Goal: Task Accomplishment & Management: Manage account settings

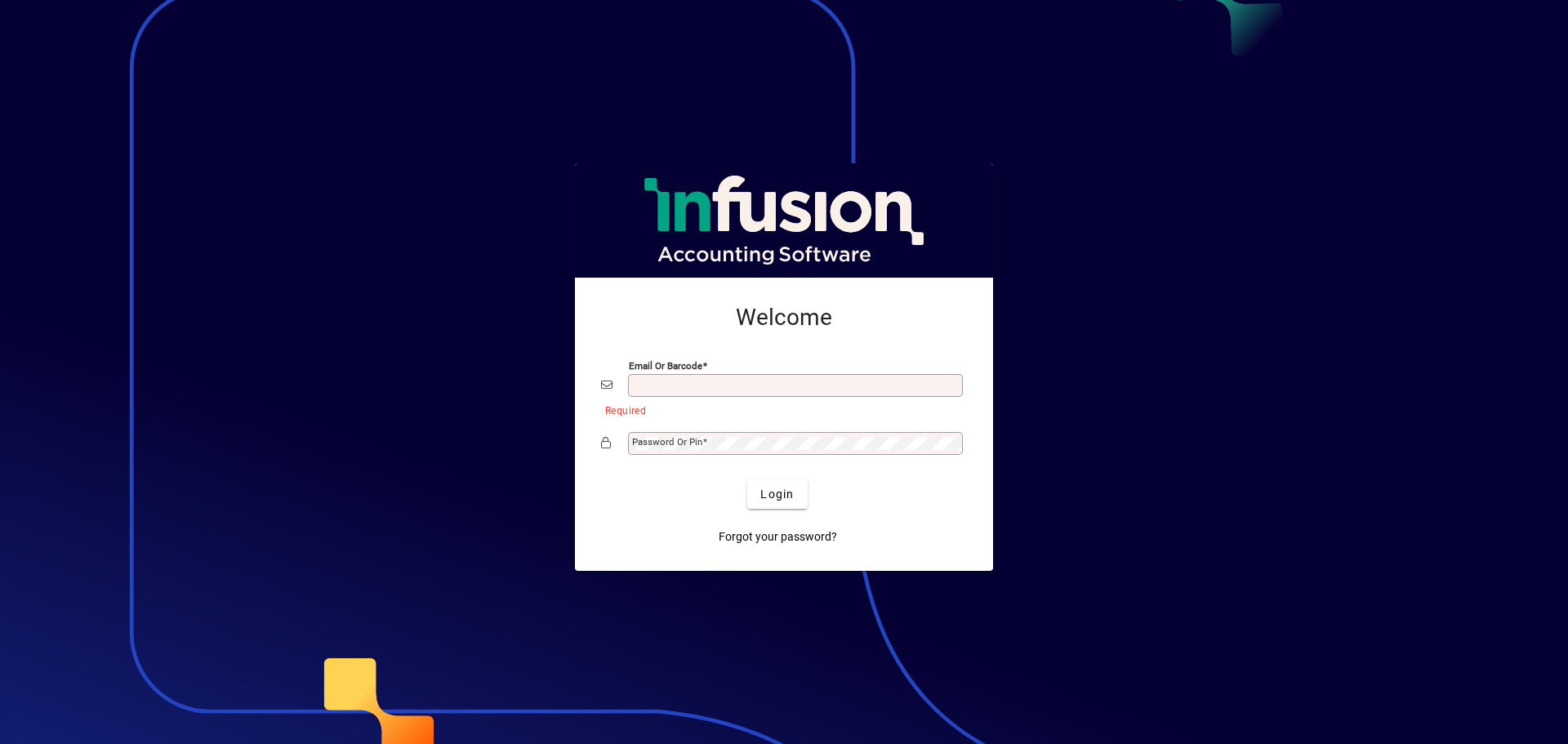
type input "**********"
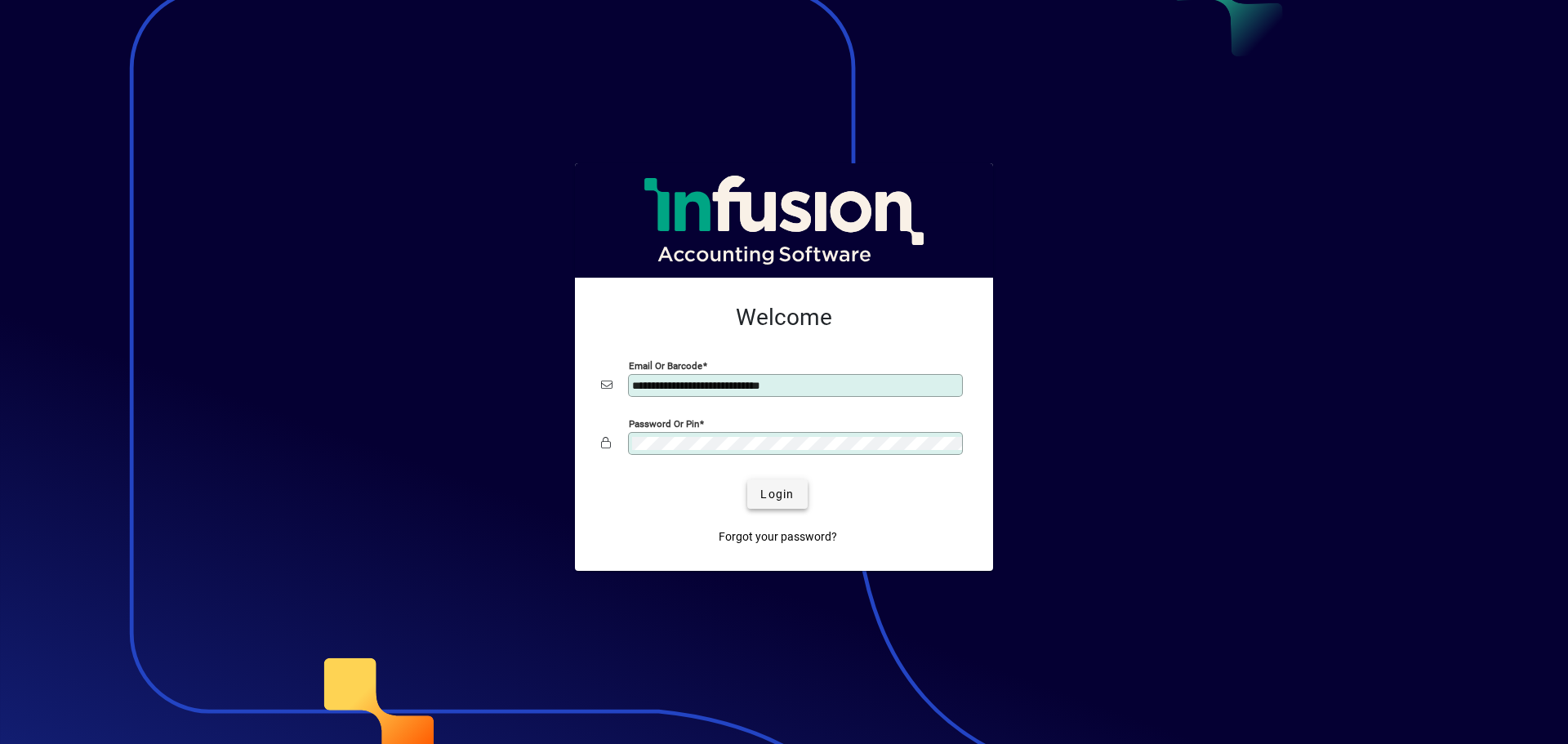
click at [776, 491] on span "Login" at bounding box center [778, 494] width 34 height 17
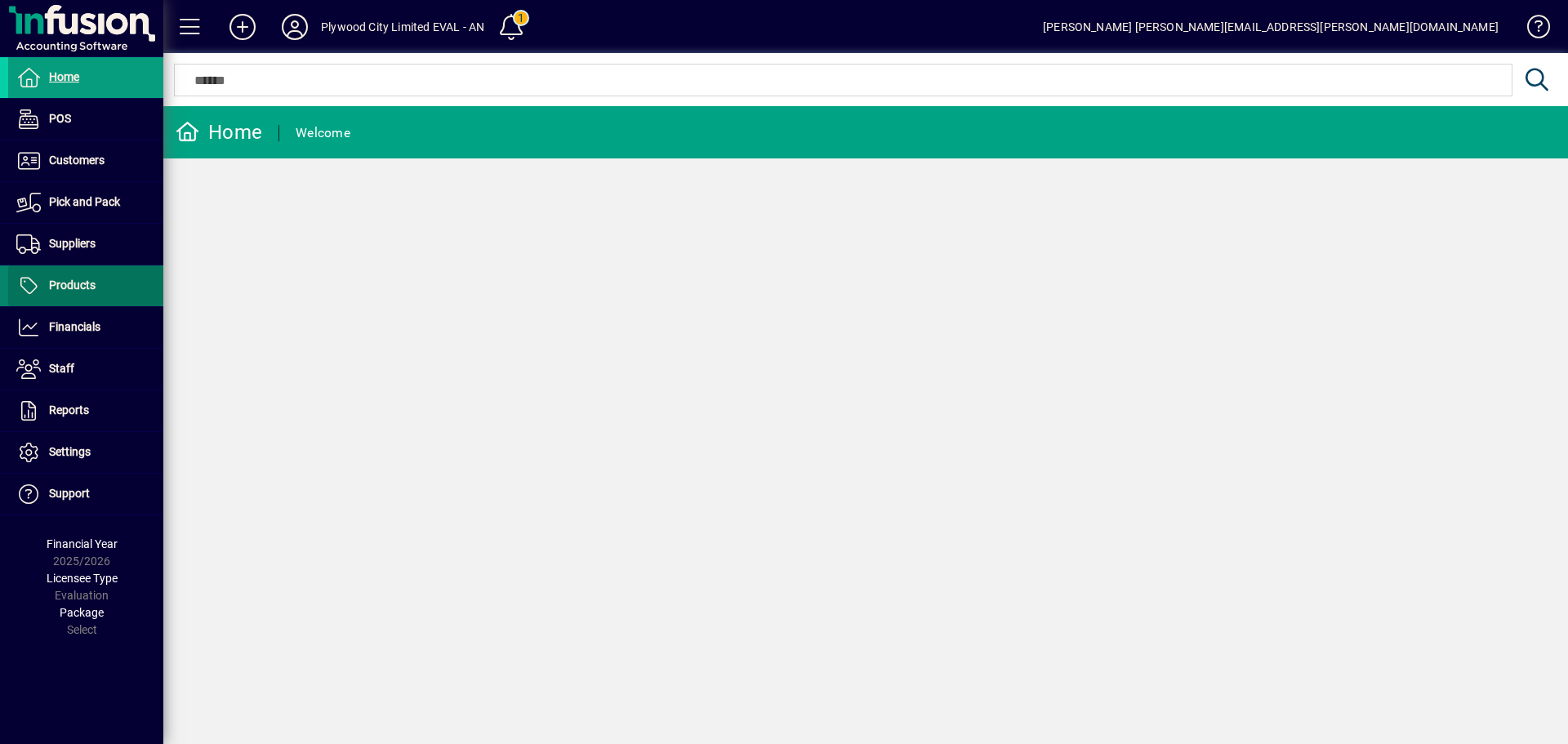
click at [102, 277] on span at bounding box center [85, 285] width 155 height 39
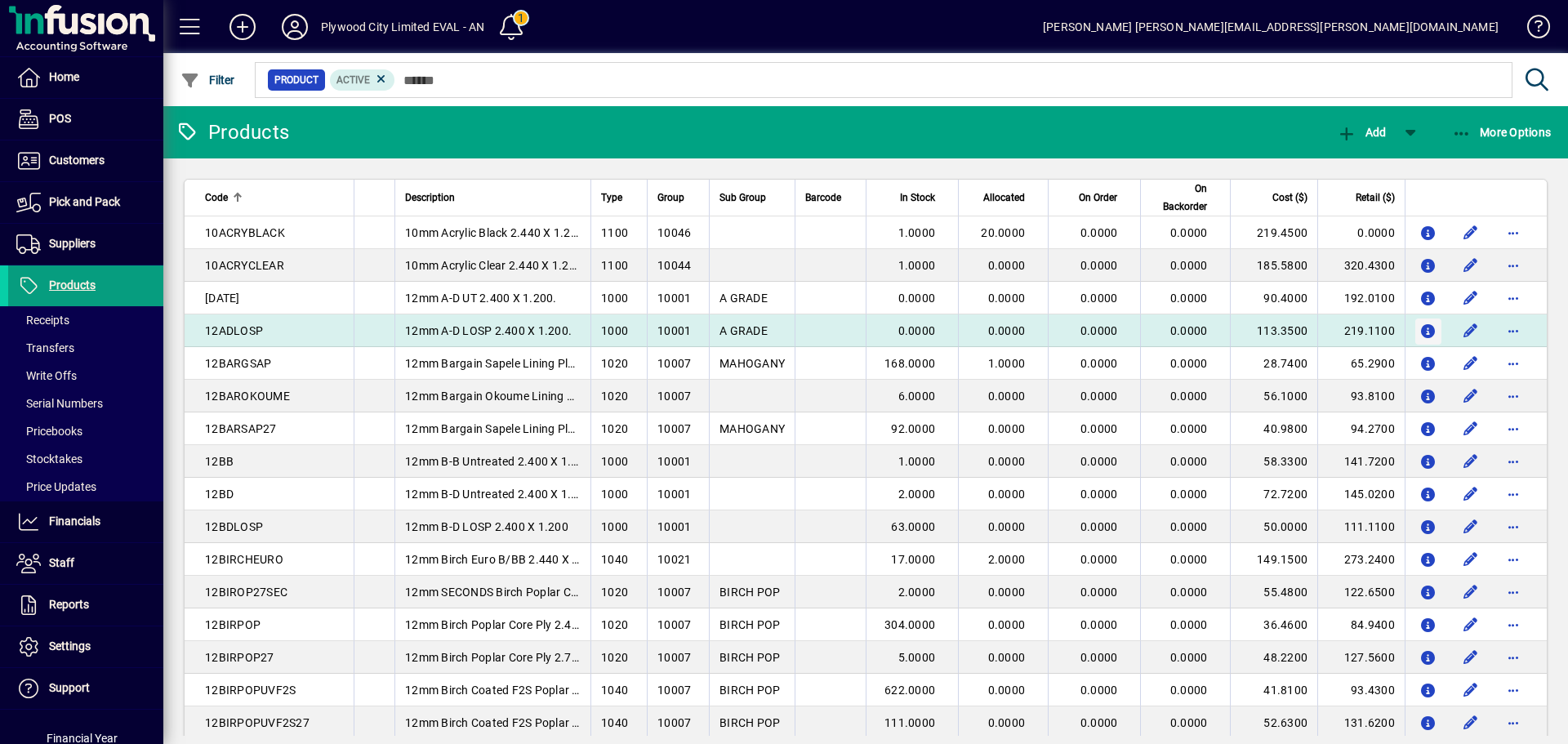
click at [1420, 331] on icon "button" at bounding box center [1428, 332] width 17 height 14
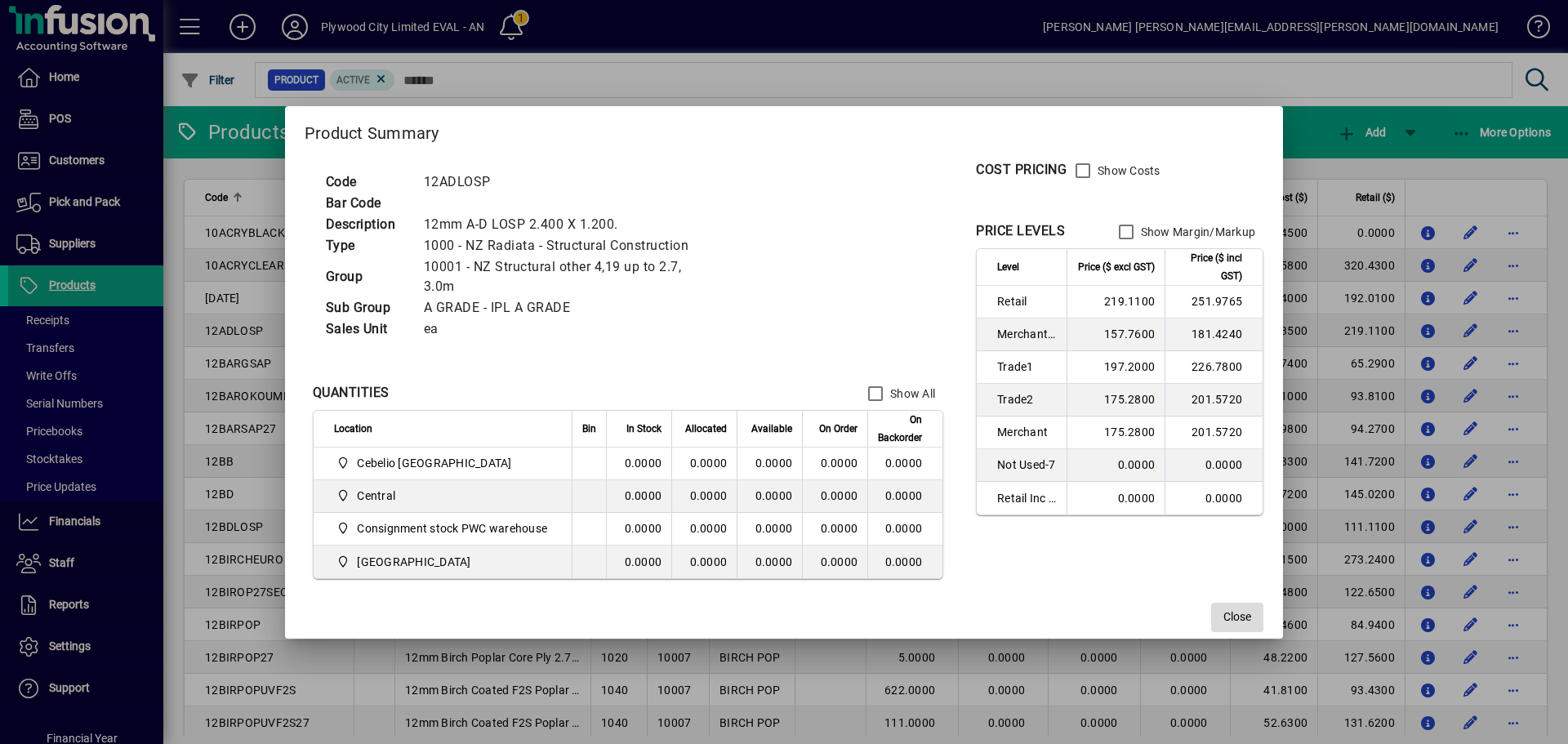
click at [1240, 614] on span "Close" at bounding box center [1237, 617] width 28 height 17
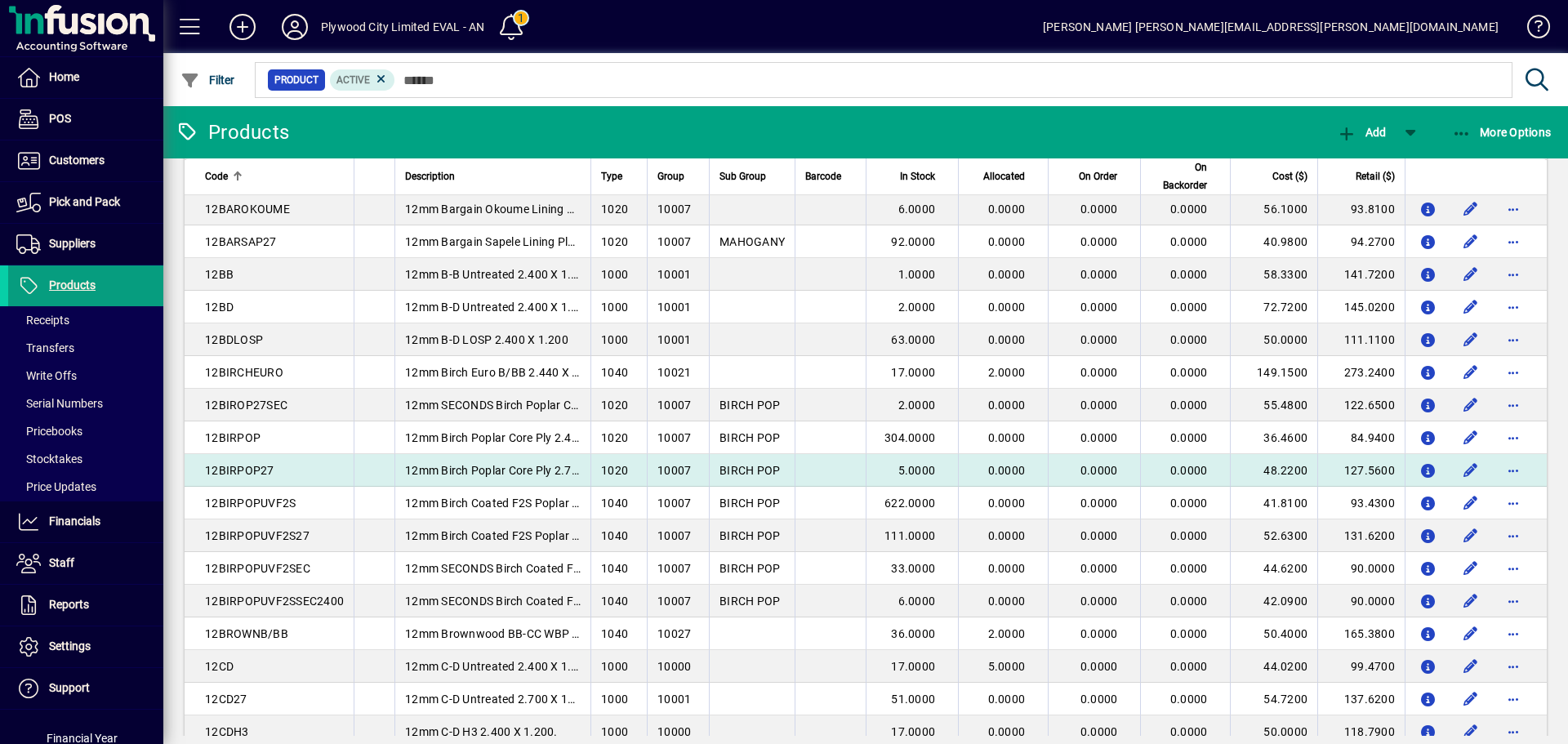
scroll to position [490, 0]
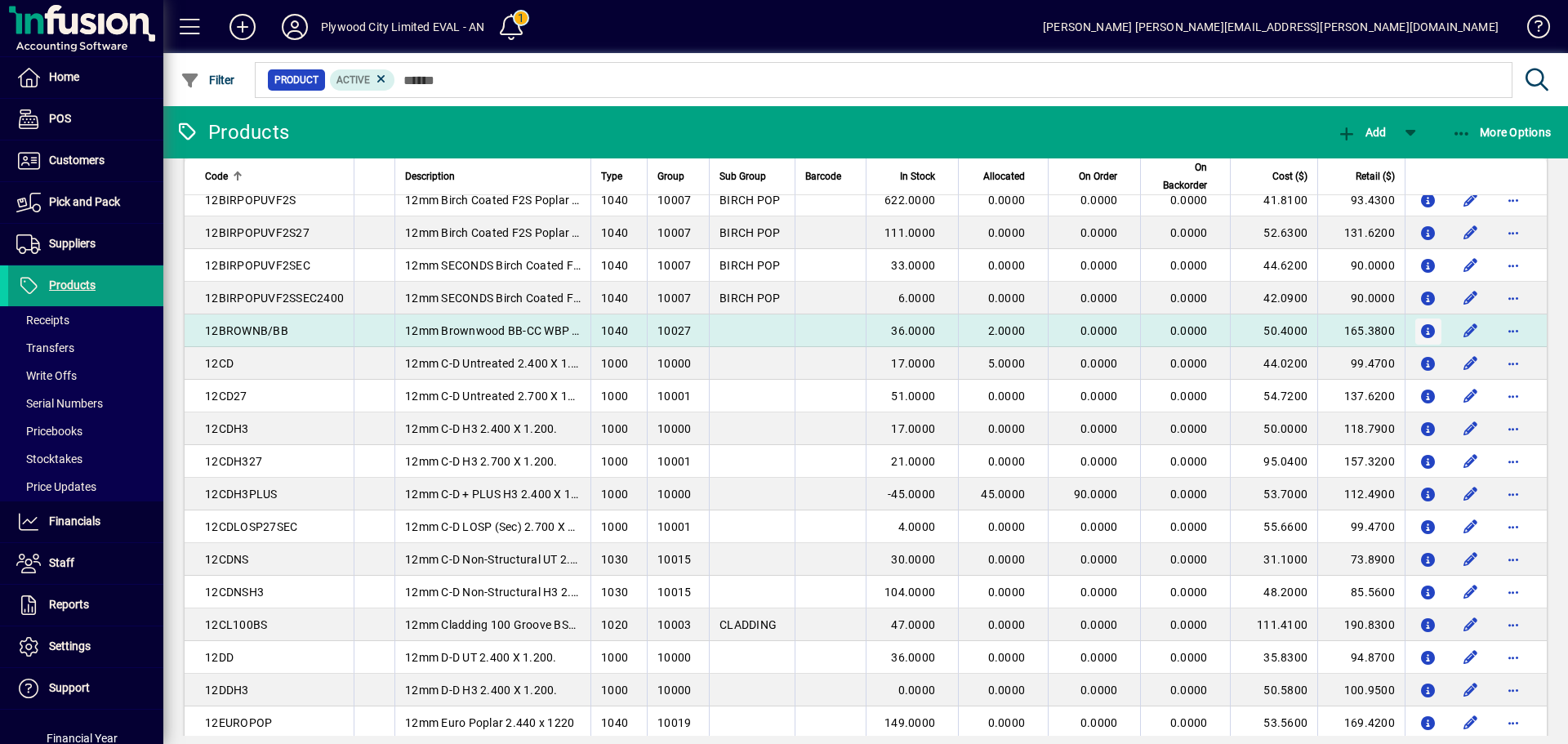
click at [1420, 325] on icon "button" at bounding box center [1428, 332] width 17 height 14
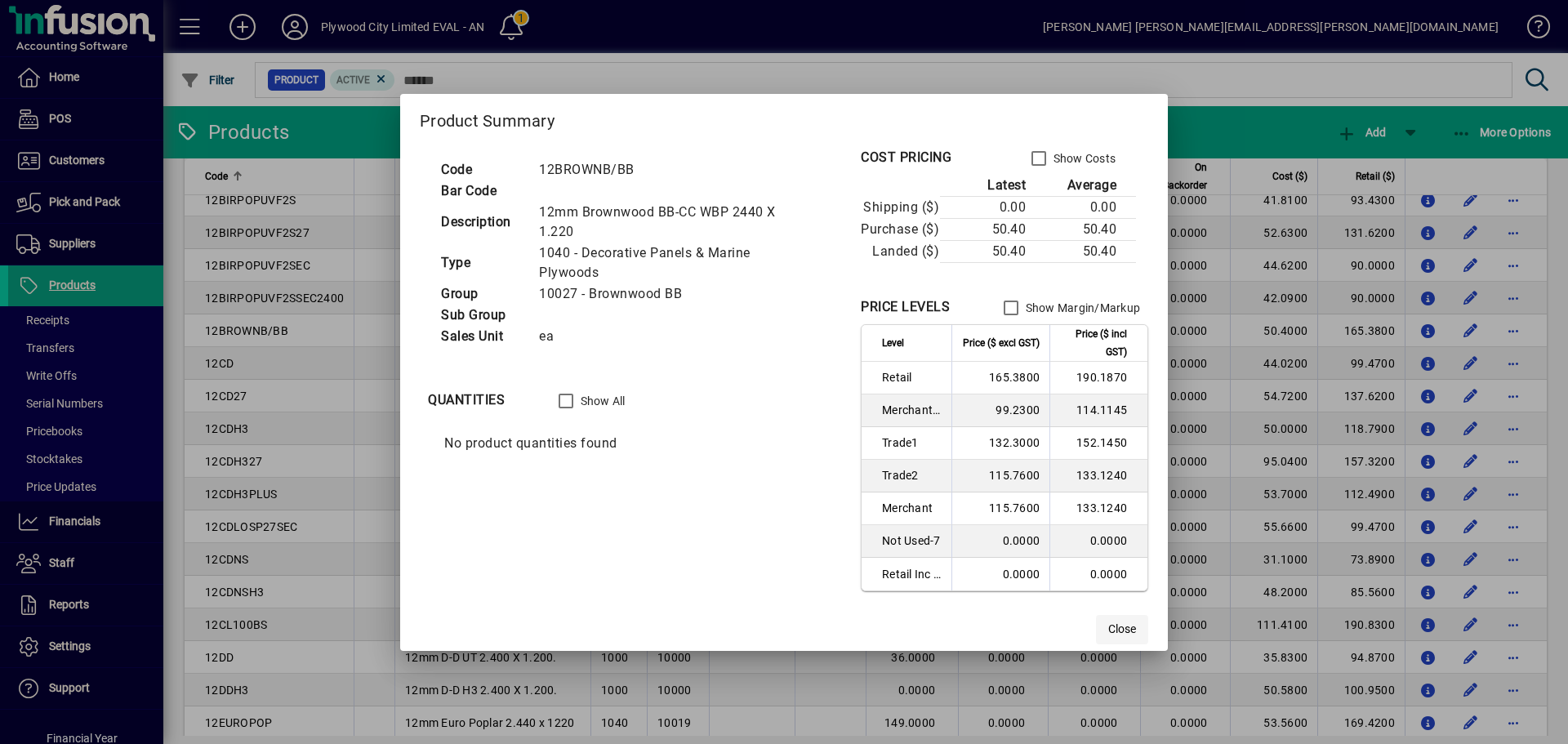
click at [1125, 641] on span "button" at bounding box center [1122, 629] width 53 height 39
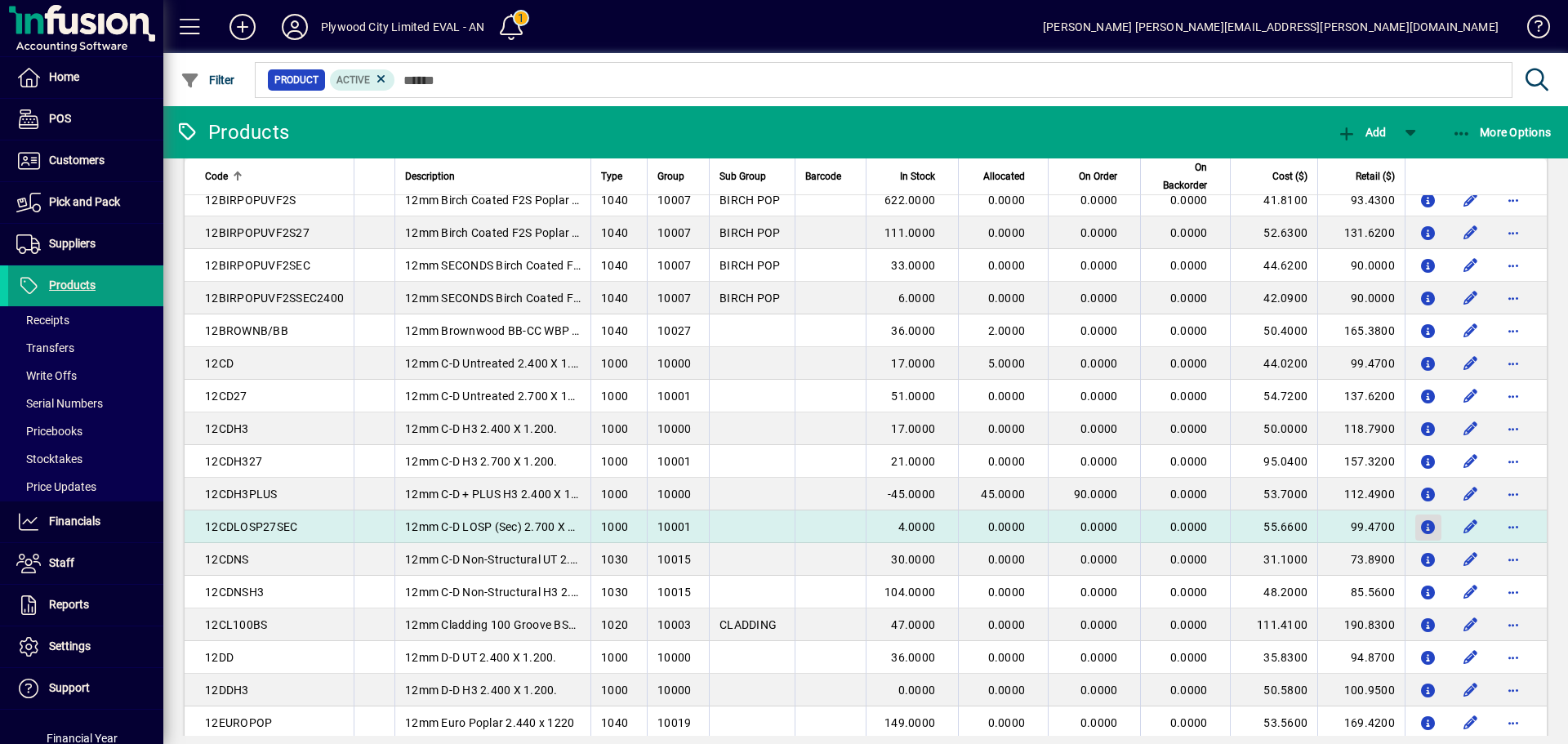
click at [1420, 523] on icon "button" at bounding box center [1428, 528] width 17 height 14
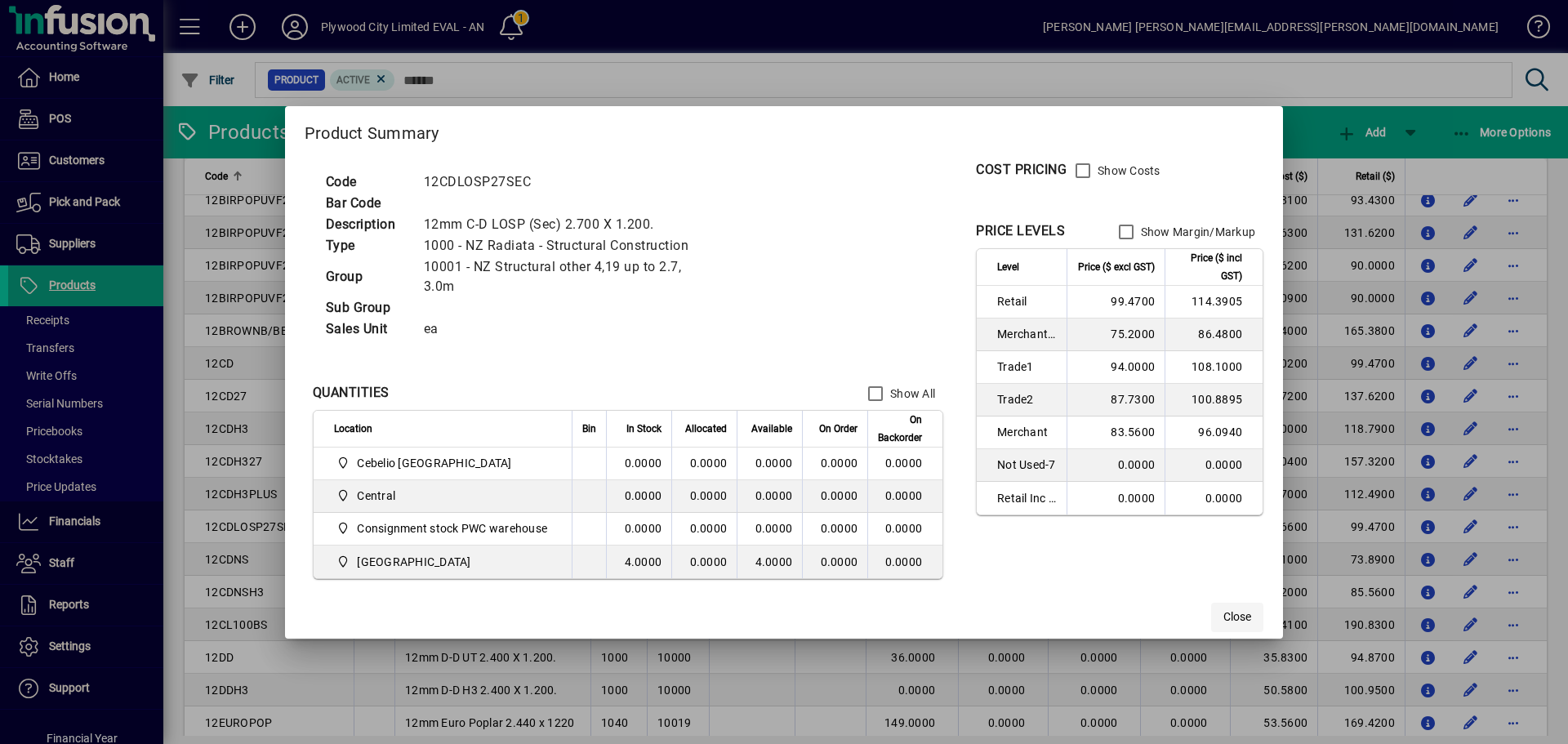
click at [1227, 612] on span "Close" at bounding box center [1237, 617] width 28 height 17
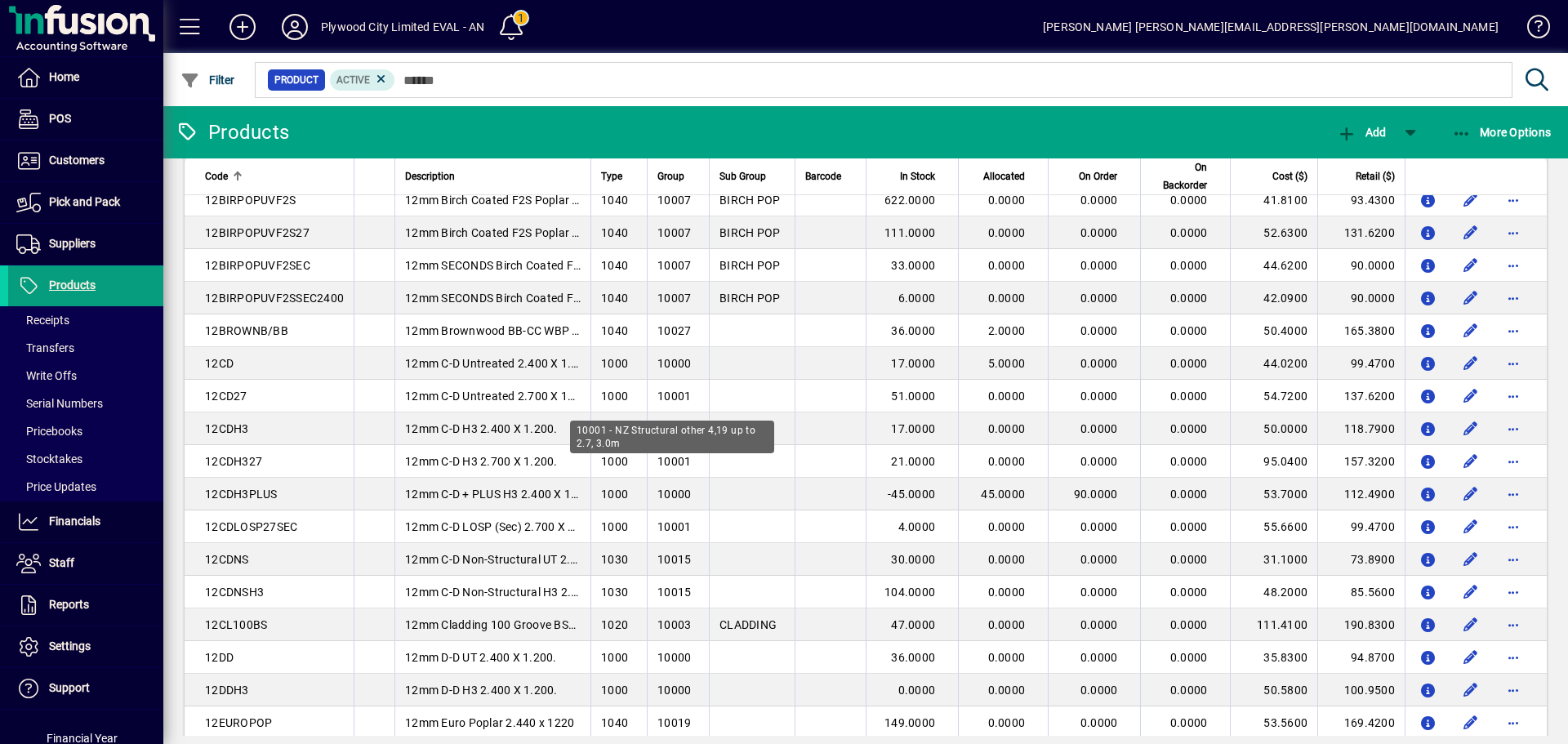
scroll to position [0, 0]
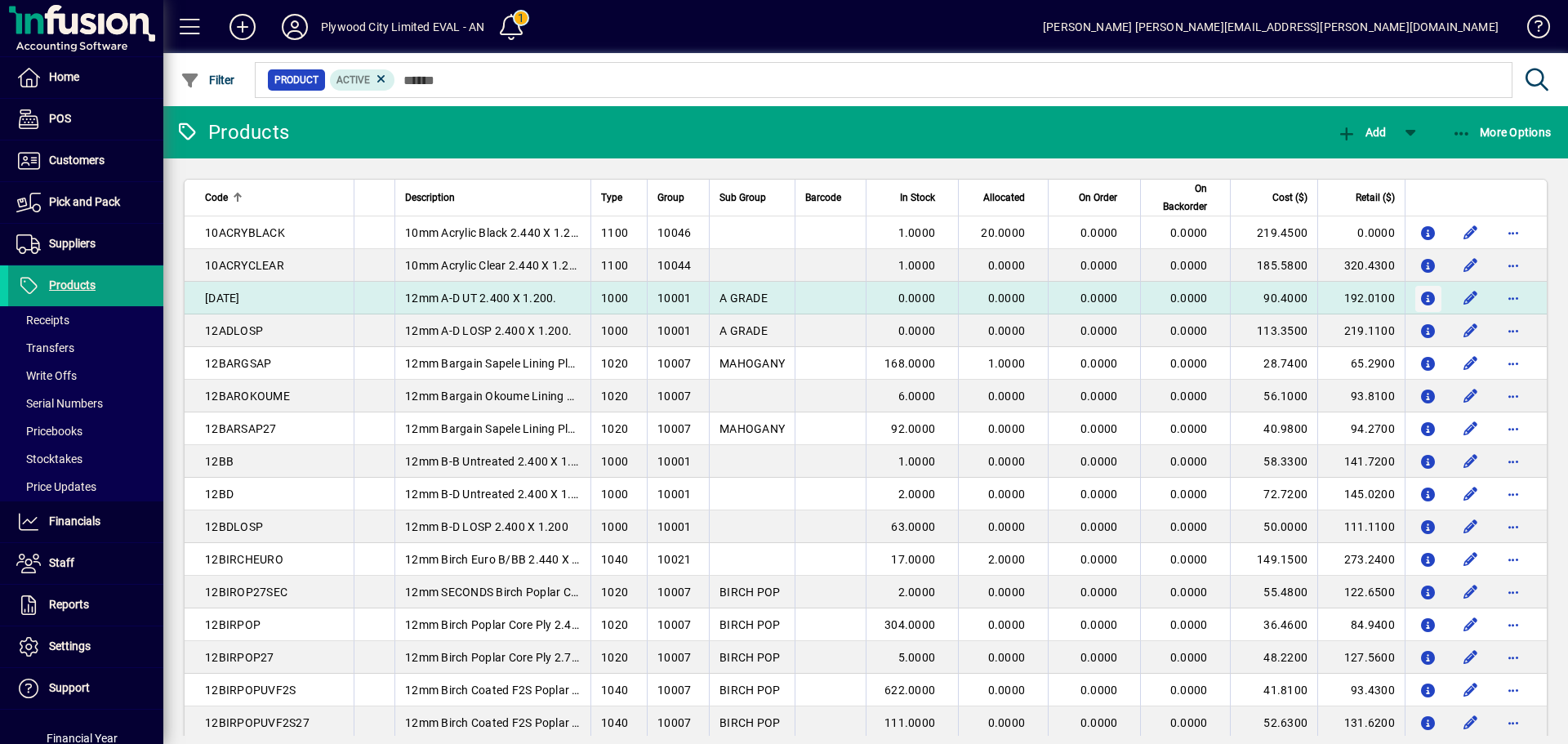
click at [1420, 301] on icon "button" at bounding box center [1428, 299] width 17 height 14
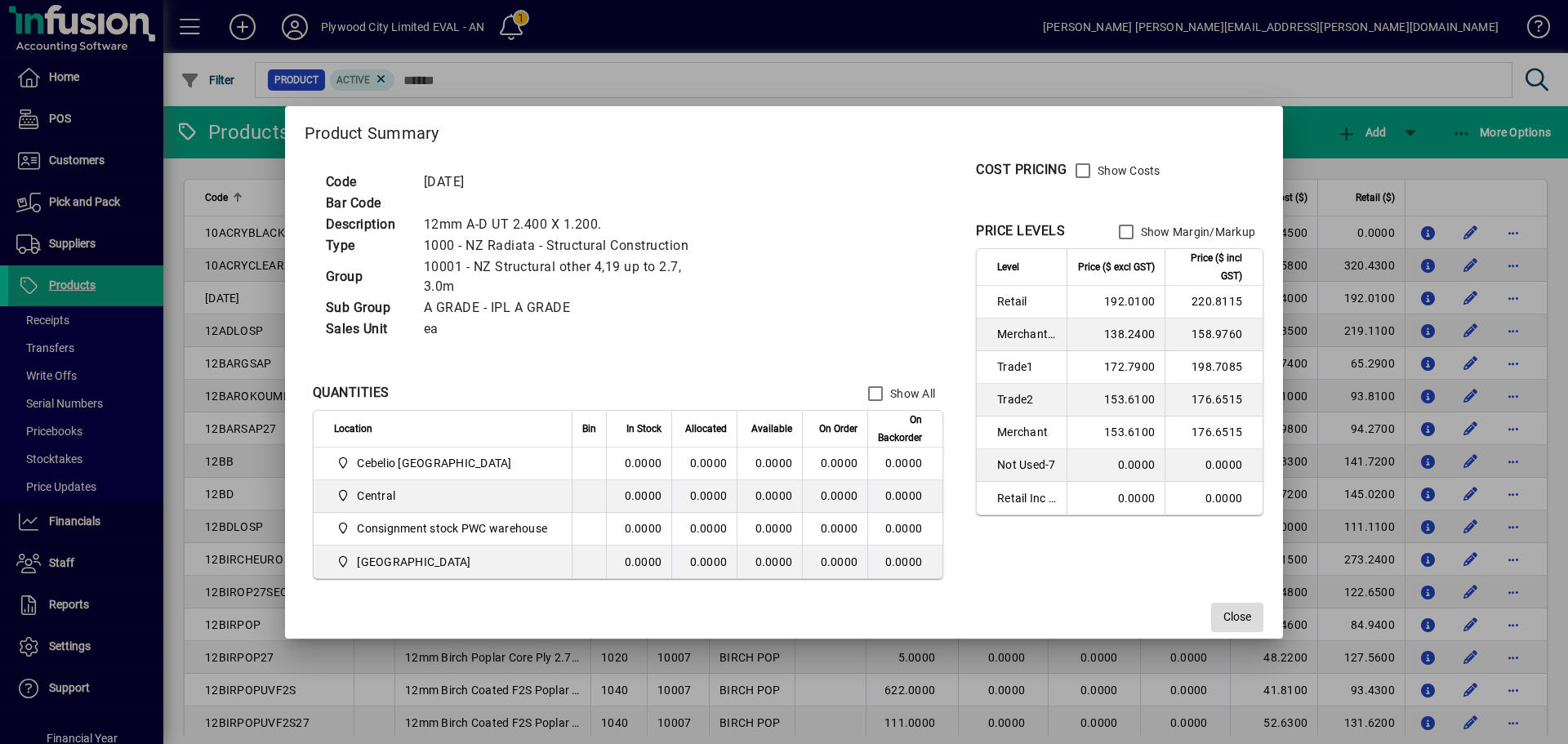
click at [1221, 611] on span "button" at bounding box center [1237, 617] width 53 height 39
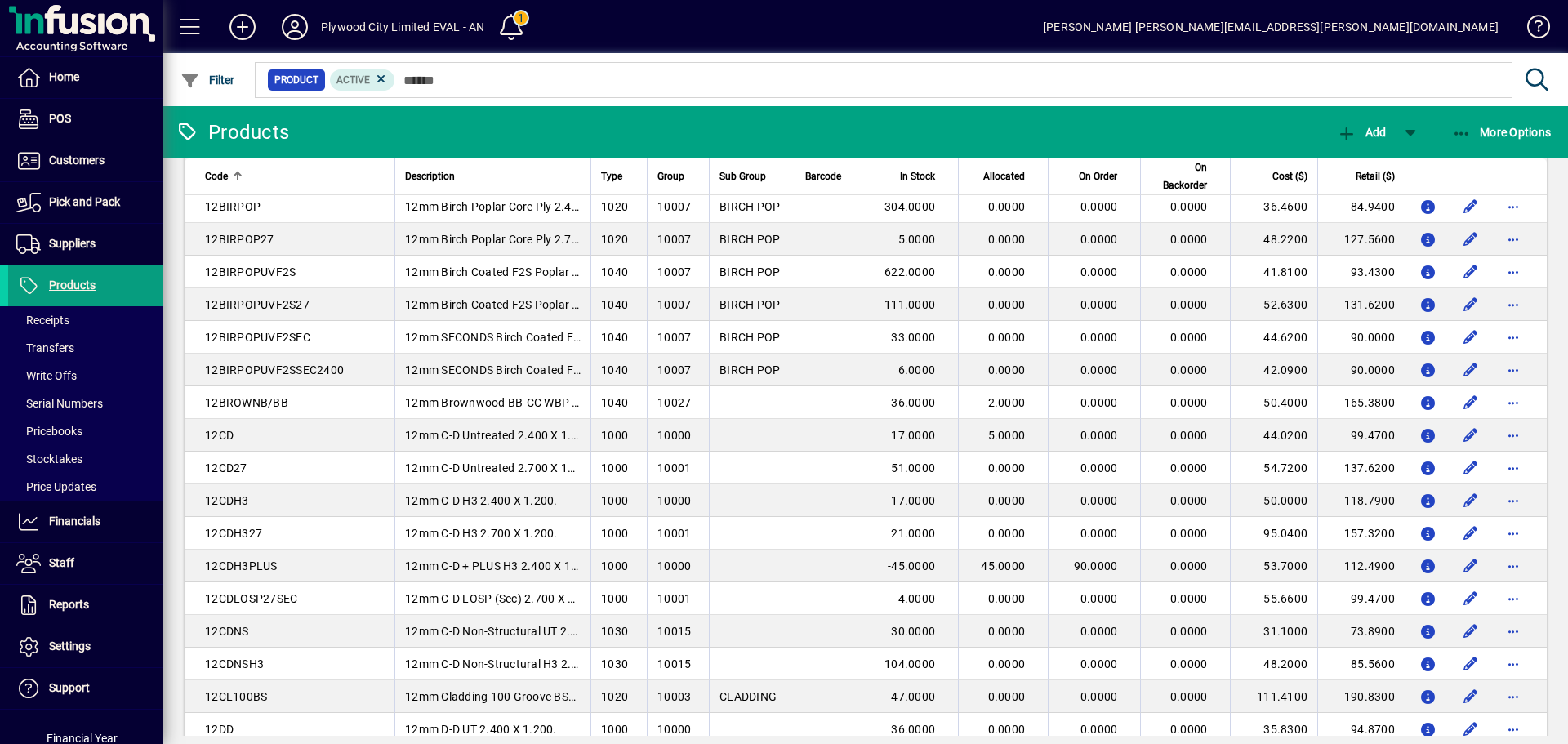
scroll to position [735, 0]
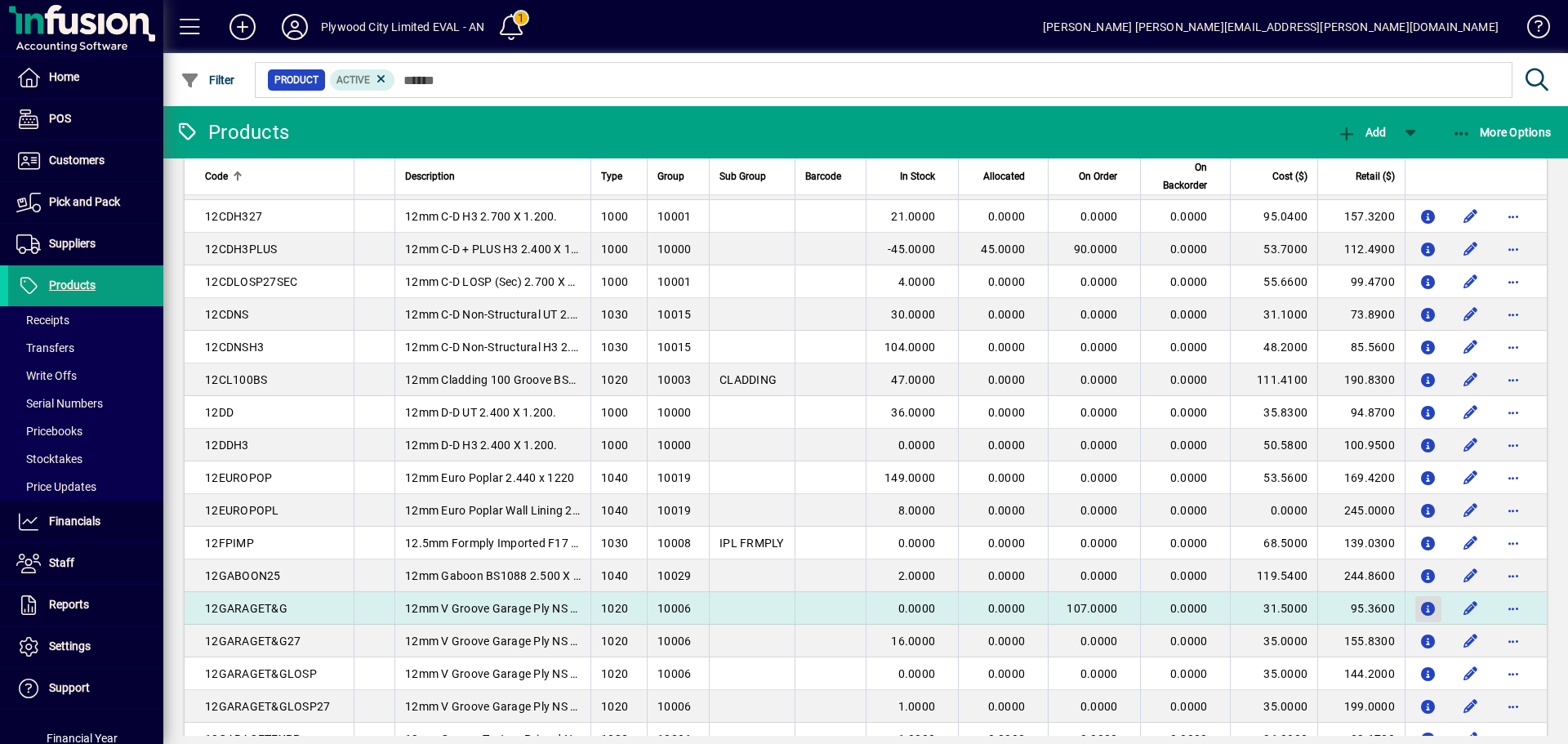
click at [1420, 607] on icon "button" at bounding box center [1428, 610] width 17 height 14
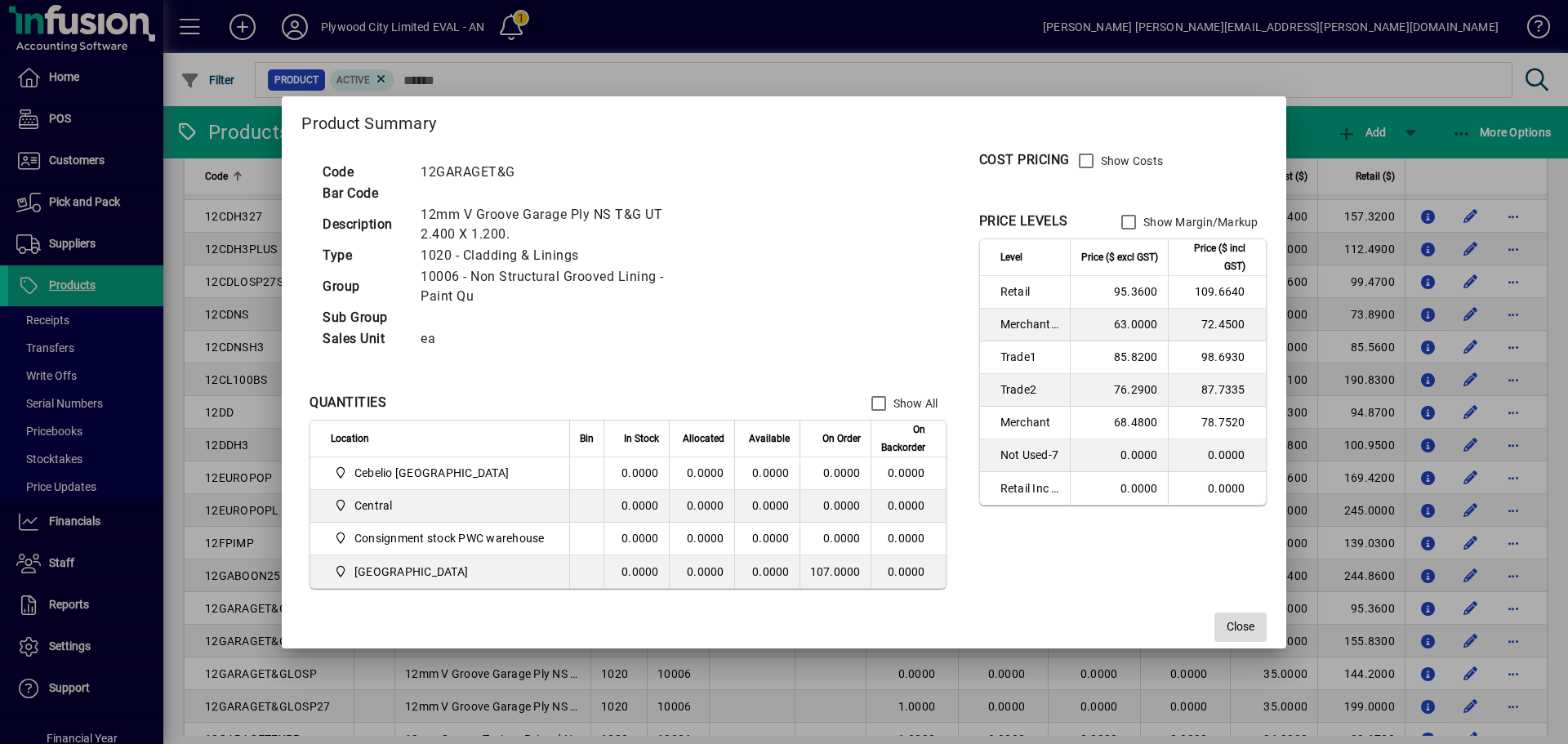
click at [1237, 627] on span "Close" at bounding box center [1240, 627] width 28 height 17
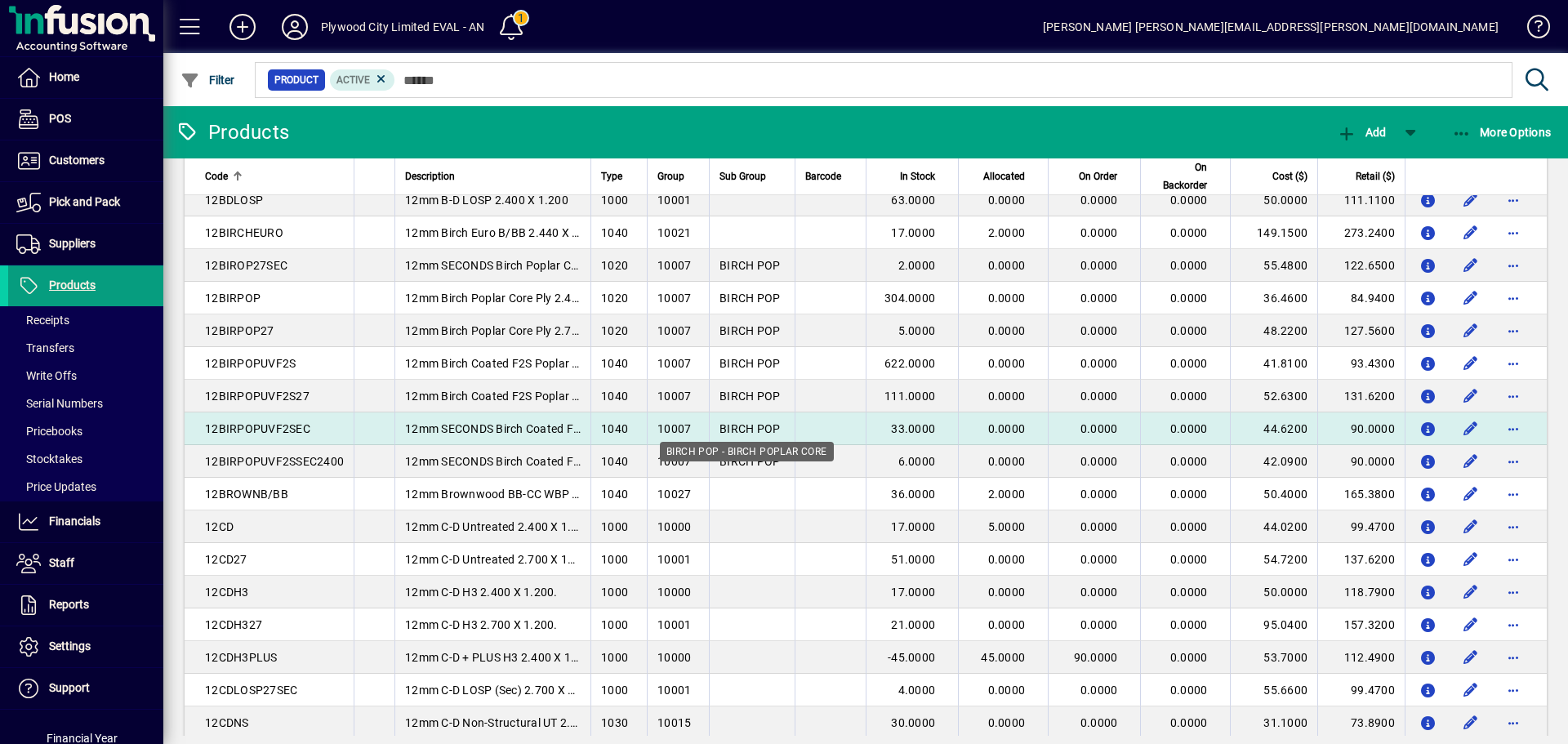
scroll to position [0, 0]
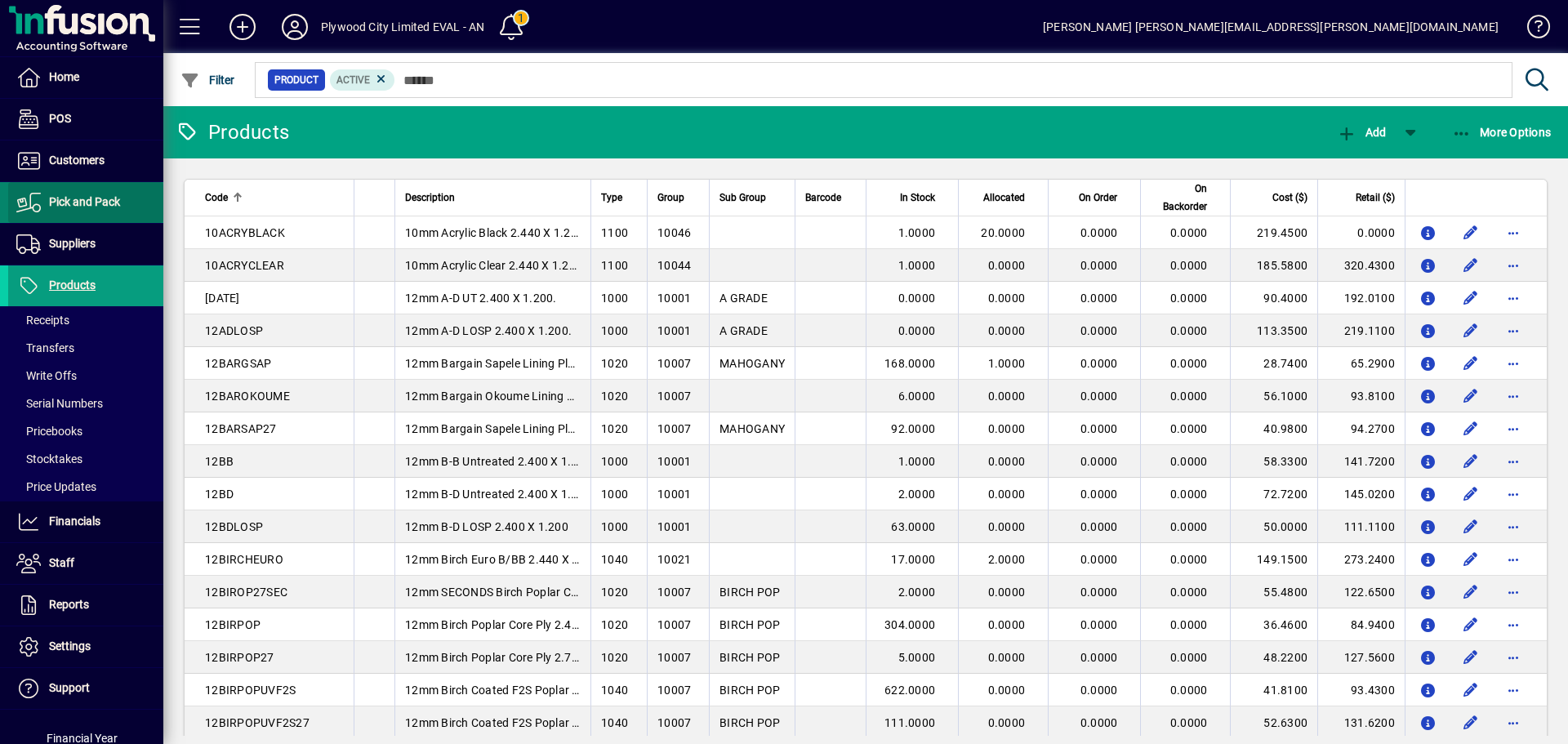
click at [113, 189] on span at bounding box center [85, 202] width 155 height 39
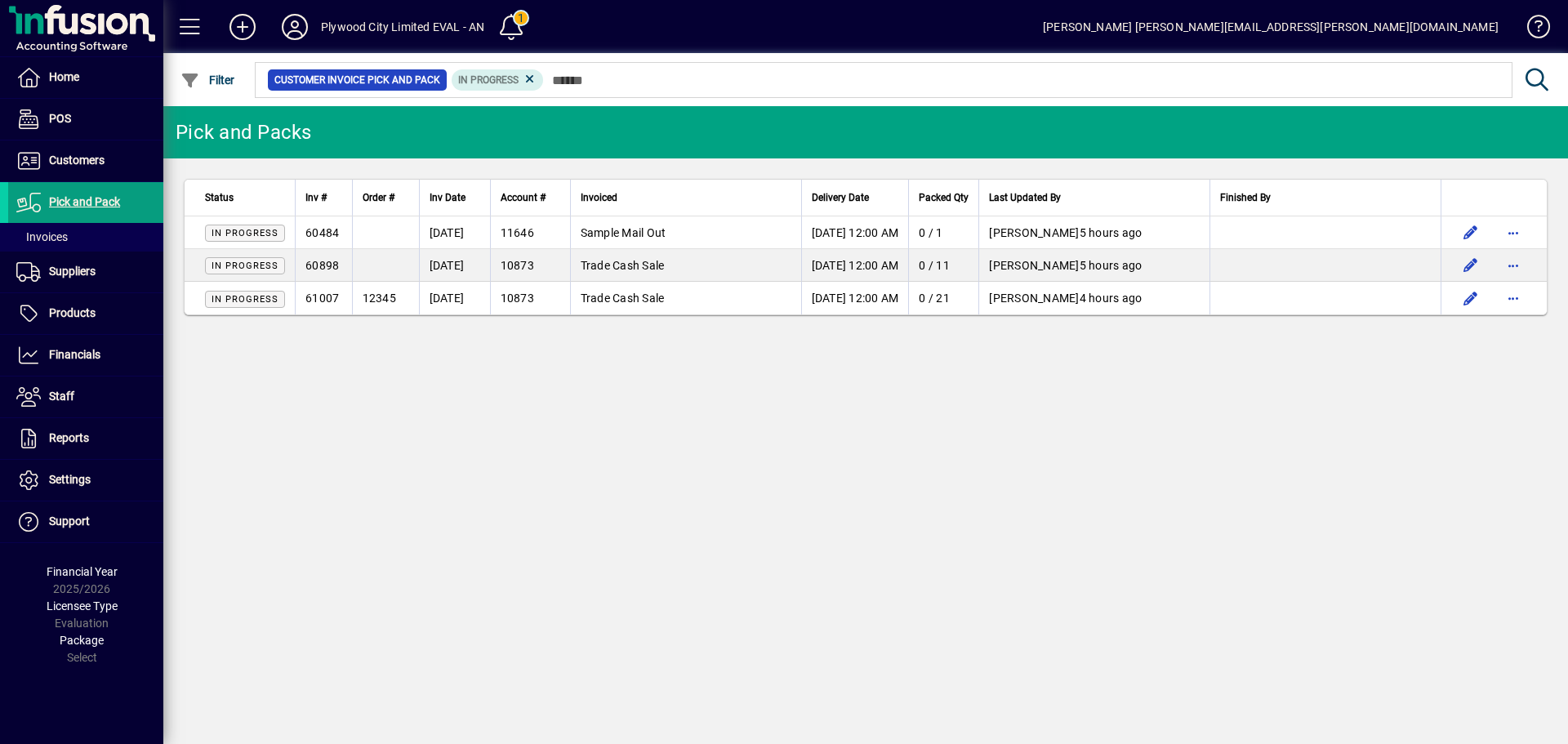
click at [993, 462] on div "Pick and Packs Status Inv # Order # Inv Date Account # Invoiced Delivery Date P…" at bounding box center [865, 425] width 1404 height 638
click at [990, 430] on div "Pick and Packs Status Inv # Order # Inv Date Account # Invoiced Delivery Date P…" at bounding box center [865, 425] width 1404 height 638
click at [992, 391] on div "Pick and Packs Status Inv # Order # Inv Date Account # Invoiced Delivery Date P…" at bounding box center [865, 425] width 1404 height 638
drag, startPoint x: 994, startPoint y: 349, endPoint x: 968, endPoint y: 395, distance: 52.8
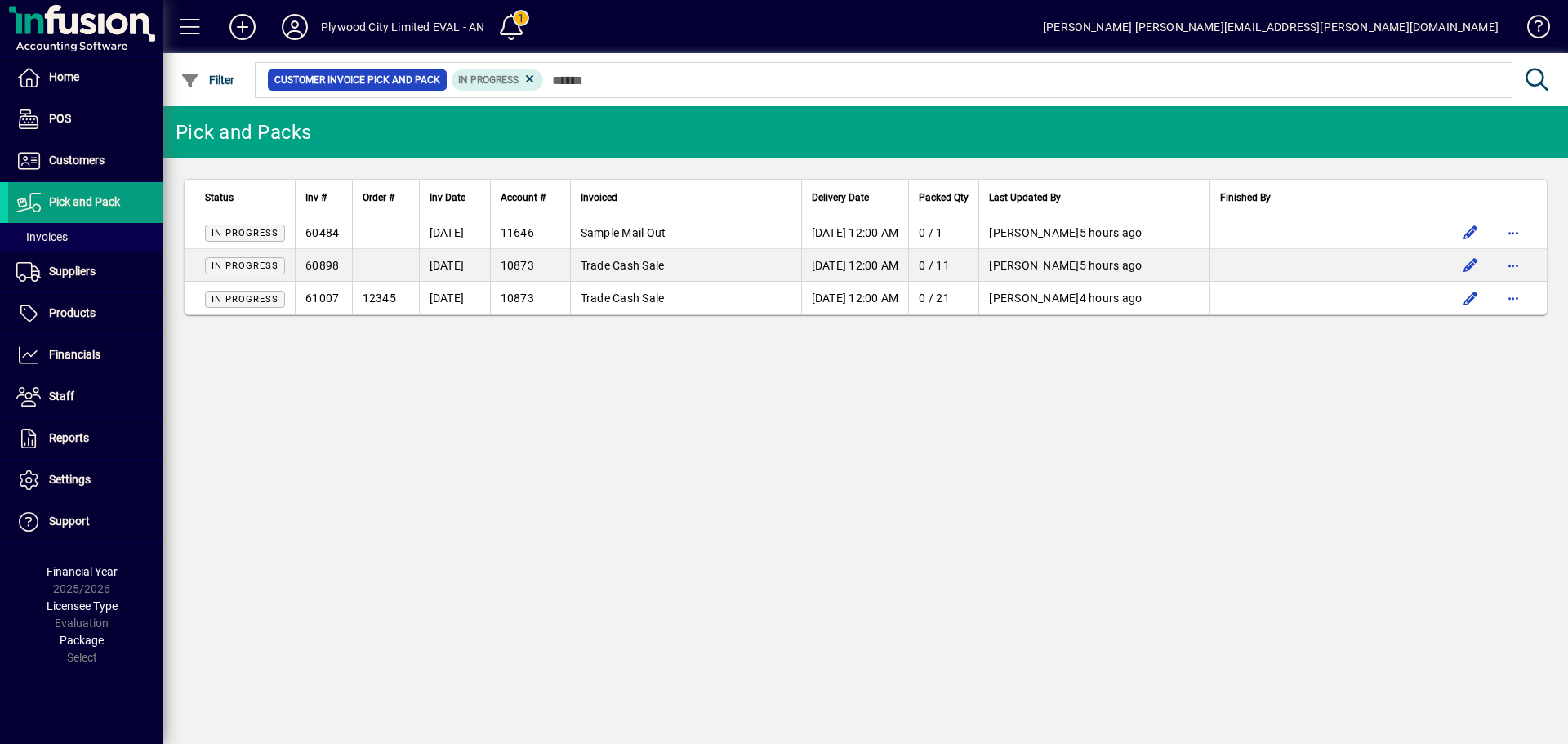
click at [993, 349] on div "Pick and Packs Status Inv # Order # Inv Date Account # Invoiced Delivery Date P…" at bounding box center [865, 425] width 1404 height 638
click at [752, 509] on div "Pick and Packs Status Inv # Order # Inv Date Account # Invoiced Delivery Date P…" at bounding box center [865, 425] width 1404 height 638
click at [701, 544] on div "Pick and Packs Status Inv # Order # Inv Date Account # Invoiced Delivery Date P…" at bounding box center [865, 425] width 1404 height 638
click at [58, 237] on span "Invoices" at bounding box center [42, 236] width 52 height 13
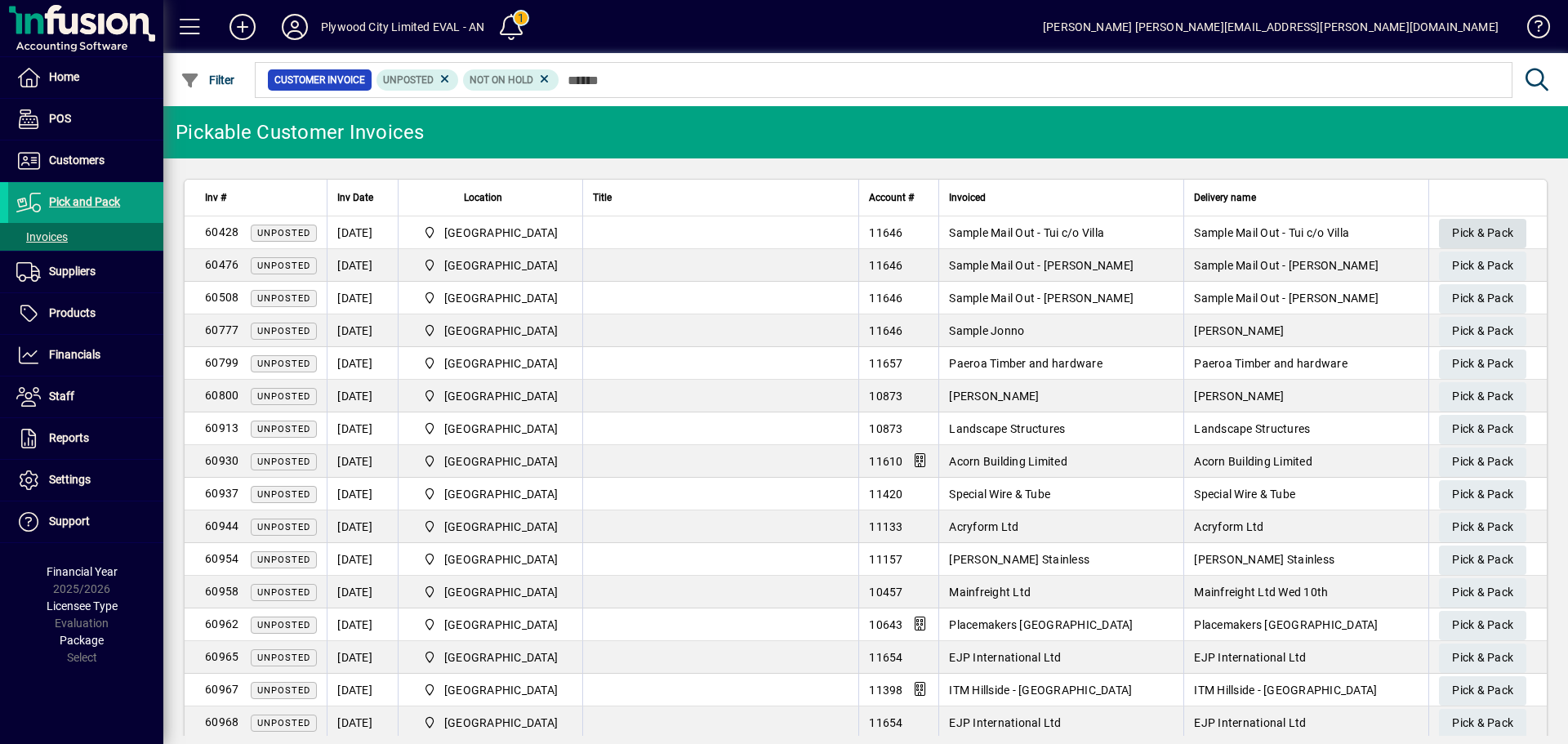
click at [1471, 236] on span "Pick & Pack" at bounding box center [1483, 232] width 62 height 27
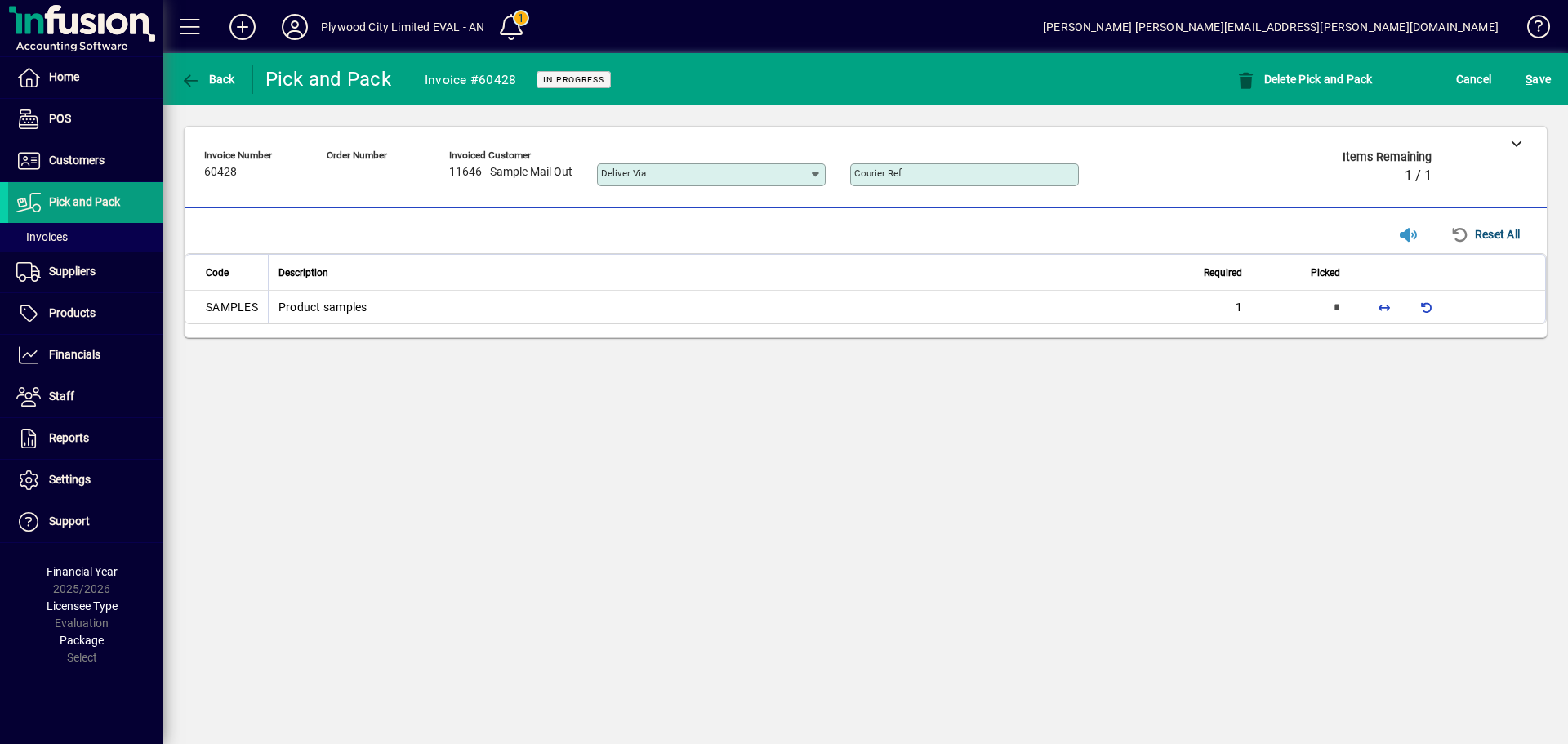
click at [867, 340] on div "**********" at bounding box center [865, 231] width 1404 height 253
click at [173, 76] on div "Back" at bounding box center [208, 79] width 89 height 30
click at [189, 75] on icon "button" at bounding box center [191, 80] width 21 height 16
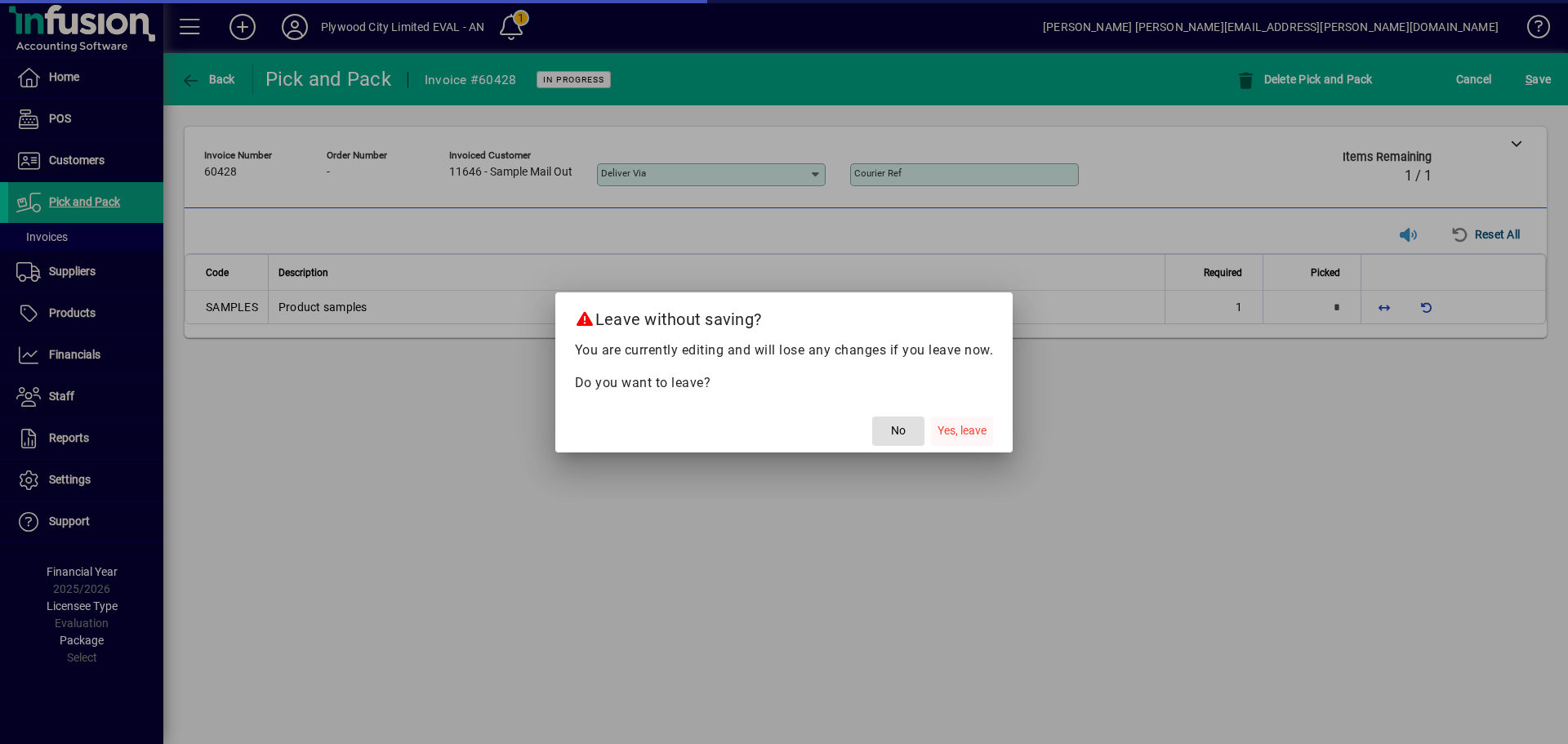
click at [959, 434] on span "Yes, leave" at bounding box center [961, 430] width 49 height 17
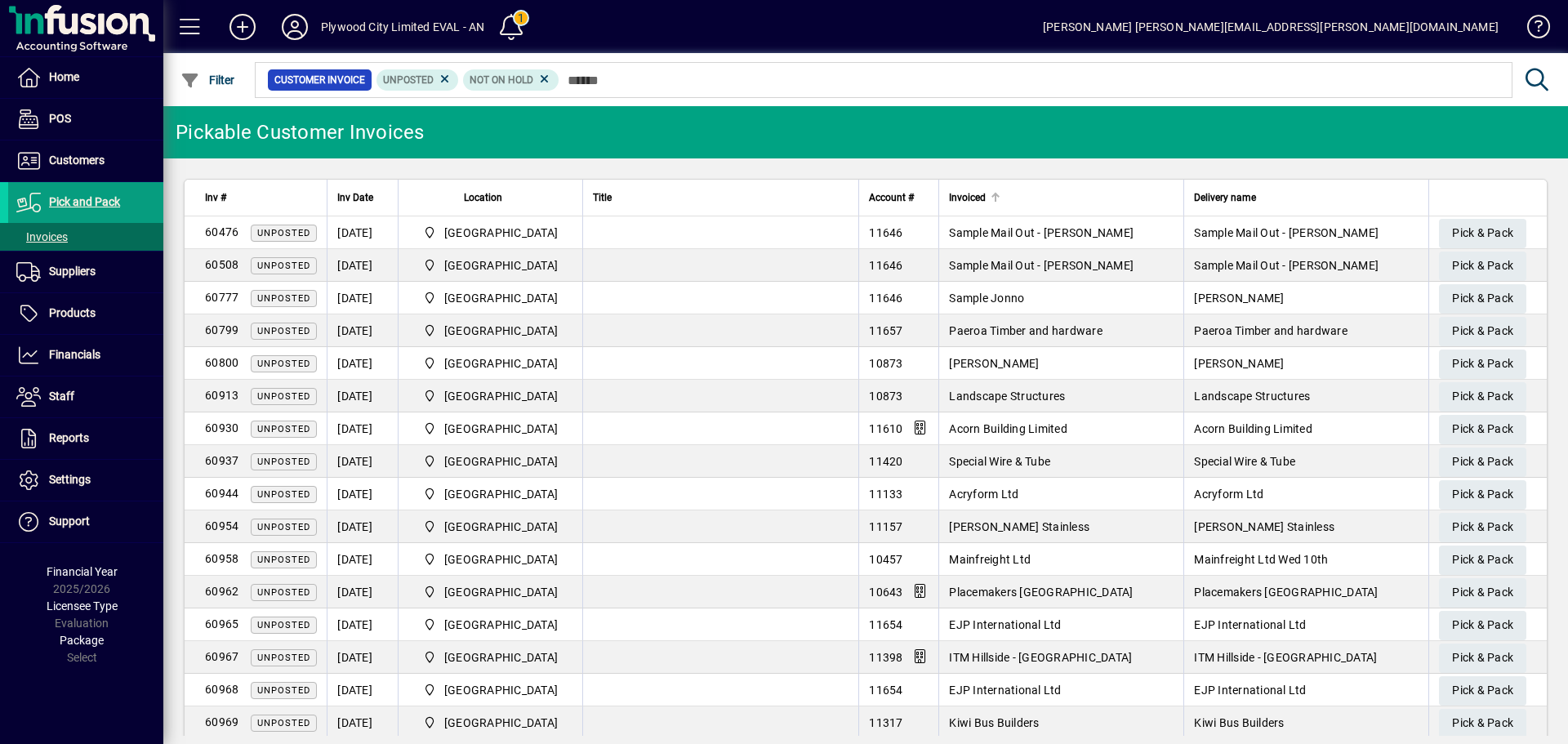
click at [1040, 184] on th "Invoiced" at bounding box center [1061, 198] width 245 height 37
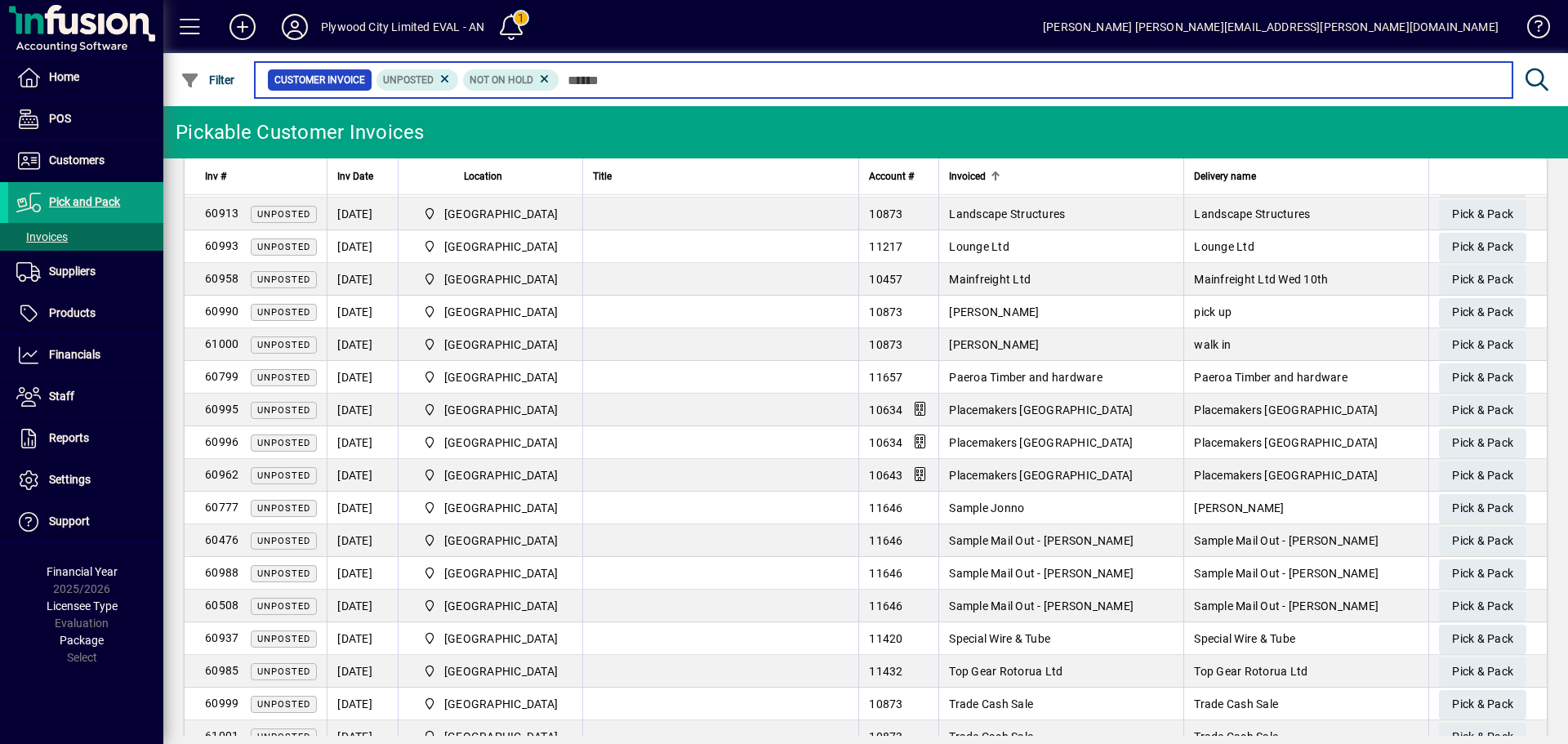
scroll to position [613, 0]
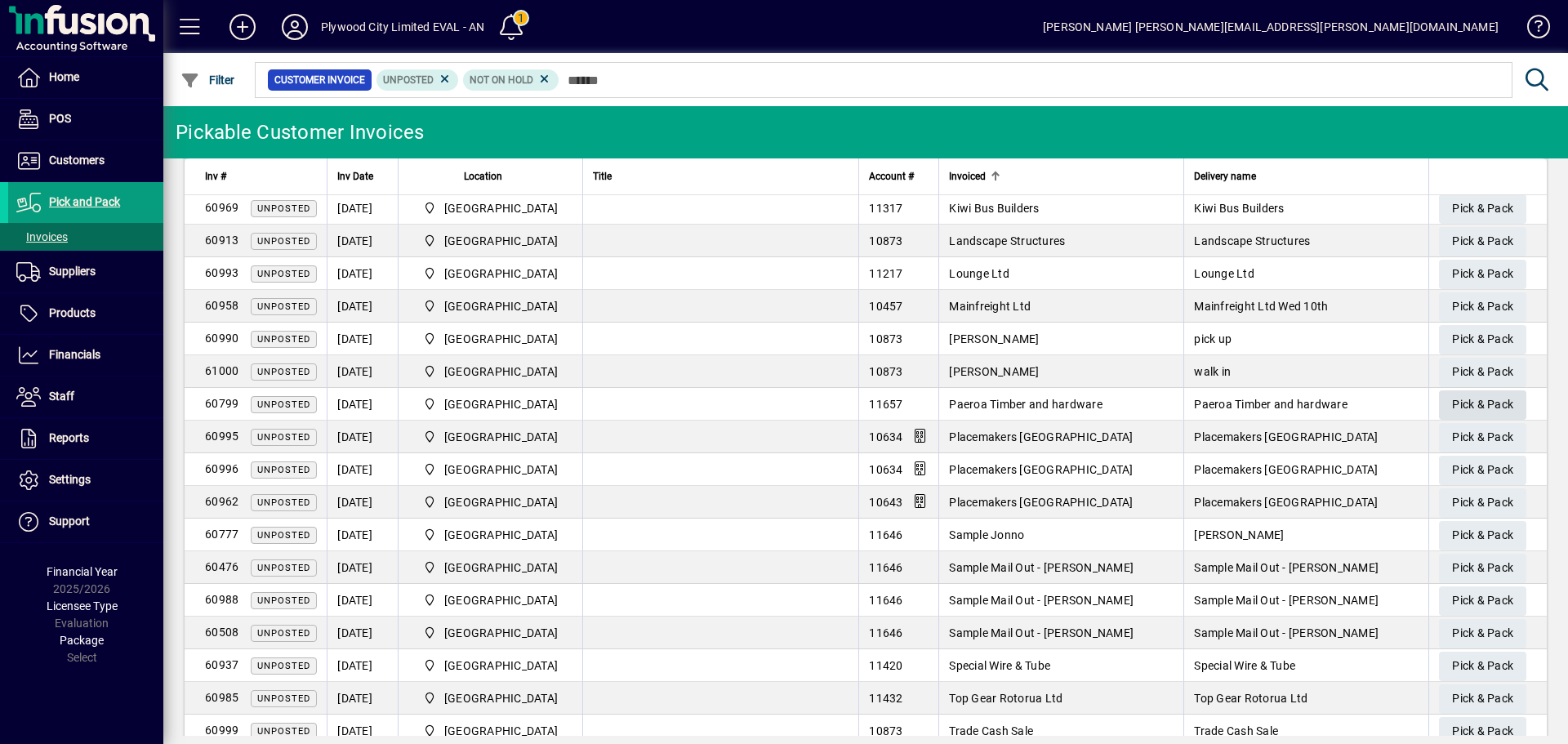
click at [1461, 406] on span "Pick & Pack" at bounding box center [1483, 404] width 62 height 27
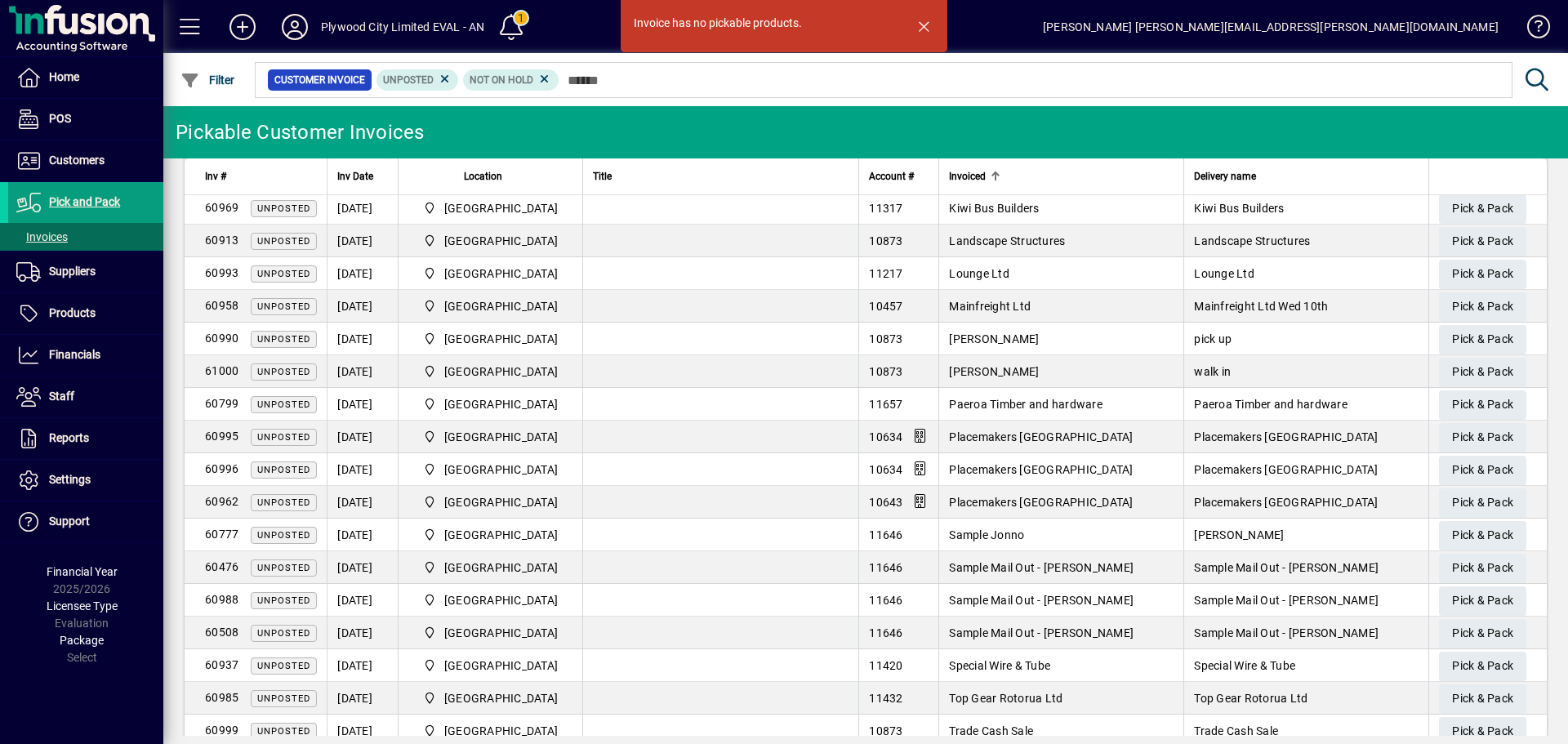
click at [1059, 434] on span "Placemakers [GEOGRAPHIC_DATA]" at bounding box center [1041, 436] width 184 height 13
click at [1488, 443] on span "Pick & Pack" at bounding box center [1483, 437] width 62 height 27
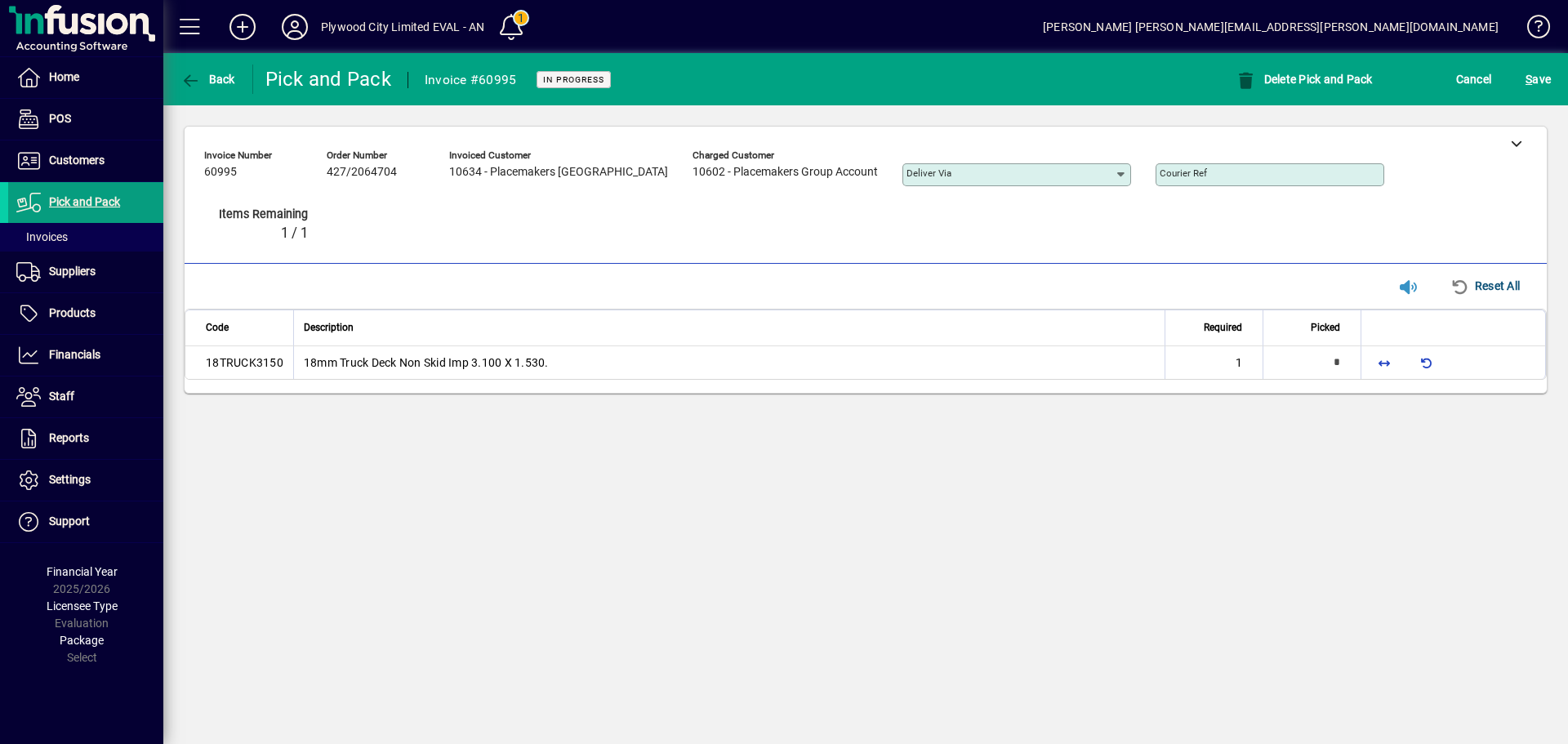
click at [861, 574] on div "**********" at bounding box center [865, 398] width 1404 height 691
click at [827, 528] on div "**********" at bounding box center [865, 398] width 1404 height 691
drag, startPoint x: 746, startPoint y: 578, endPoint x: 809, endPoint y: 568, distance: 63.8
click at [747, 577] on div "**********" at bounding box center [865, 398] width 1404 height 691
click at [1328, 474] on div "**********" at bounding box center [865, 398] width 1404 height 691
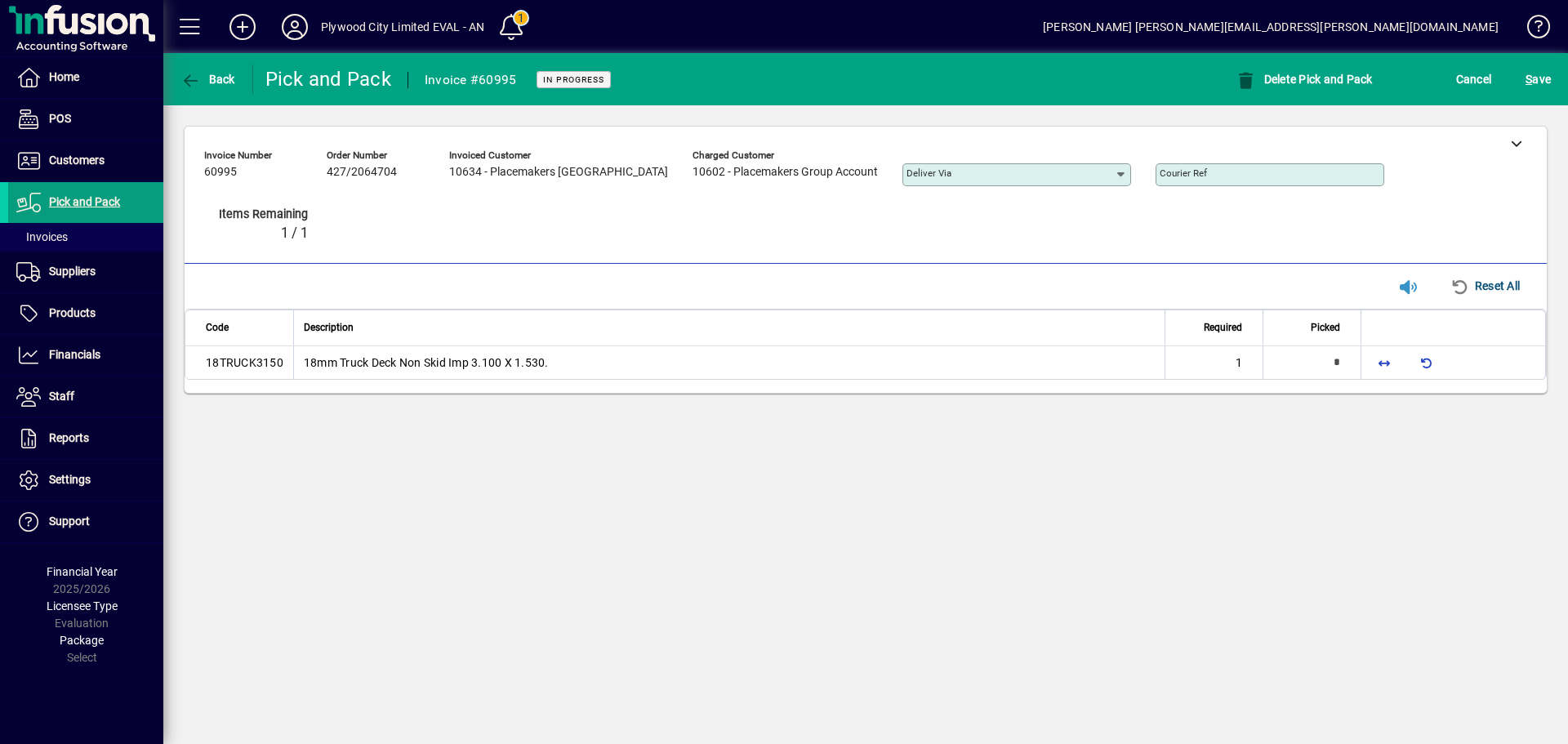
click at [1026, 583] on div "**********" at bounding box center [865, 398] width 1404 height 691
click at [1384, 355] on span "button" at bounding box center [1383, 362] width 39 height 39
click at [1257, 573] on div "**********" at bounding box center [865, 398] width 1404 height 691
click at [1337, 366] on input "*" at bounding box center [1301, 364] width 76 height 33
click at [1337, 366] on input "*" at bounding box center [1302, 364] width 76 height 31
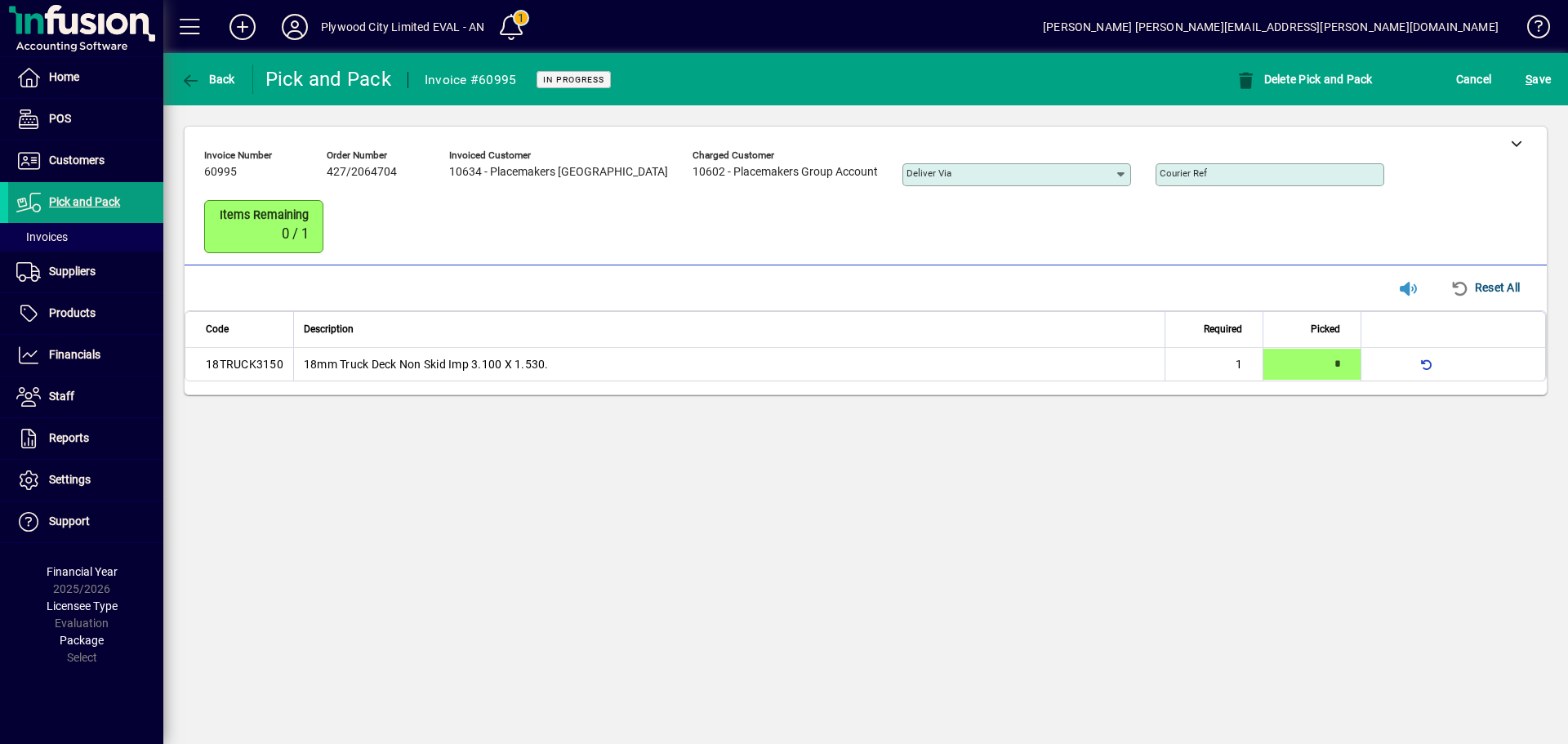
click at [1337, 366] on input "*" at bounding box center [1302, 364] width 76 height 31
click at [1327, 473] on div "**********" at bounding box center [865, 398] width 1404 height 691
click at [1359, 498] on div "**********" at bounding box center [865, 398] width 1404 height 691
click at [1308, 441] on div "**********" at bounding box center [865, 398] width 1404 height 691
click at [1345, 370] on div "*" at bounding box center [1312, 364] width 97 height 33
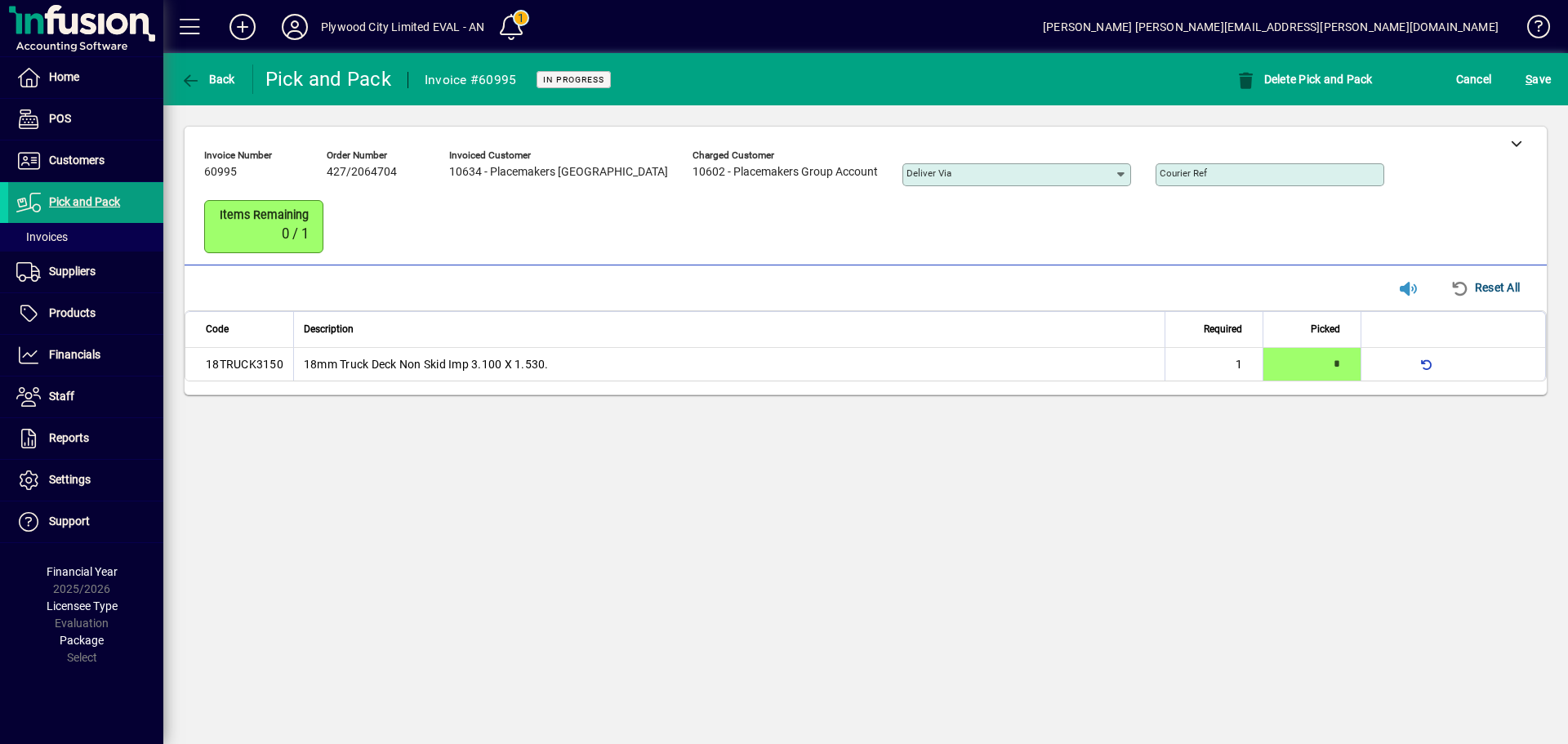
click at [1345, 370] on div "*" at bounding box center [1312, 364] width 97 height 33
click at [1422, 370] on span "button" at bounding box center [1426, 364] width 39 height 39
click at [1404, 426] on div "**********" at bounding box center [865, 398] width 1404 height 691
click at [1365, 434] on div "**********" at bounding box center [865, 398] width 1404 height 691
click at [973, 182] on div "Deliver via" at bounding box center [1017, 174] width 228 height 23
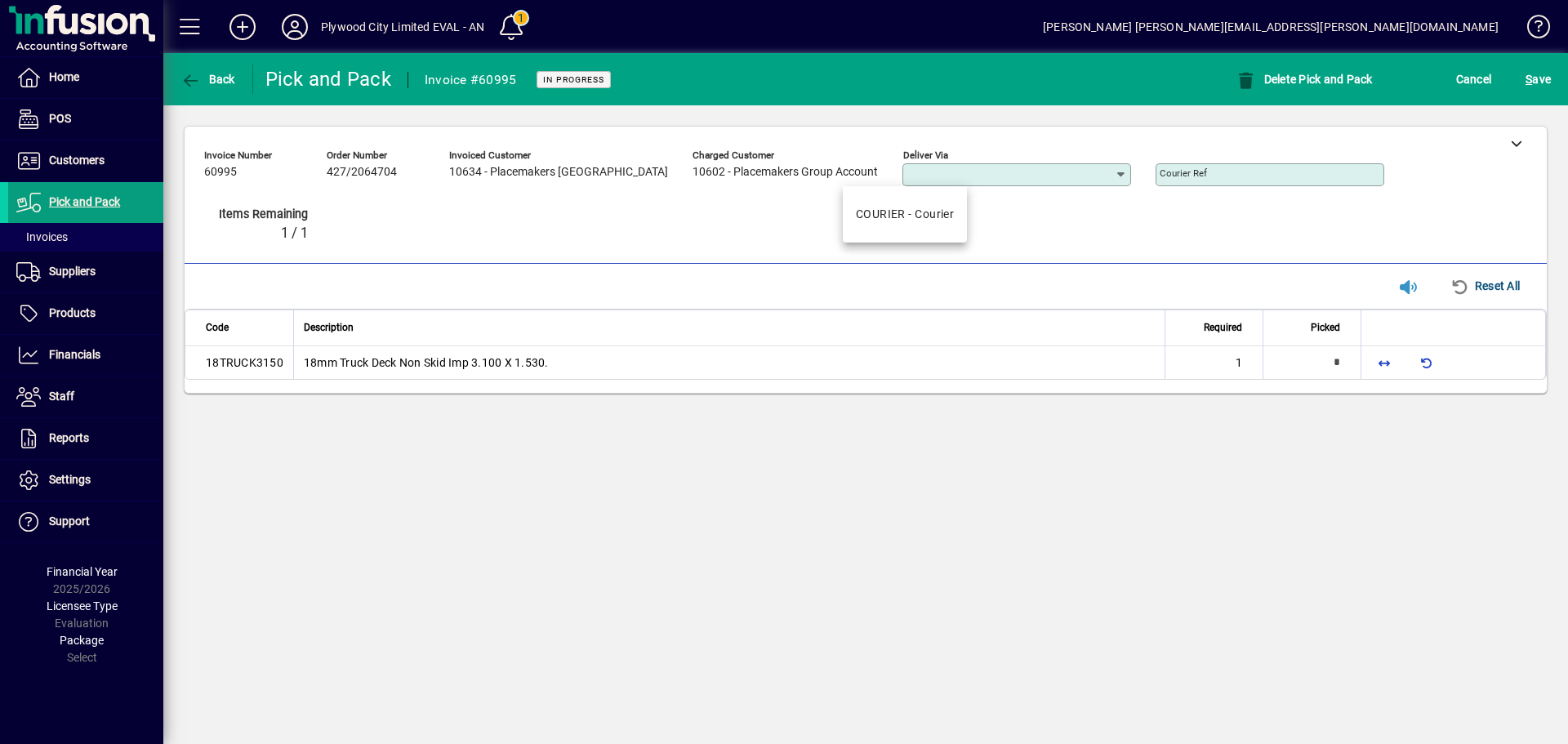
click at [998, 212] on div "Invoice number 60995 Order number 427/2064704 Invoiced customer 10634 - Placema…" at bounding box center [854, 199] width 1299 height 112
drag, startPoint x: 1079, startPoint y: 548, endPoint x: 1317, endPoint y: 611, distance: 246.2
click at [1079, 549] on div "**********" at bounding box center [865, 398] width 1404 height 691
drag, startPoint x: 1385, startPoint y: 366, endPoint x: 1386, endPoint y: 374, distance: 8.1
click at [1385, 366] on span "button" at bounding box center [1383, 362] width 39 height 39
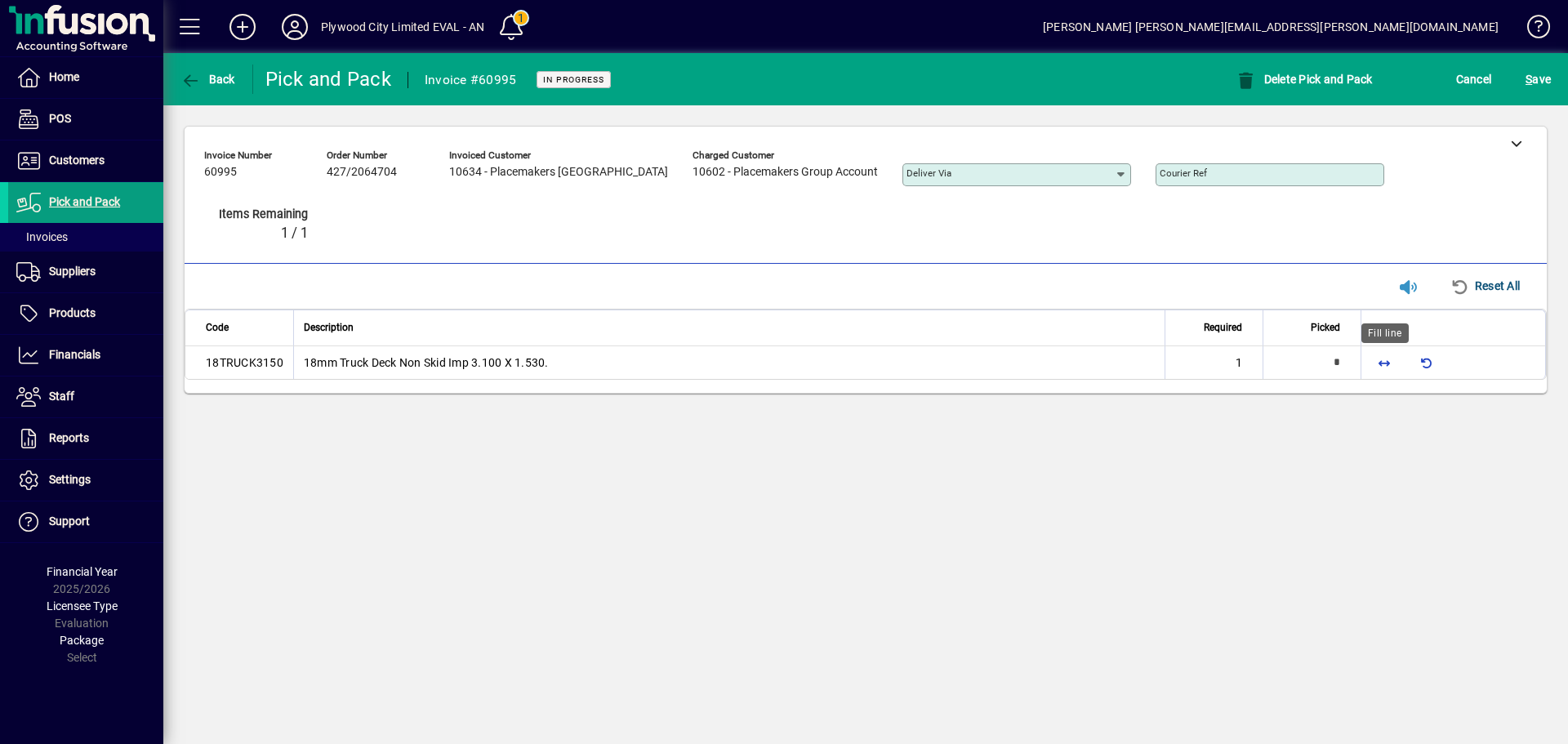
type input "*"
click at [1385, 444] on div "**********" at bounding box center [865, 398] width 1404 height 691
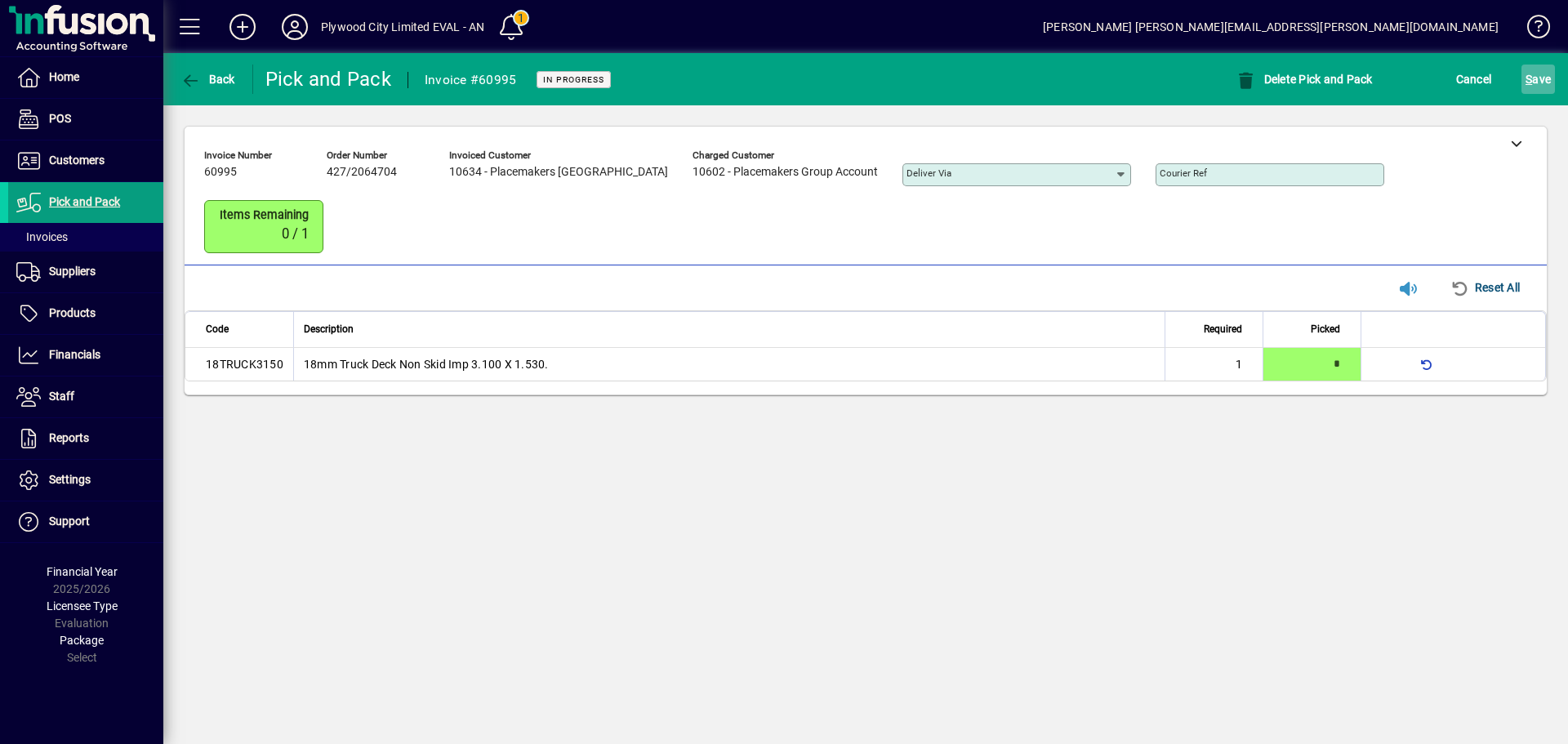
click at [1525, 82] on span "S" at bounding box center [1528, 78] width 7 height 13
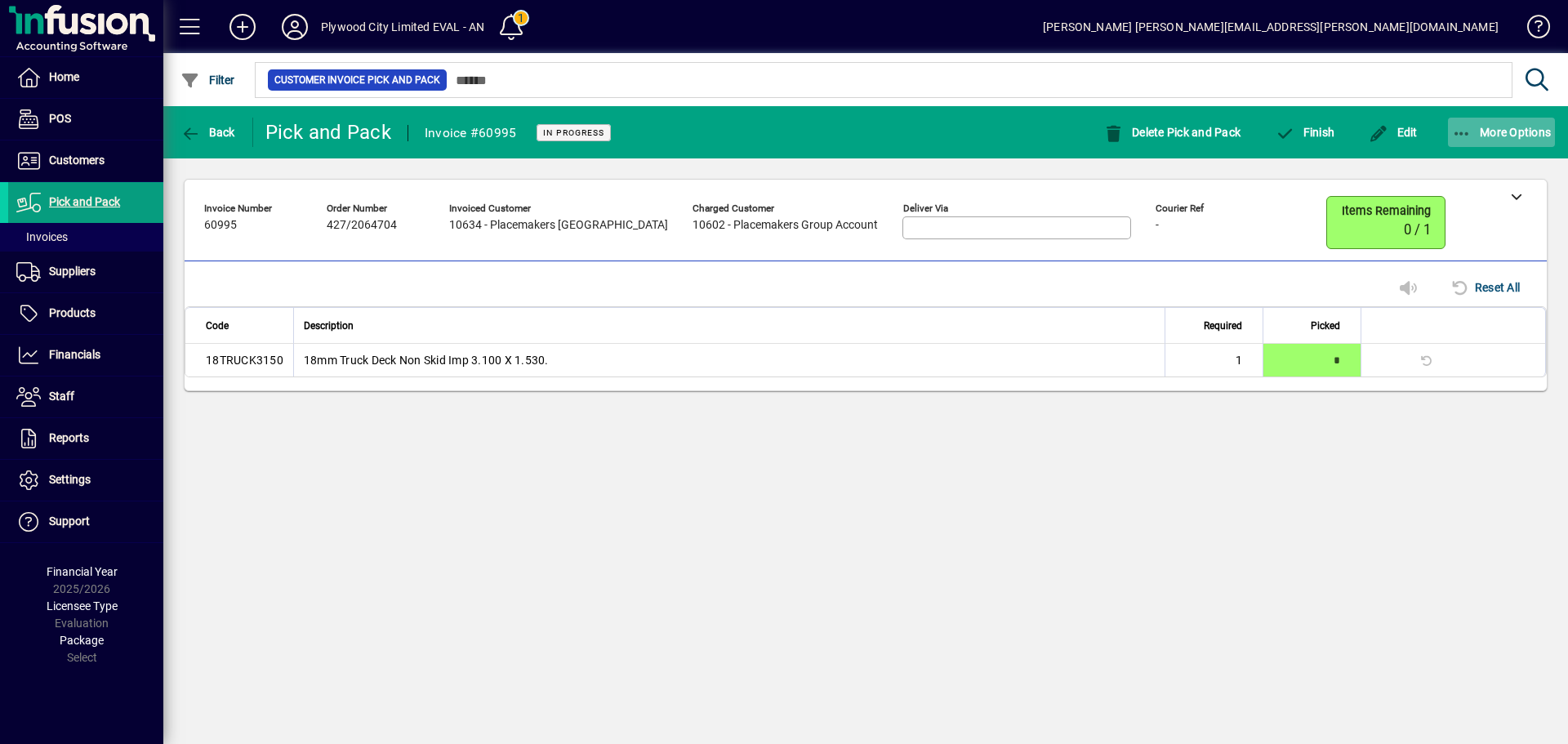
click at [1510, 135] on span "More Options" at bounding box center [1501, 132] width 99 height 13
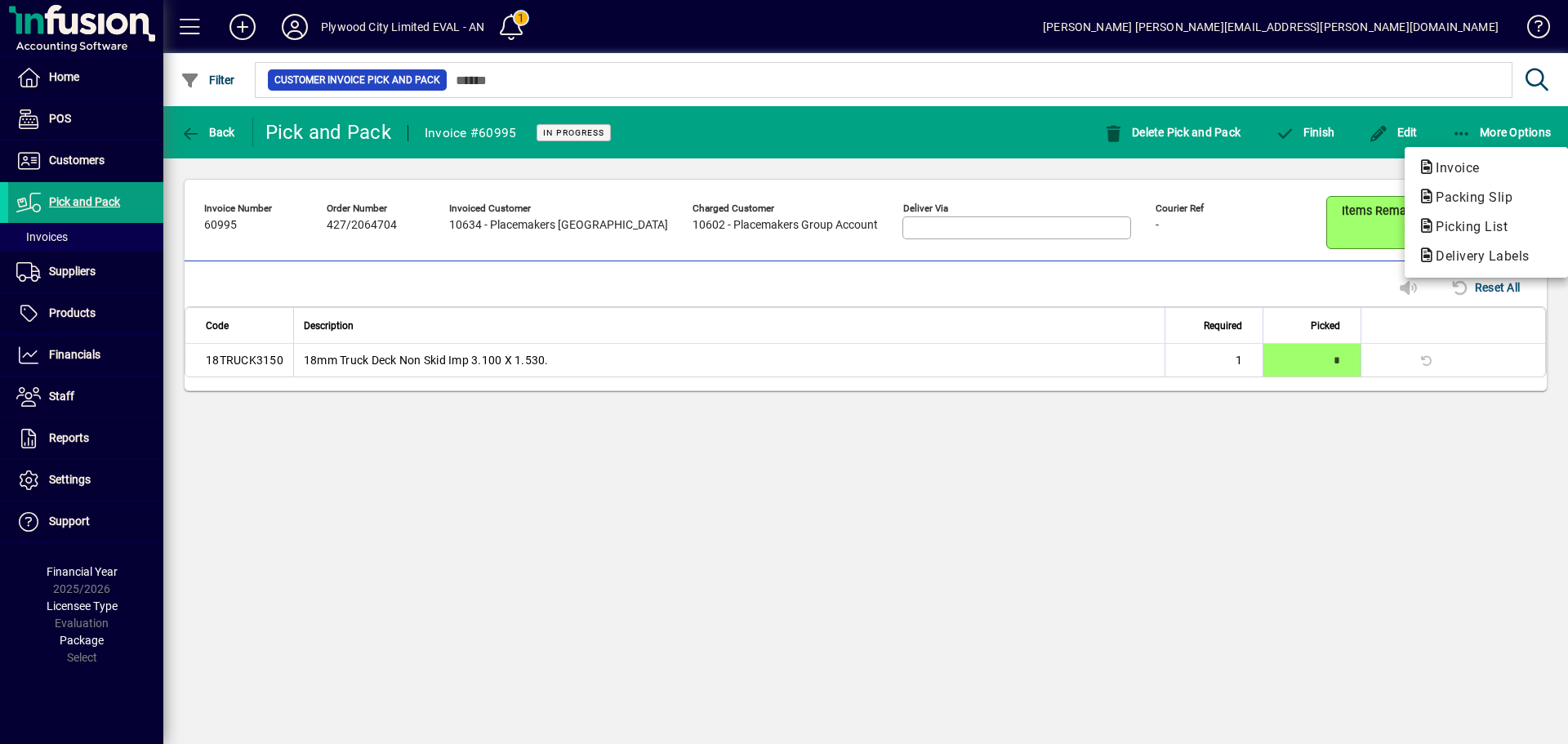
click at [1494, 130] on div at bounding box center [784, 372] width 1568 height 744
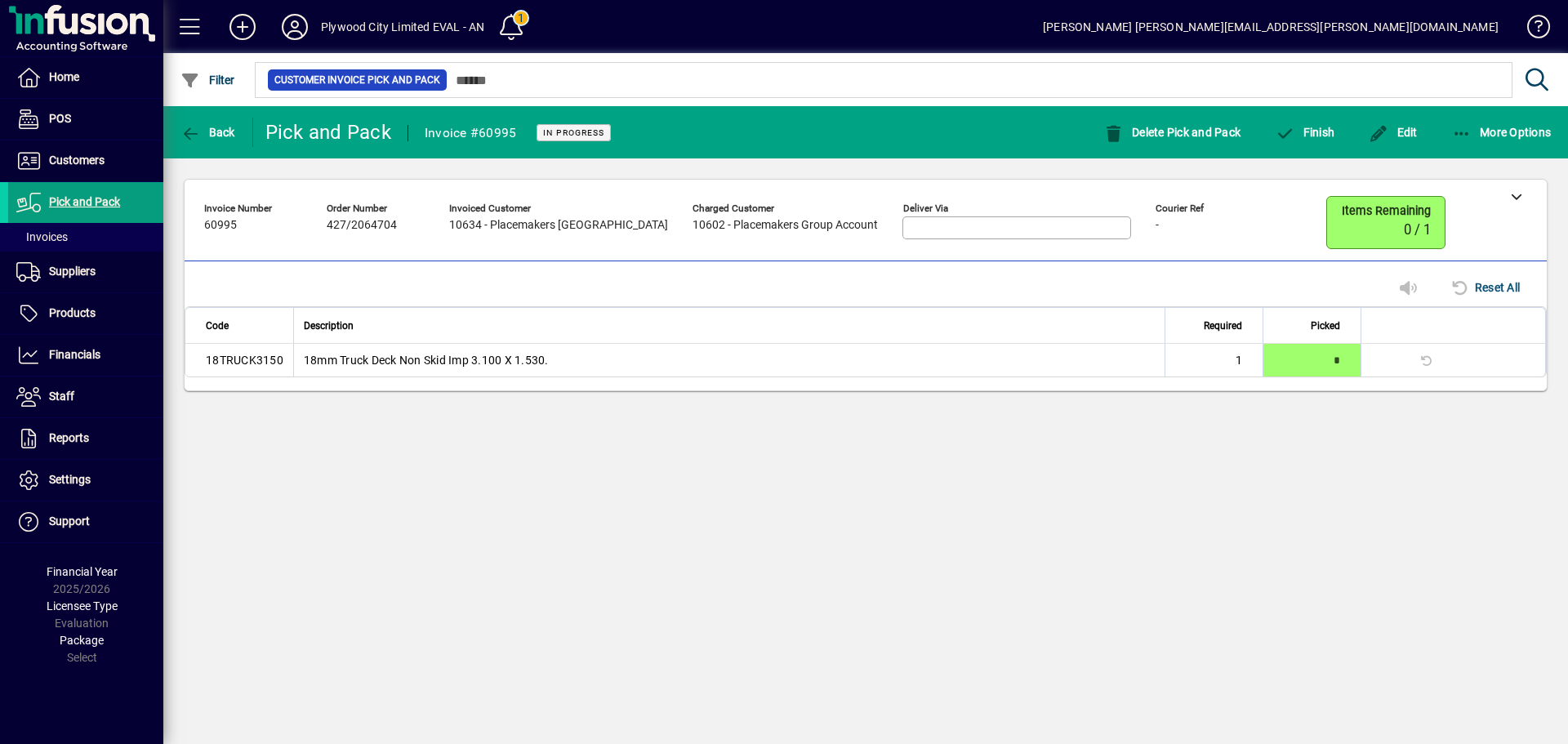
click at [1317, 169] on div "**********" at bounding box center [865, 285] width 1404 height 253
click at [1379, 143] on span "button" at bounding box center [1393, 131] width 58 height 39
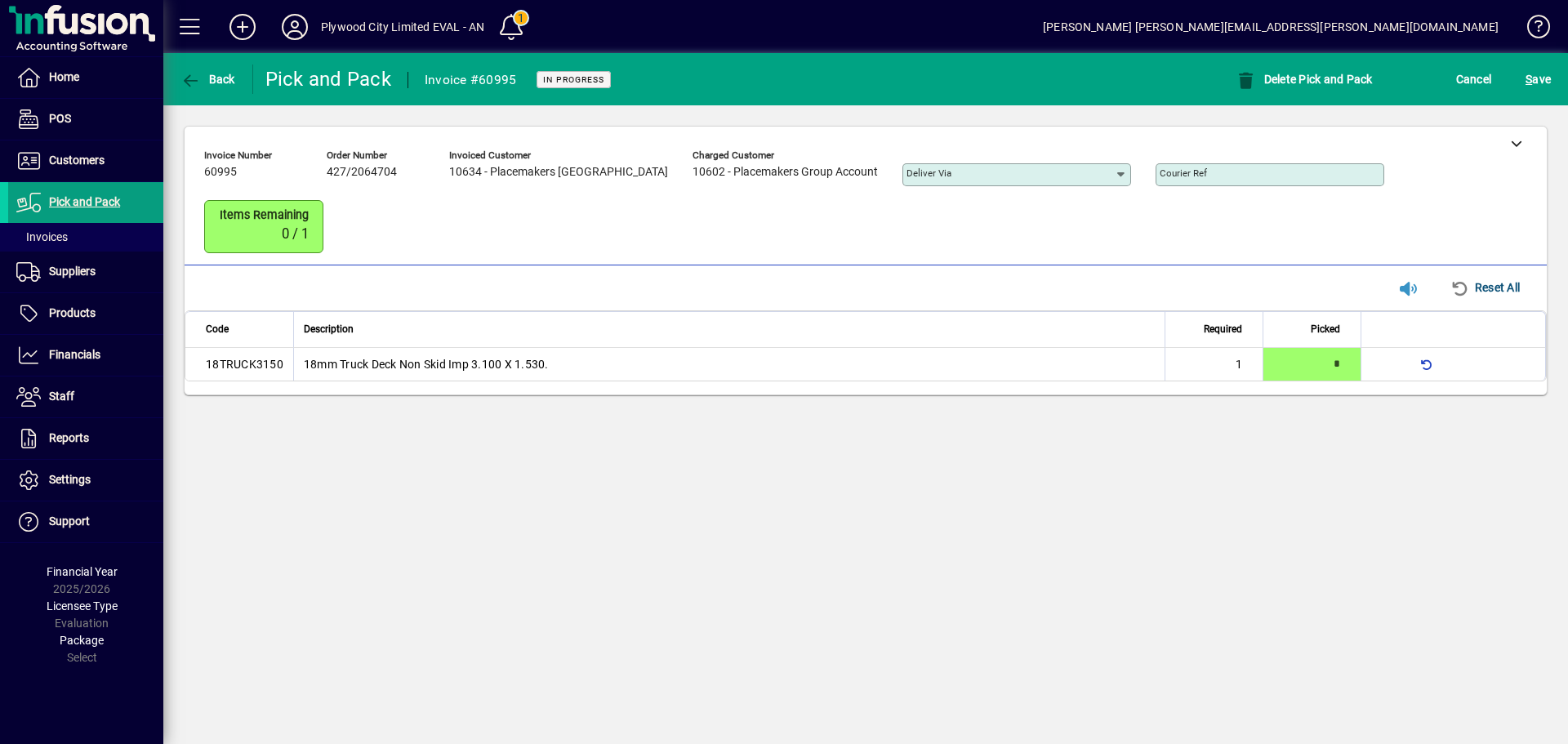
click at [1555, 76] on div "S ave" at bounding box center [1538, 79] width 60 height 30
click at [1533, 78] on span "S ave" at bounding box center [1537, 79] width 25 height 26
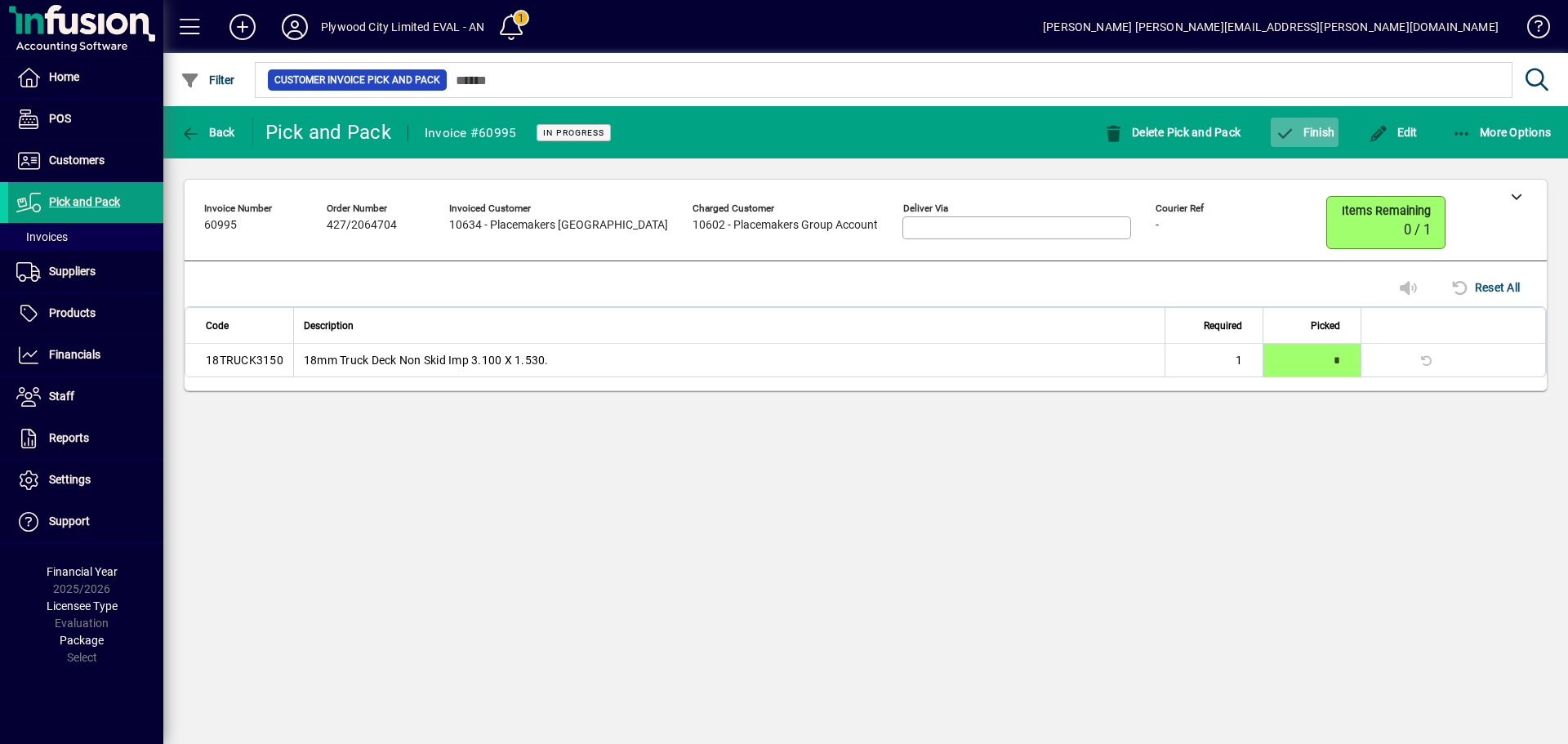
click at [1297, 136] on span "Finish" at bounding box center [1305, 132] width 60 height 13
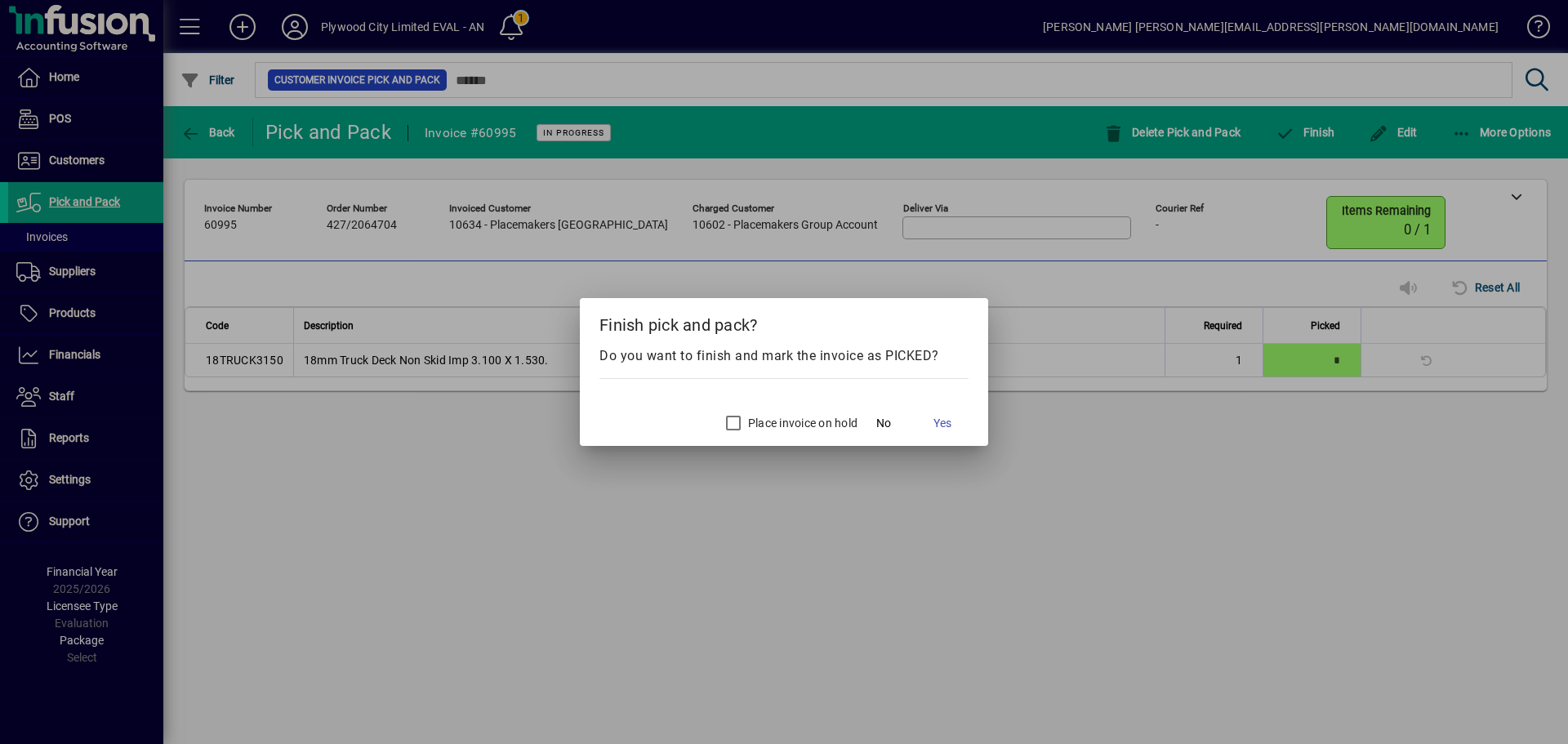
drag, startPoint x: 740, startPoint y: 359, endPoint x: 876, endPoint y: 359, distance: 136.0
click at [876, 359] on div "Do you want to finish and mark the invoice as PICKED?" at bounding box center [784, 357] width 369 height 20
click at [937, 420] on span "Yes" at bounding box center [942, 423] width 18 height 17
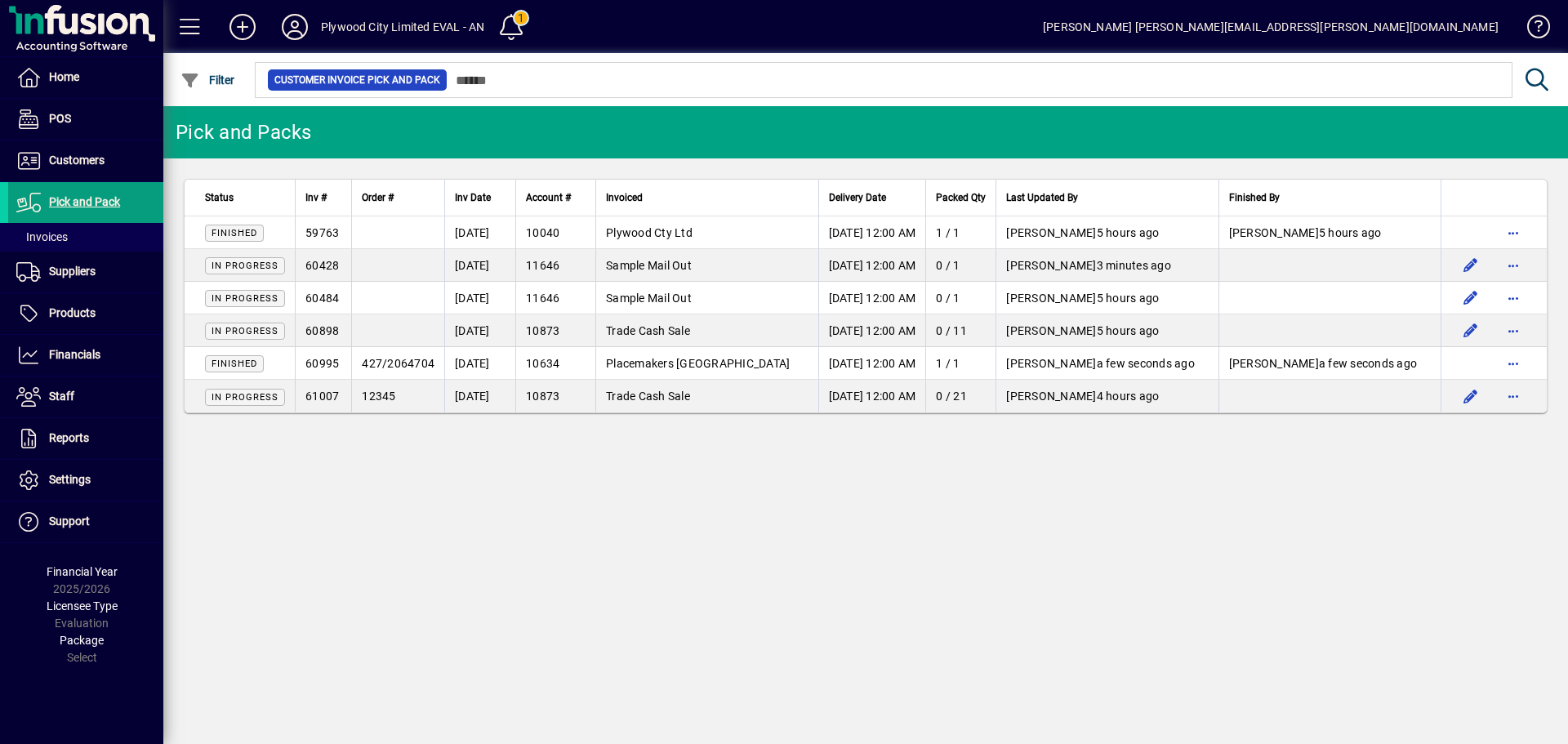
click at [1362, 526] on div "Pick and Packs Status Inv # Order # Inv Date Account # Invoiced Delivery Date P…" at bounding box center [865, 425] width 1404 height 638
click at [97, 201] on span "Pick and Pack" at bounding box center [84, 202] width 71 height 13
click at [701, 492] on div "Pick and Packs Status Inv # Order # Inv Date Account # Invoiced Delivery Date P…" at bounding box center [865, 425] width 1404 height 638
click at [785, 497] on div "Pick and Packs Status Inv # Order # Inv Date Account # Invoiced Delivery Date P…" at bounding box center [865, 425] width 1404 height 638
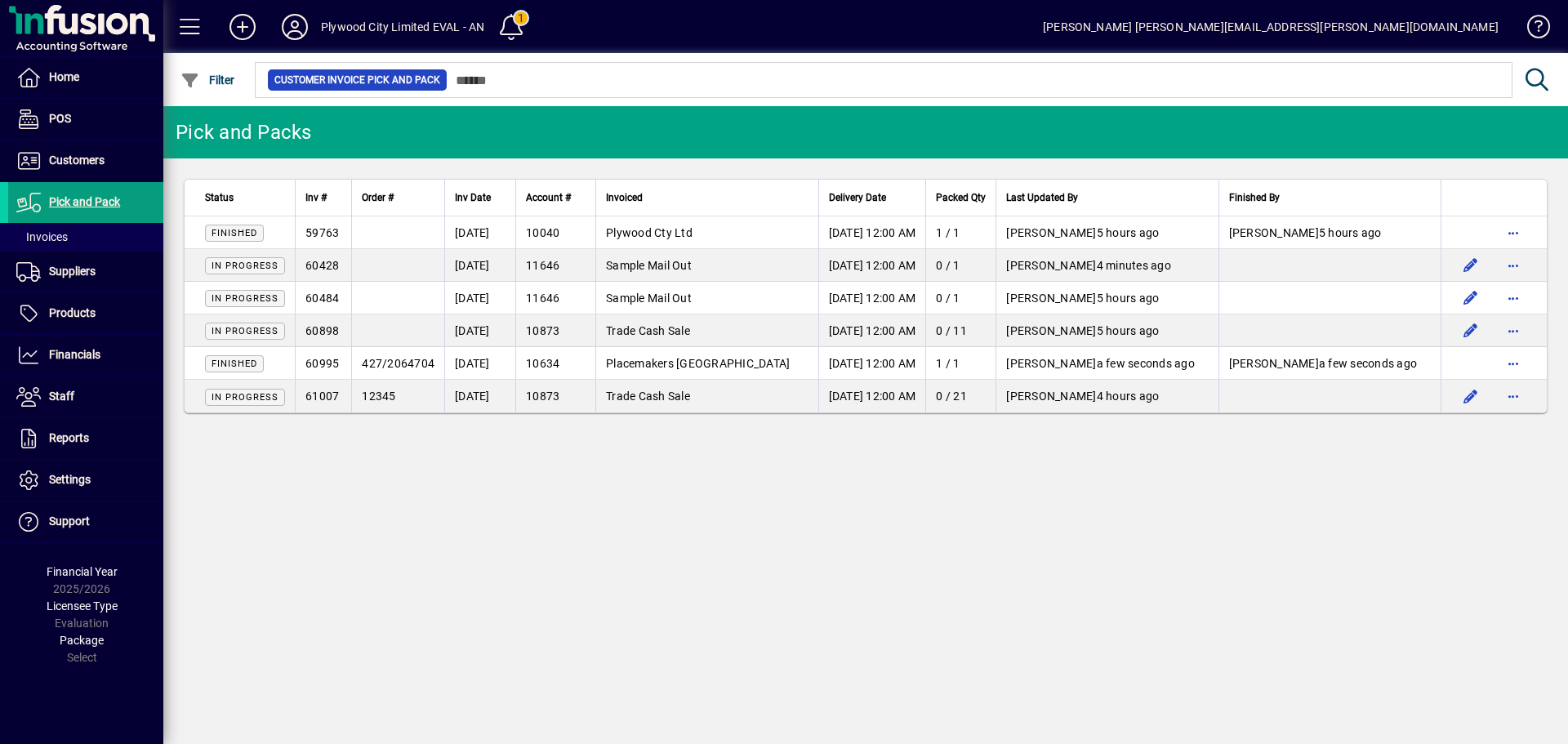
click at [784, 496] on div "Pick and Packs Status Inv # Order # Inv Date Account # Invoiced Delivery Date P…" at bounding box center [865, 425] width 1404 height 638
click at [761, 476] on div "Pick and Packs Status Inv # Order # Inv Date Account # Invoiced Delivery Date P…" at bounding box center [865, 425] width 1404 height 638
click at [746, 453] on div "Pick and Packs Status Inv # Order # Inv Date Account # Invoiced Delivery Date P…" at bounding box center [865, 425] width 1404 height 638
click at [738, 458] on div "Pick and Packs Status Inv # Order # Inv Date Account # Invoiced Delivery Date P…" at bounding box center [865, 425] width 1404 height 638
click at [698, 465] on div "Pick and Packs Status Inv # Order # Inv Date Account # Invoiced Delivery Date P…" at bounding box center [865, 425] width 1404 height 638
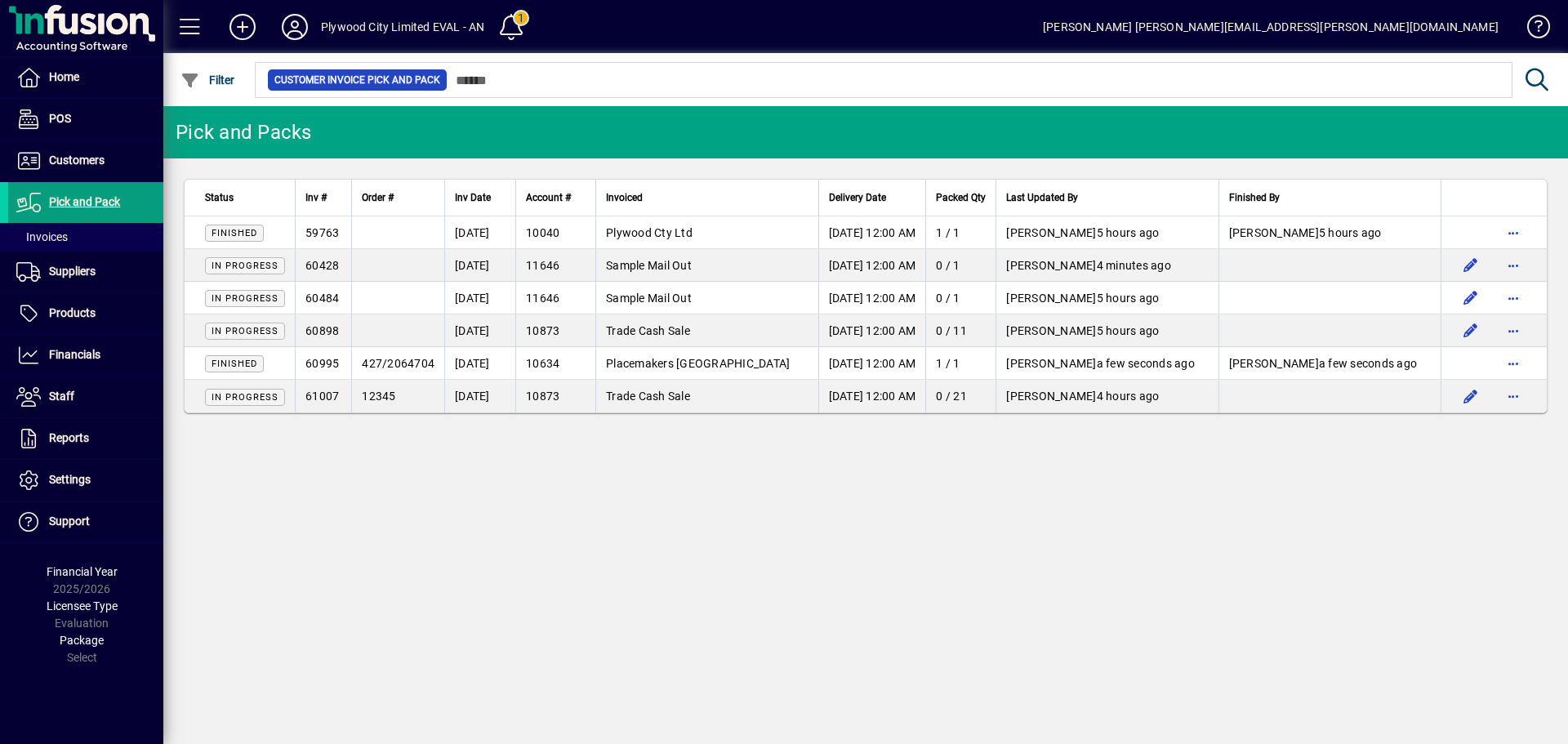
click at [698, 465] on div "Pick and Packs Status Inv # Order # Inv Date Account # Invoiced Delivery Date P…" at bounding box center [865, 425] width 1404 height 638
click at [64, 243] on span "Invoices" at bounding box center [42, 236] width 52 height 13
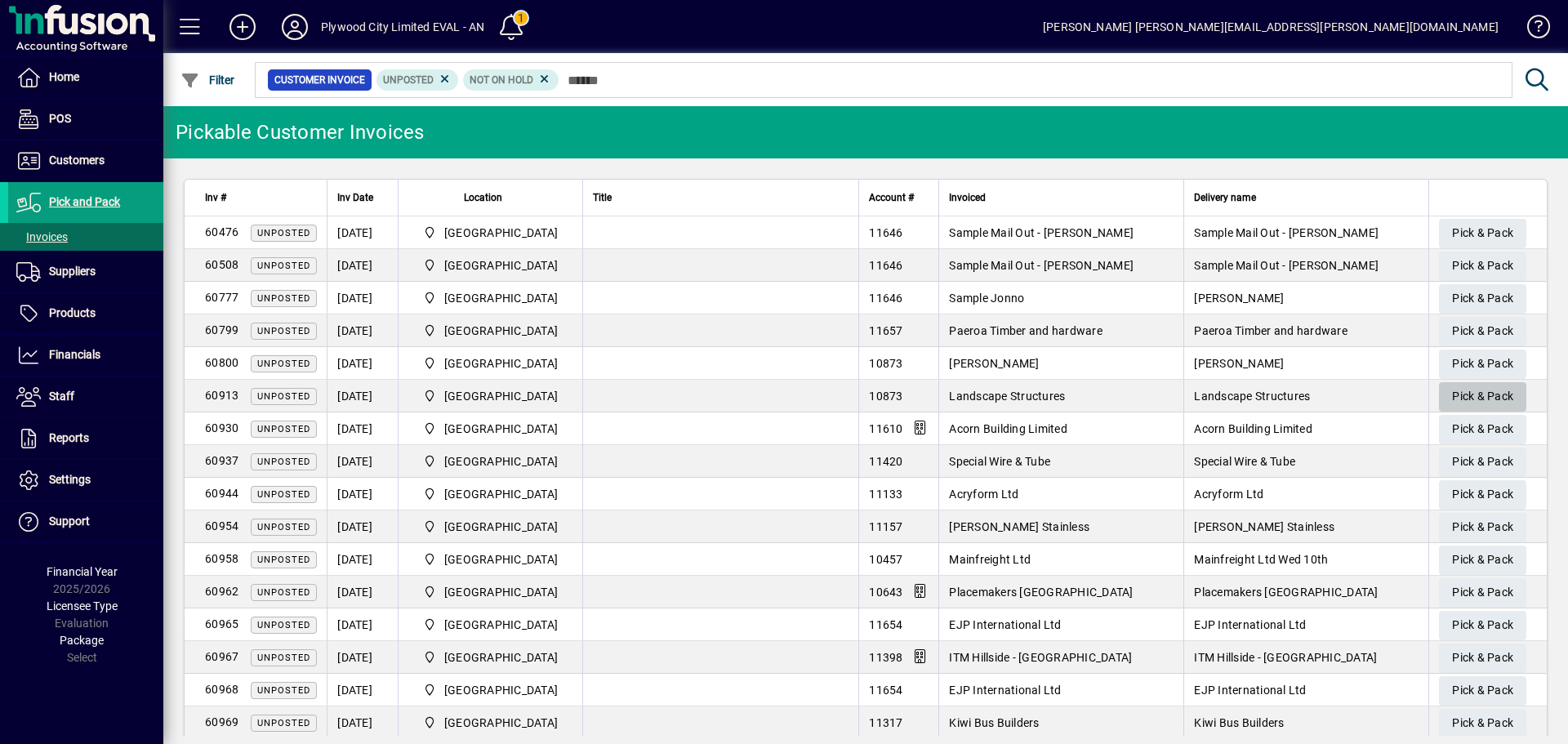
click at [1477, 396] on span "Pick & Pack" at bounding box center [1483, 396] width 62 height 27
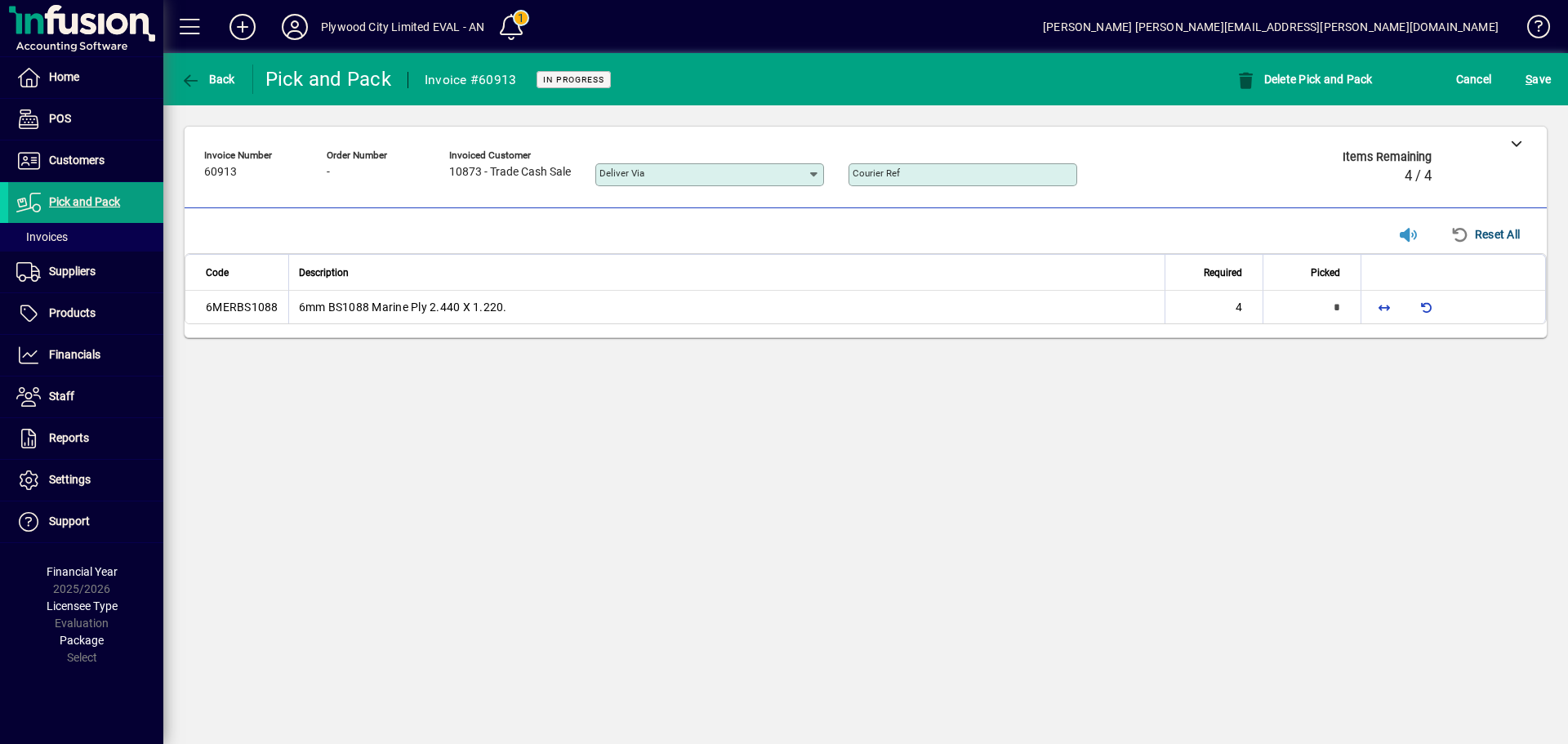
click at [1010, 509] on div "**********" at bounding box center [865, 398] width 1404 height 691
click at [1386, 306] on span "button" at bounding box center [1383, 306] width 39 height 39
type input "*"
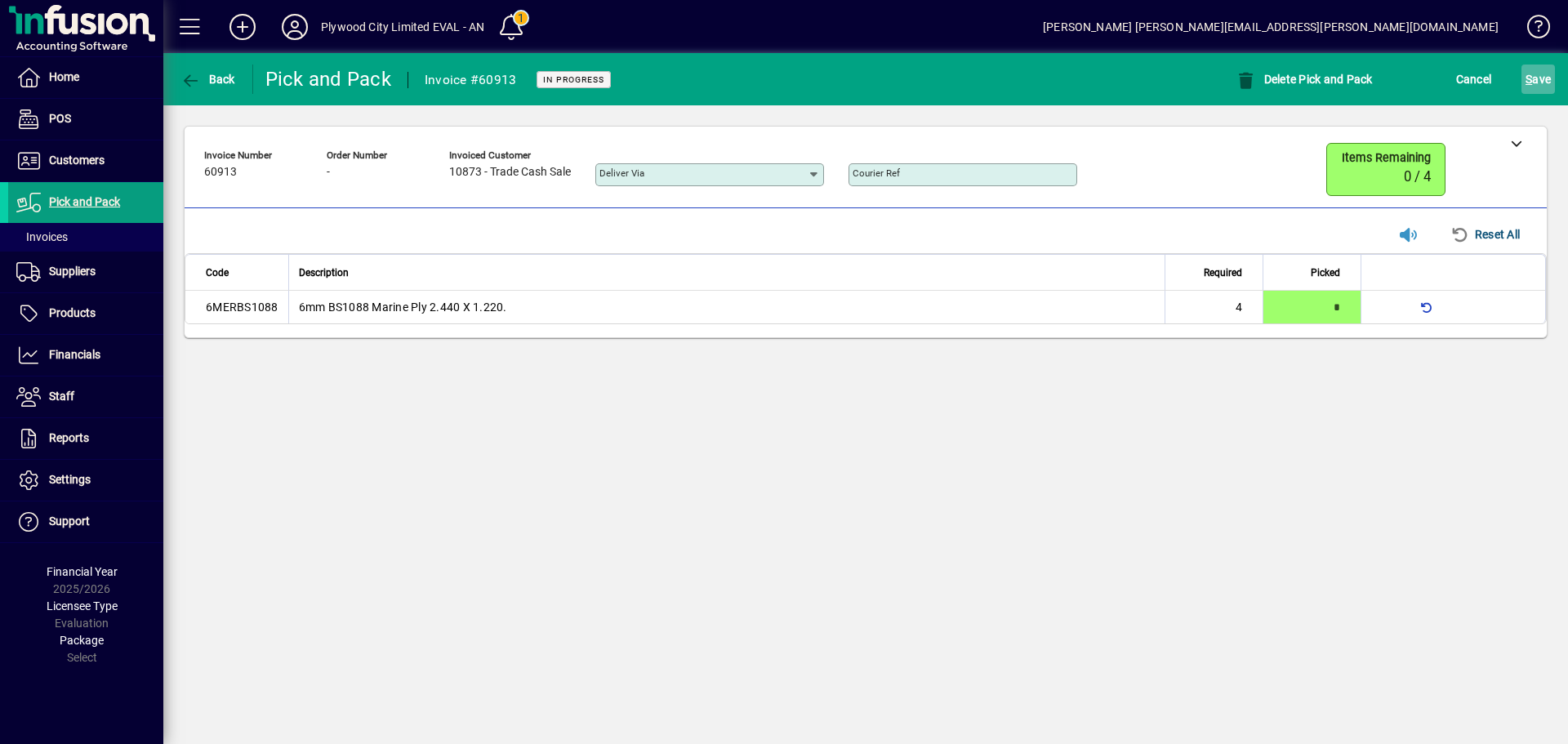
click at [1535, 83] on span "S ave" at bounding box center [1537, 79] width 25 height 26
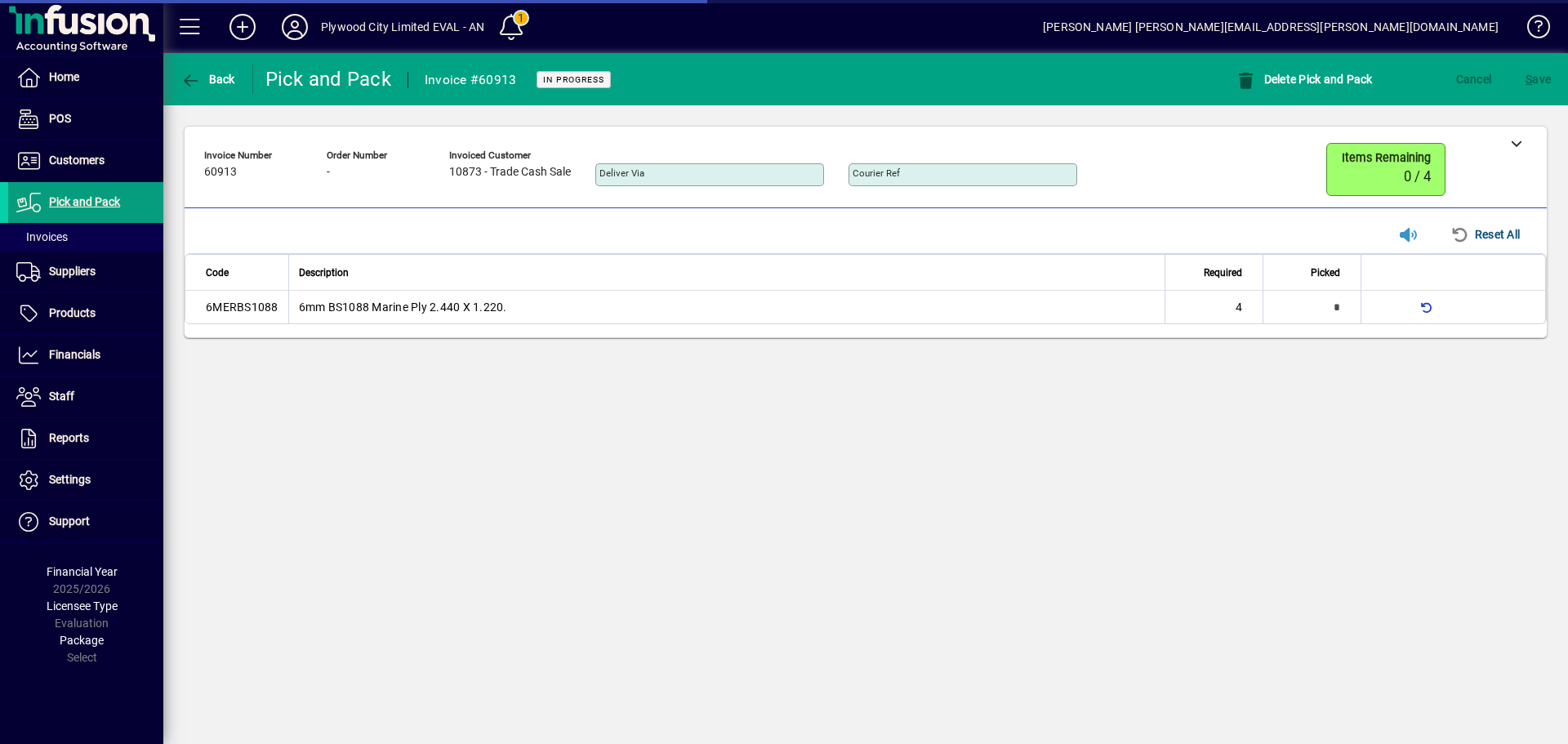
click at [1253, 401] on div "**********" at bounding box center [865, 398] width 1404 height 691
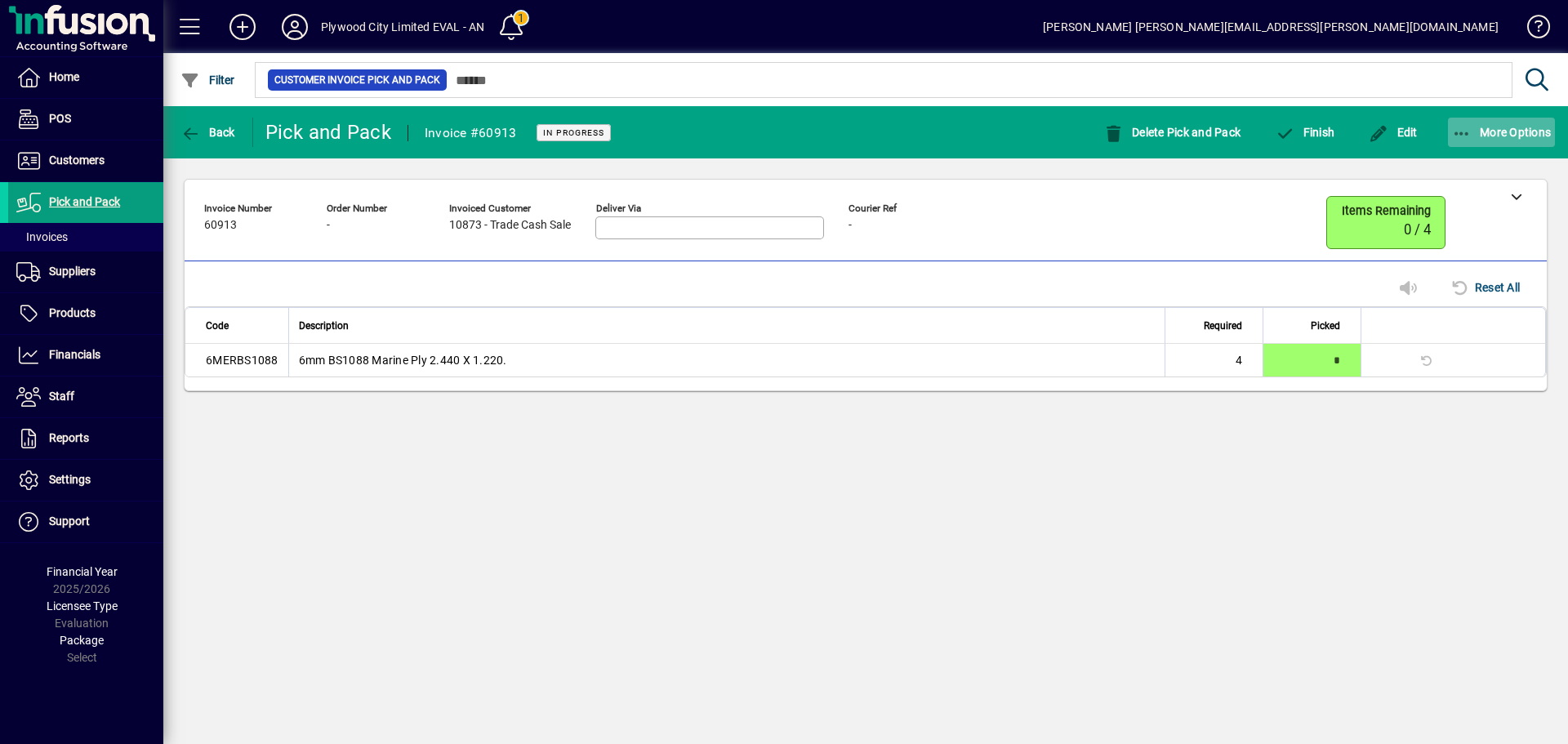
click at [1468, 131] on icon "button" at bounding box center [1462, 134] width 21 height 16
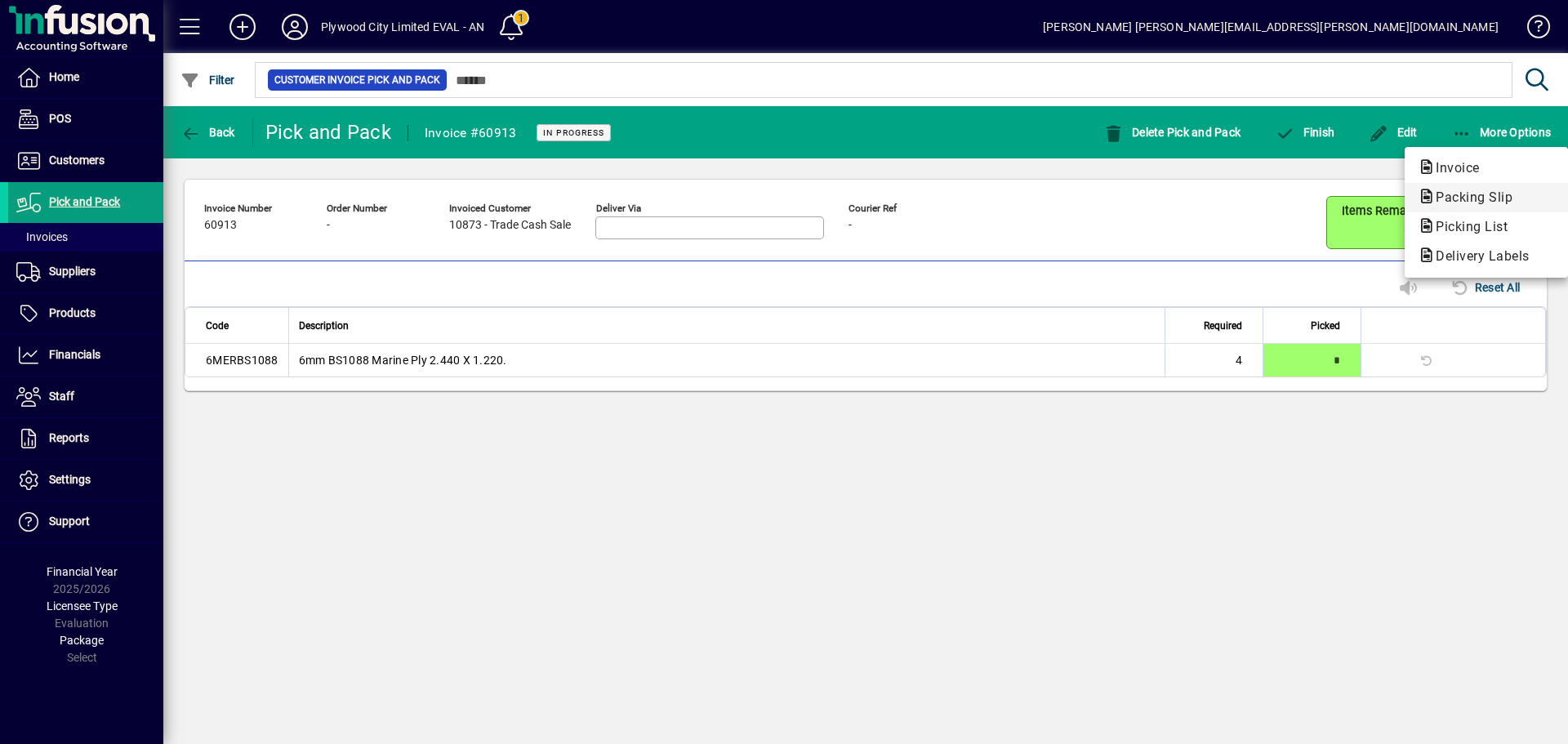
click at [1480, 202] on span "Packing Slip" at bounding box center [1470, 198] width 103 height 16
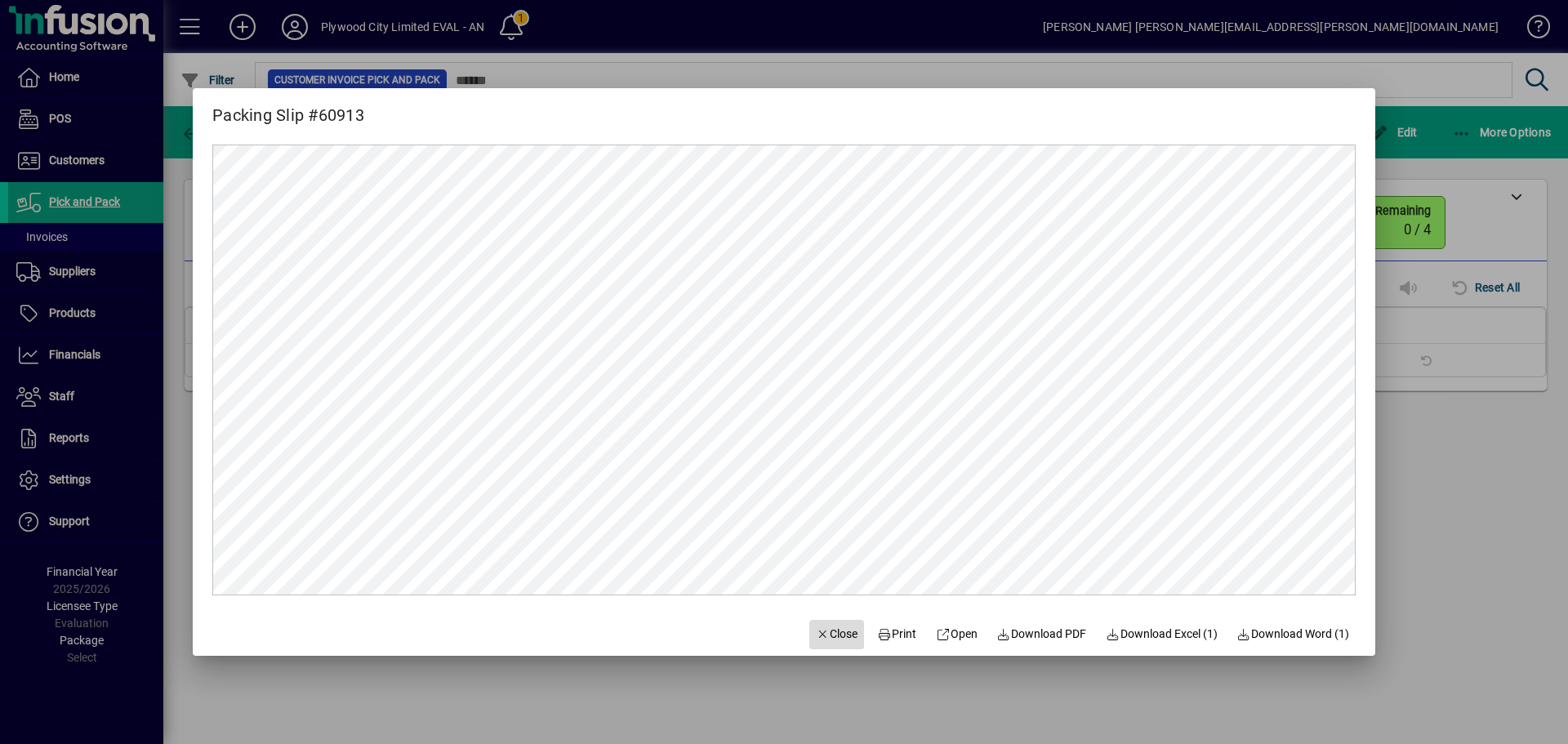
click at [816, 639] on span "Close" at bounding box center [837, 634] width 43 height 17
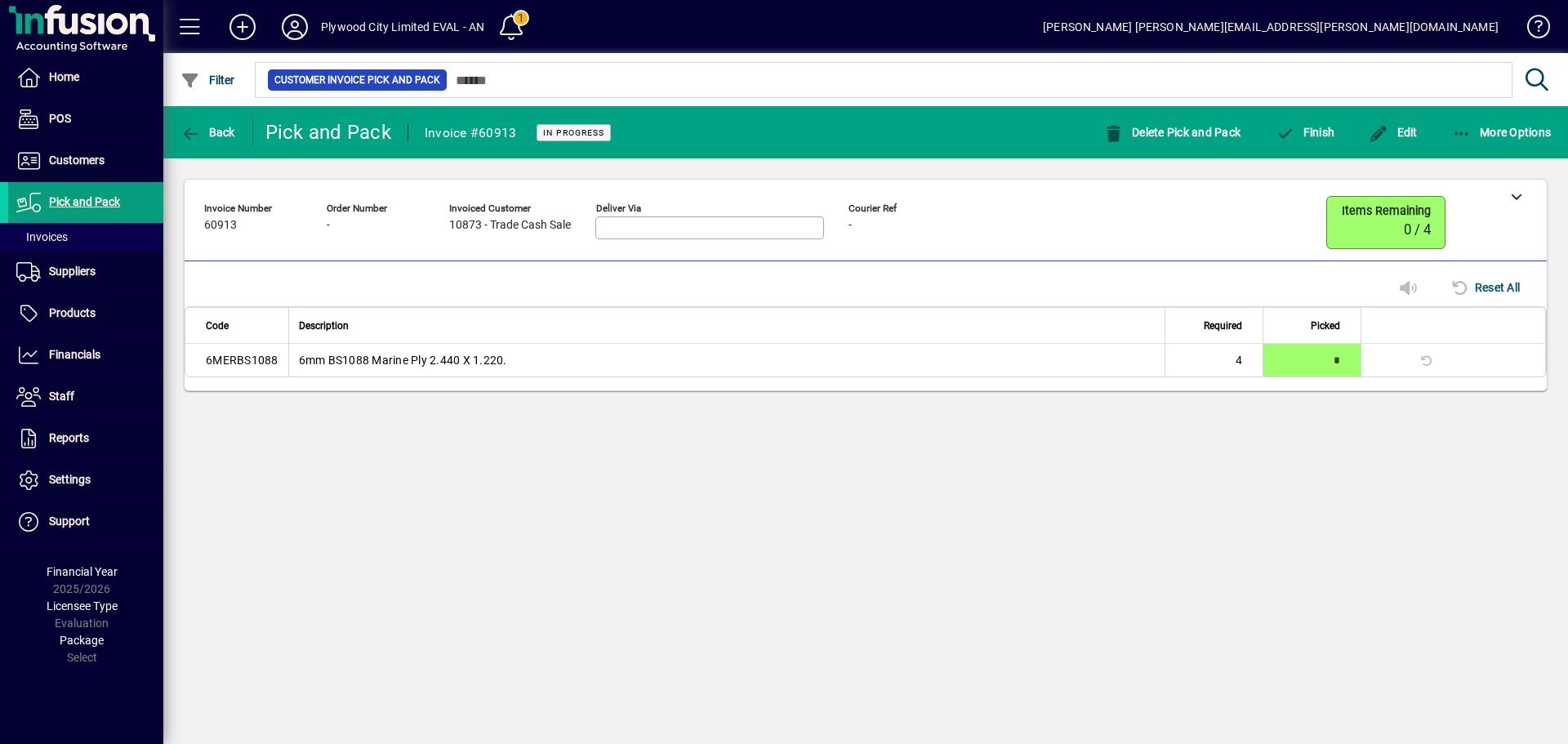
click at [1177, 439] on div "**********" at bounding box center [865, 425] width 1404 height 638
click at [904, 468] on div "**********" at bounding box center [865, 425] width 1404 height 638
click at [1124, 471] on div "**********" at bounding box center [865, 425] width 1404 height 638
click at [1221, 467] on div "**********" at bounding box center [865, 425] width 1404 height 638
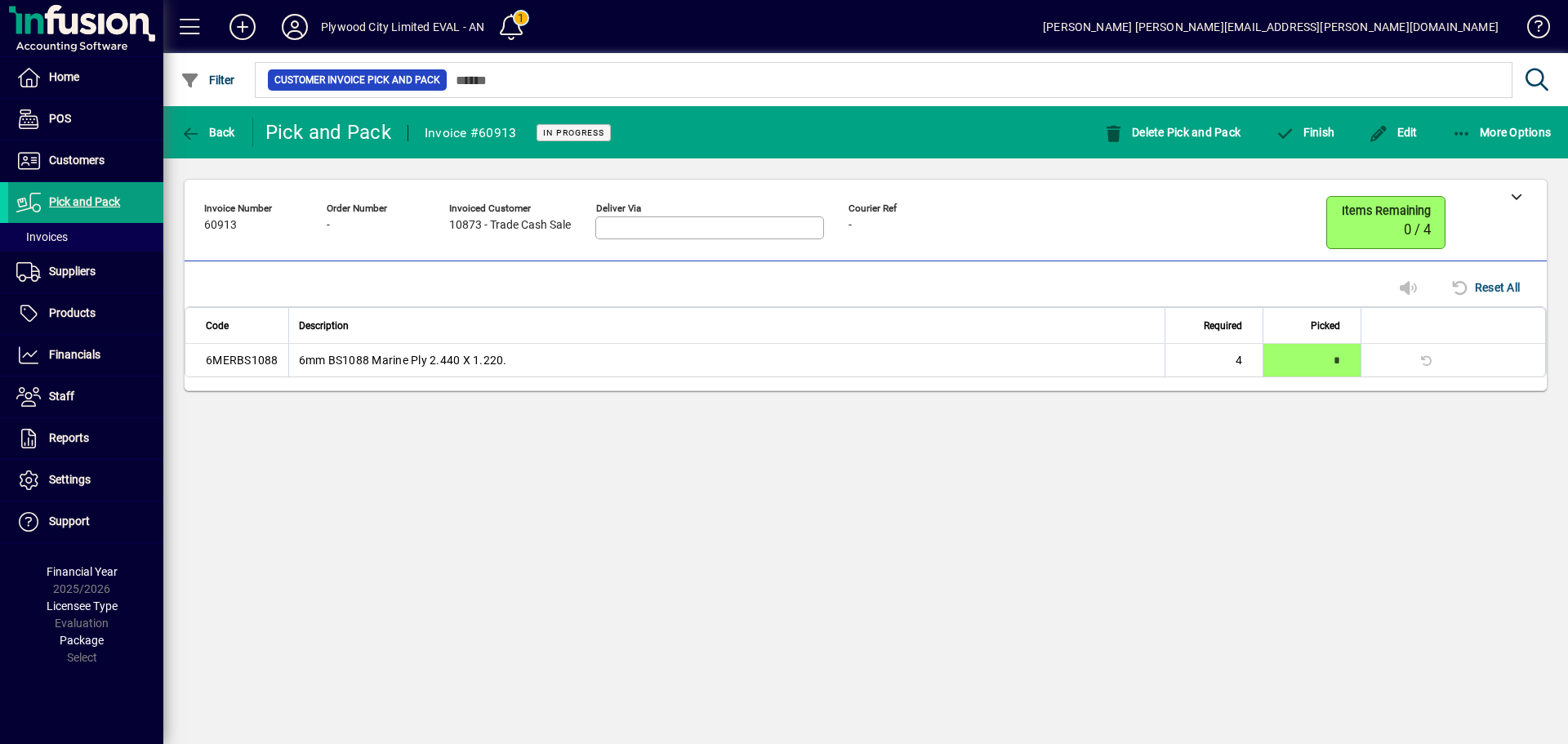
click at [1210, 456] on div "**********" at bounding box center [865, 425] width 1404 height 638
click at [1089, 467] on div "**********" at bounding box center [865, 425] width 1404 height 638
click at [1459, 142] on span "button" at bounding box center [1501, 131] width 108 height 39
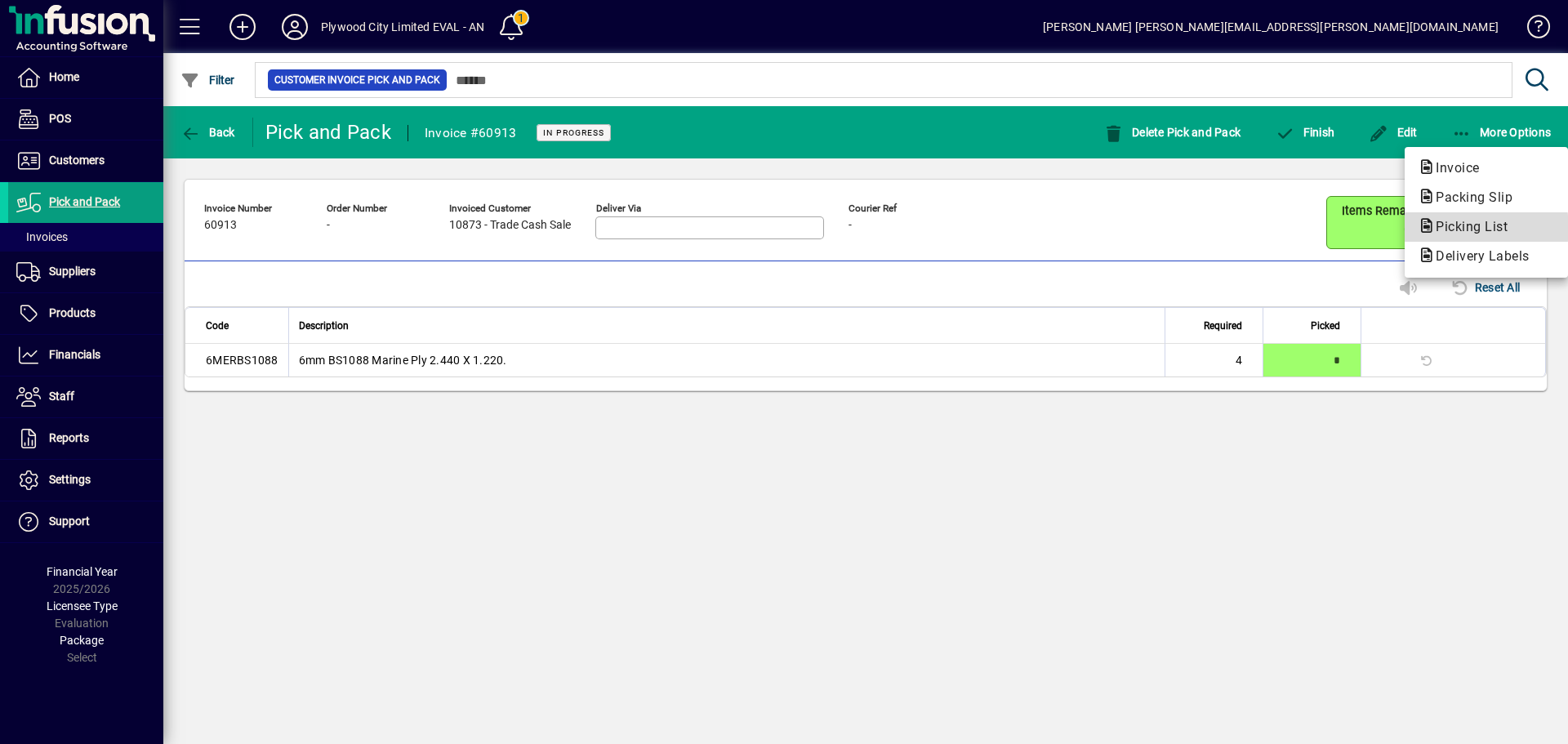
click at [1464, 227] on span "Picking List" at bounding box center [1467, 226] width 98 height 16
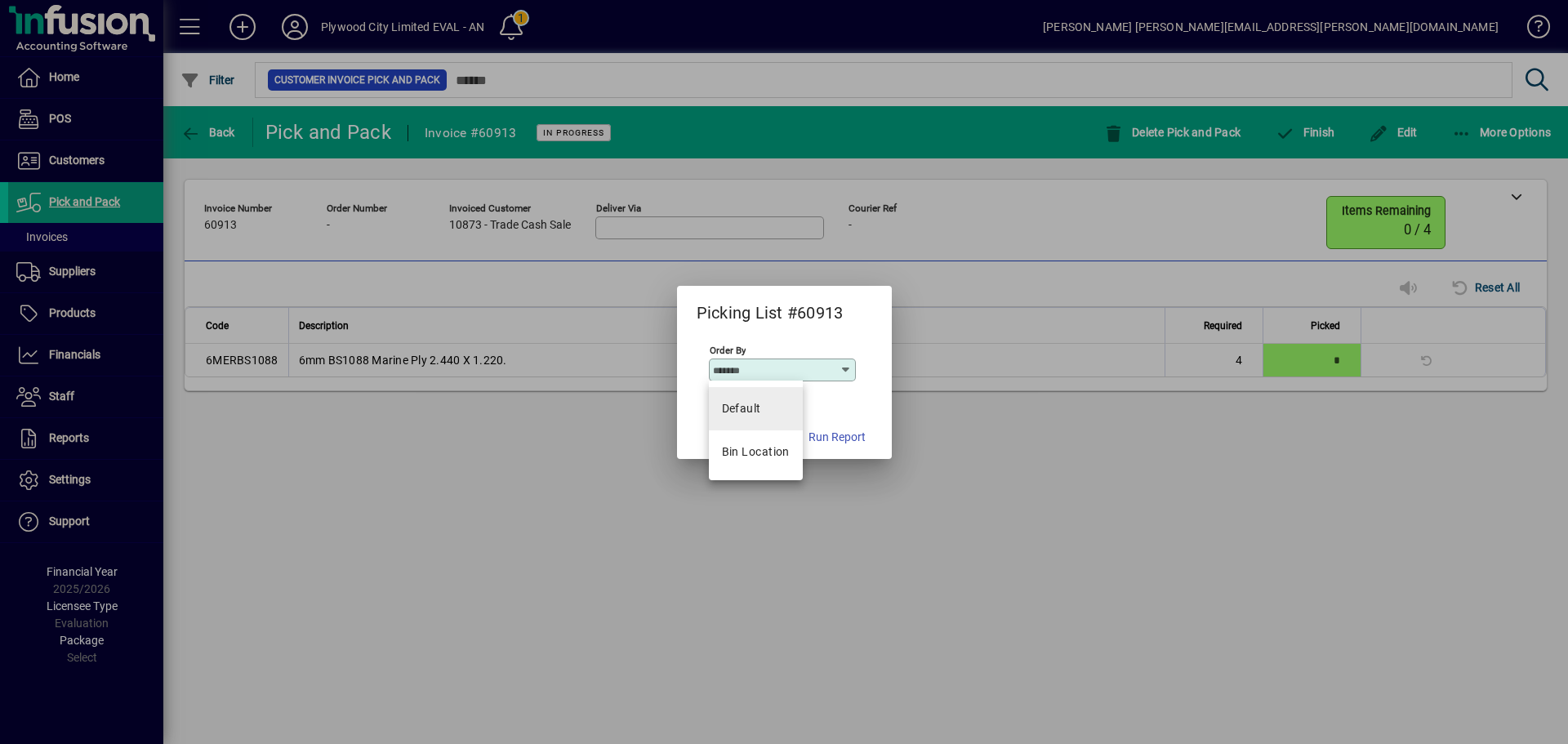
click at [765, 412] on mat-option "Default" at bounding box center [756, 409] width 94 height 44
click at [823, 447] on span "button" at bounding box center [837, 437] width 71 height 39
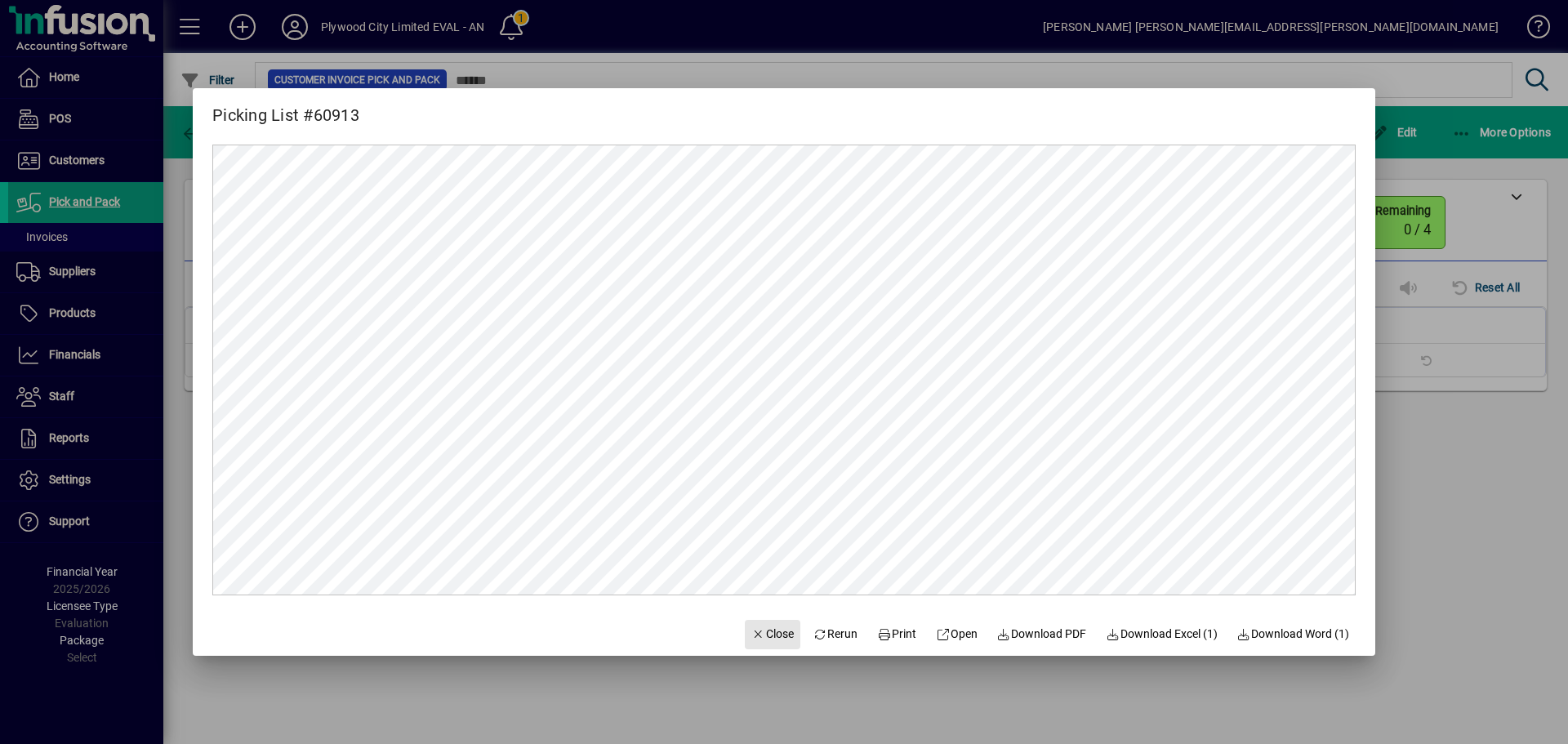
drag, startPoint x: 767, startPoint y: 630, endPoint x: 807, endPoint y: 638, distance: 40.8
click at [767, 631] on span "Close" at bounding box center [773, 634] width 43 height 17
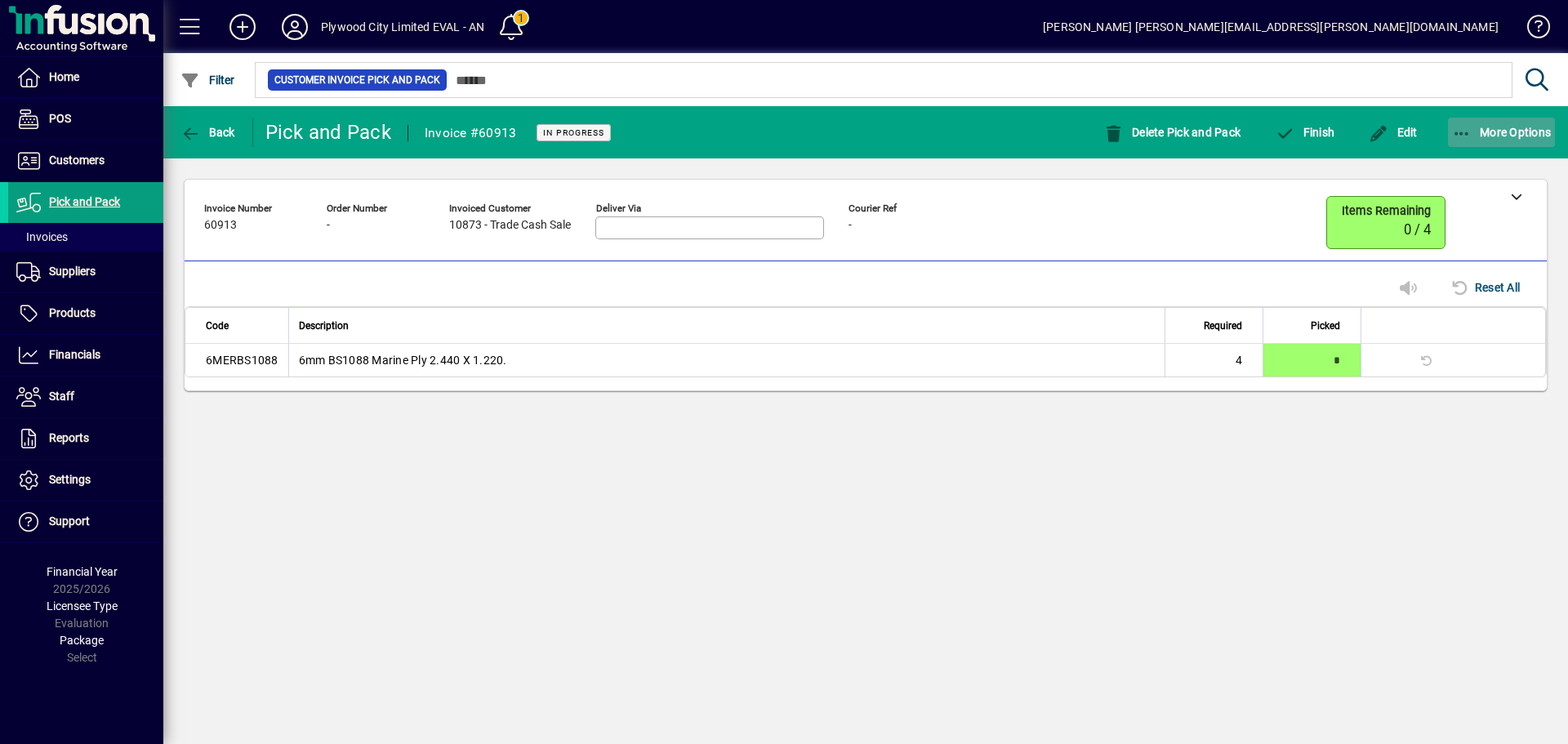
click at [1454, 136] on icon "button" at bounding box center [1462, 134] width 21 height 16
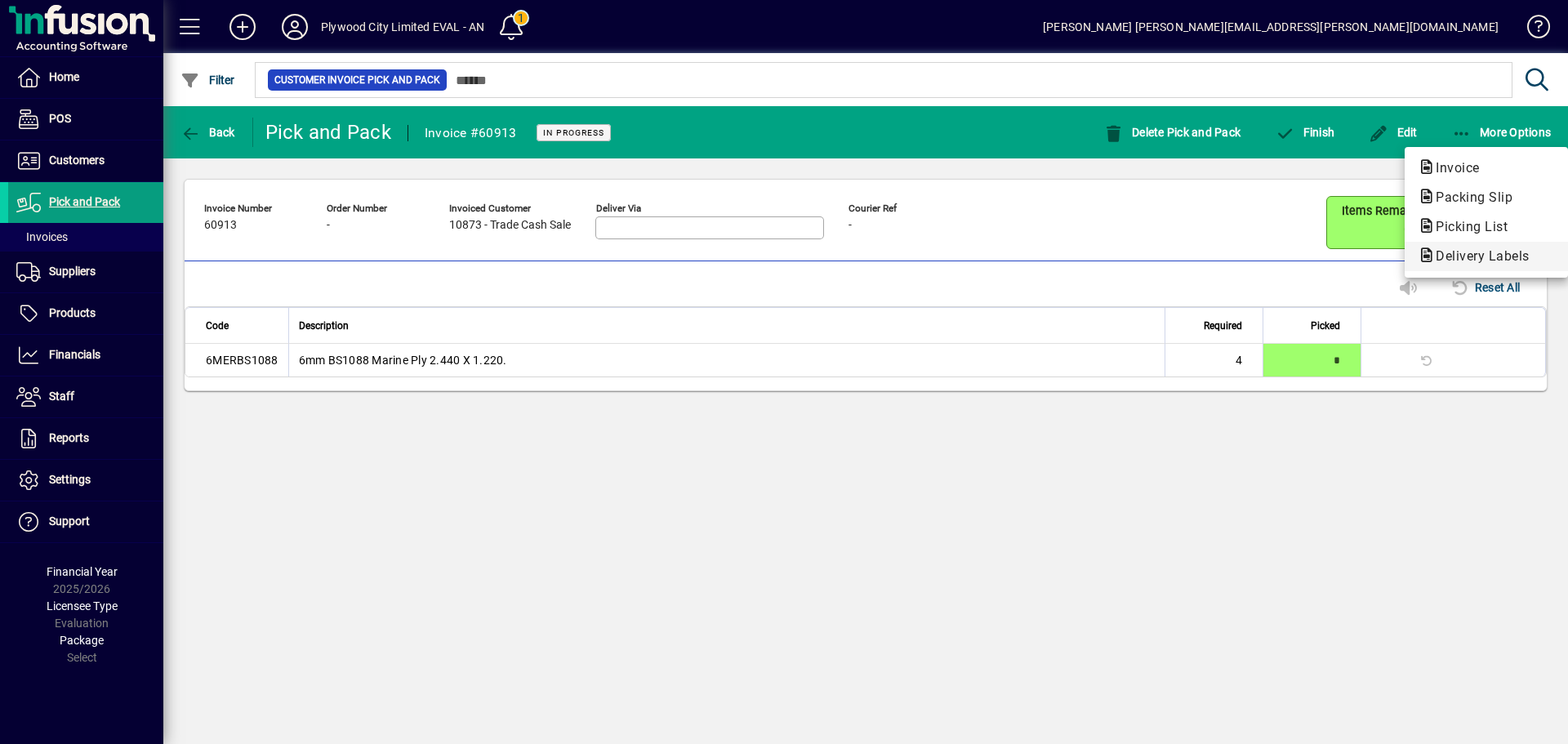
click at [1458, 260] on span "Delivery Labels" at bounding box center [1478, 256] width 120 height 16
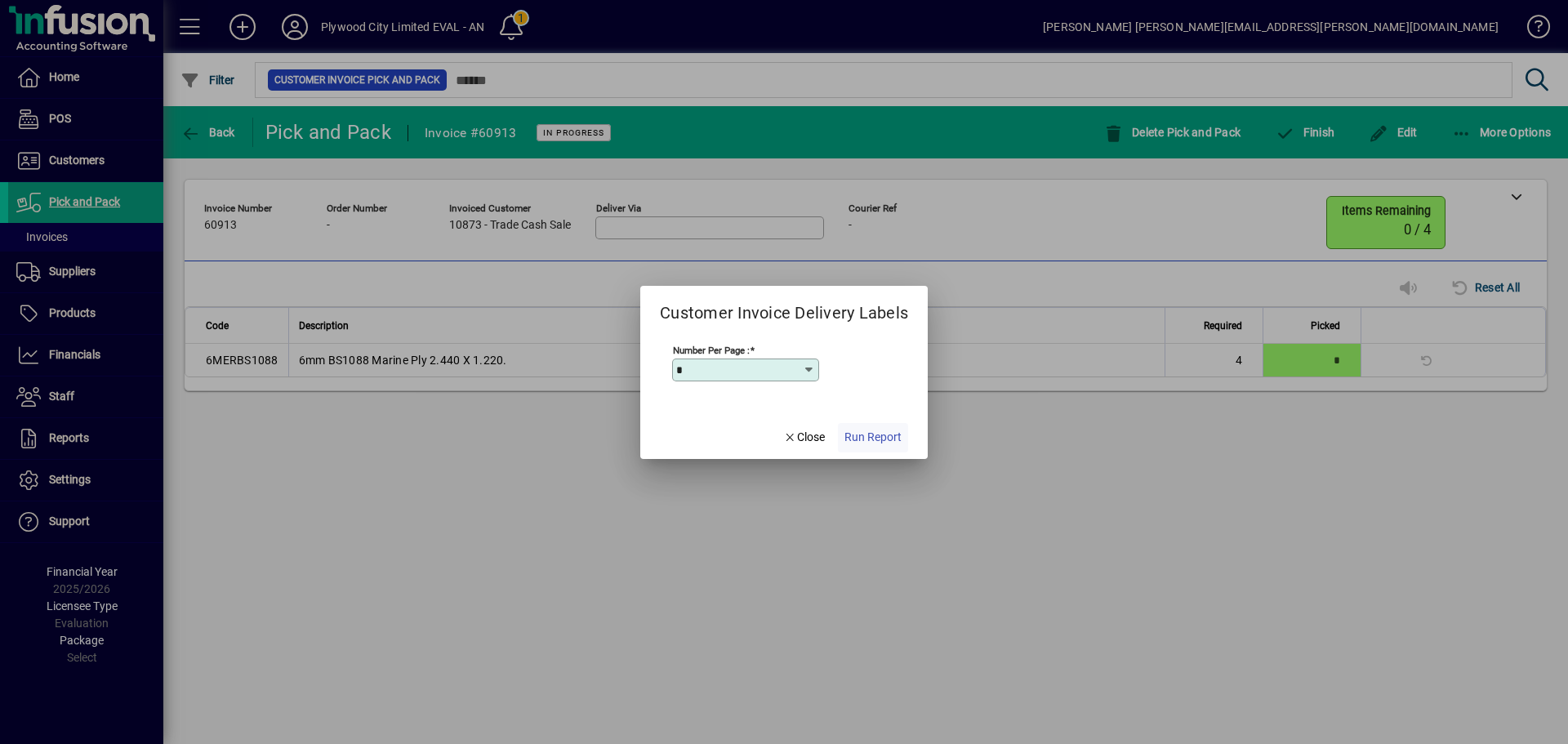
click at [855, 437] on span "Run Report" at bounding box center [873, 437] width 58 height 17
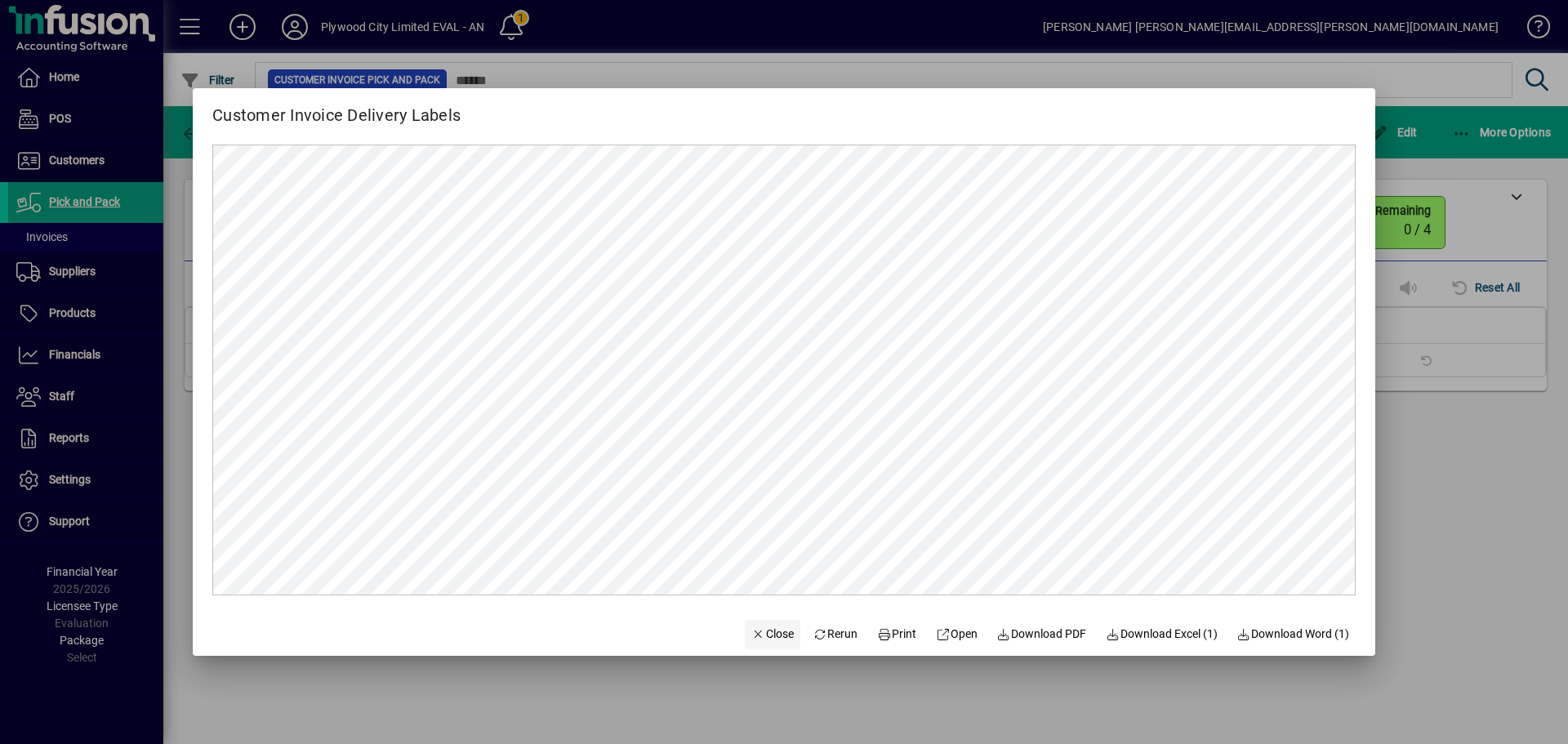
click at [773, 632] on span "Close" at bounding box center [773, 634] width 43 height 17
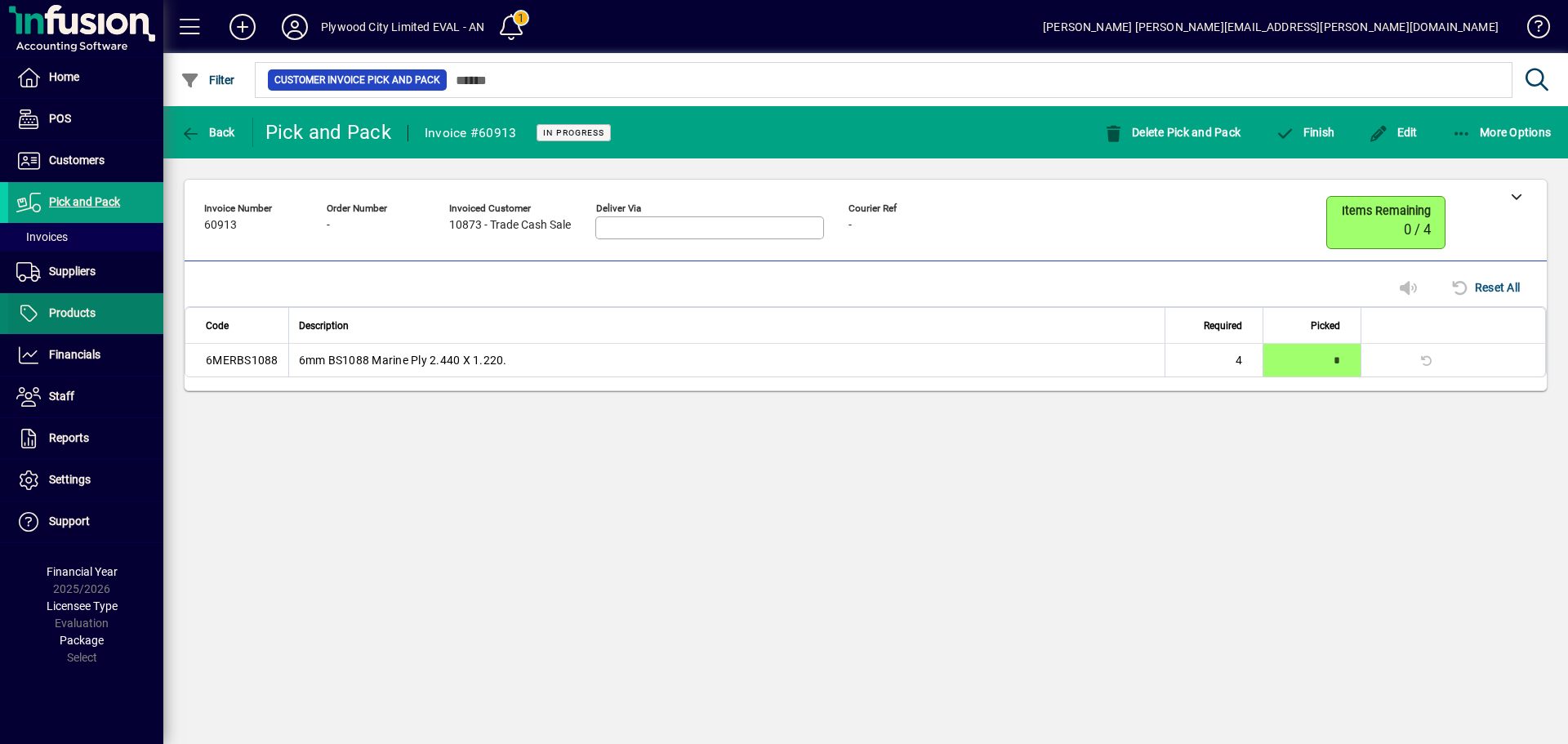
click at [89, 324] on span at bounding box center [85, 313] width 155 height 39
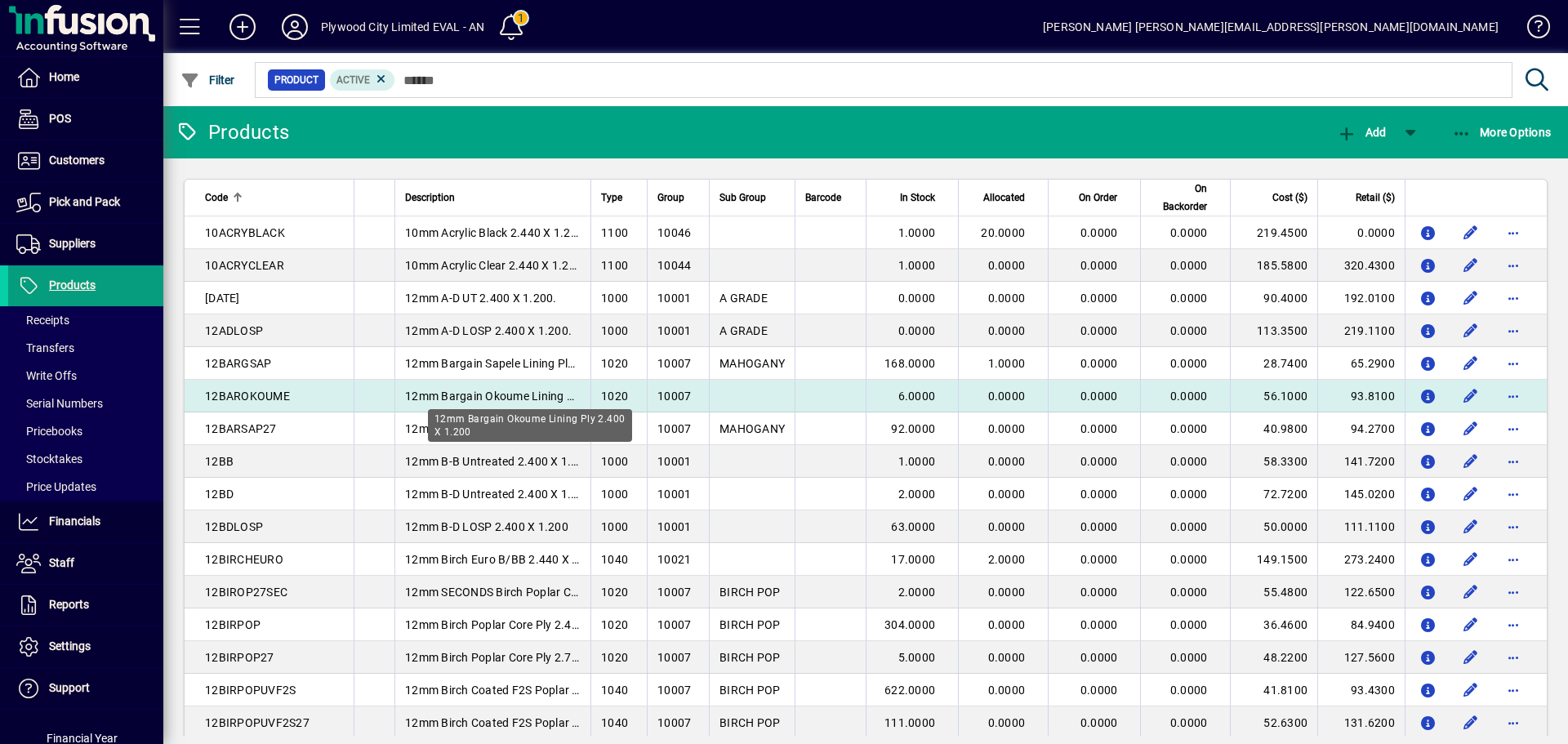
click at [526, 391] on span "12mm Bargain Okoume Lining Ply 2.400 X 1.200" at bounding box center [532, 395] width 254 height 13
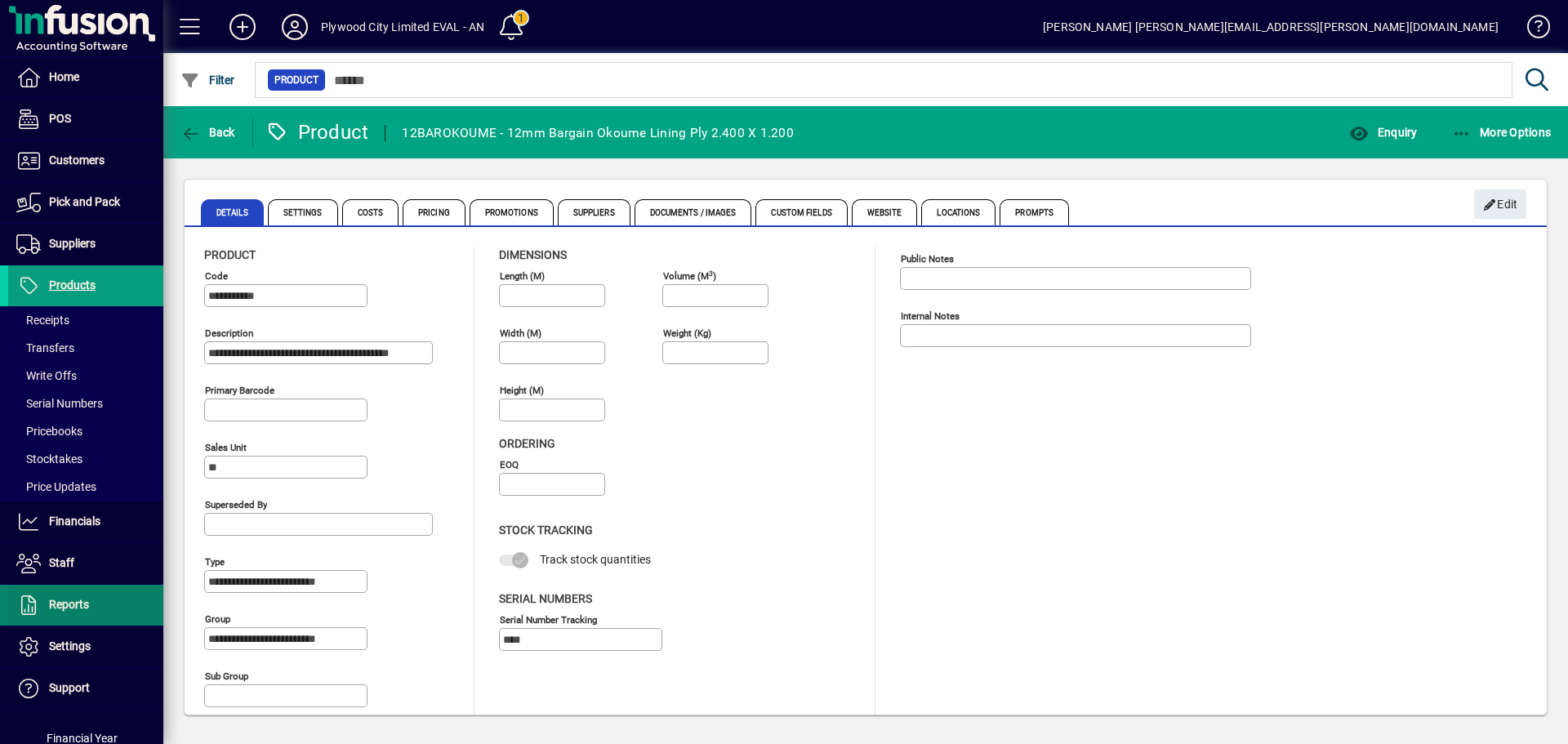
click at [87, 605] on span "Reports" at bounding box center [69, 604] width 40 height 13
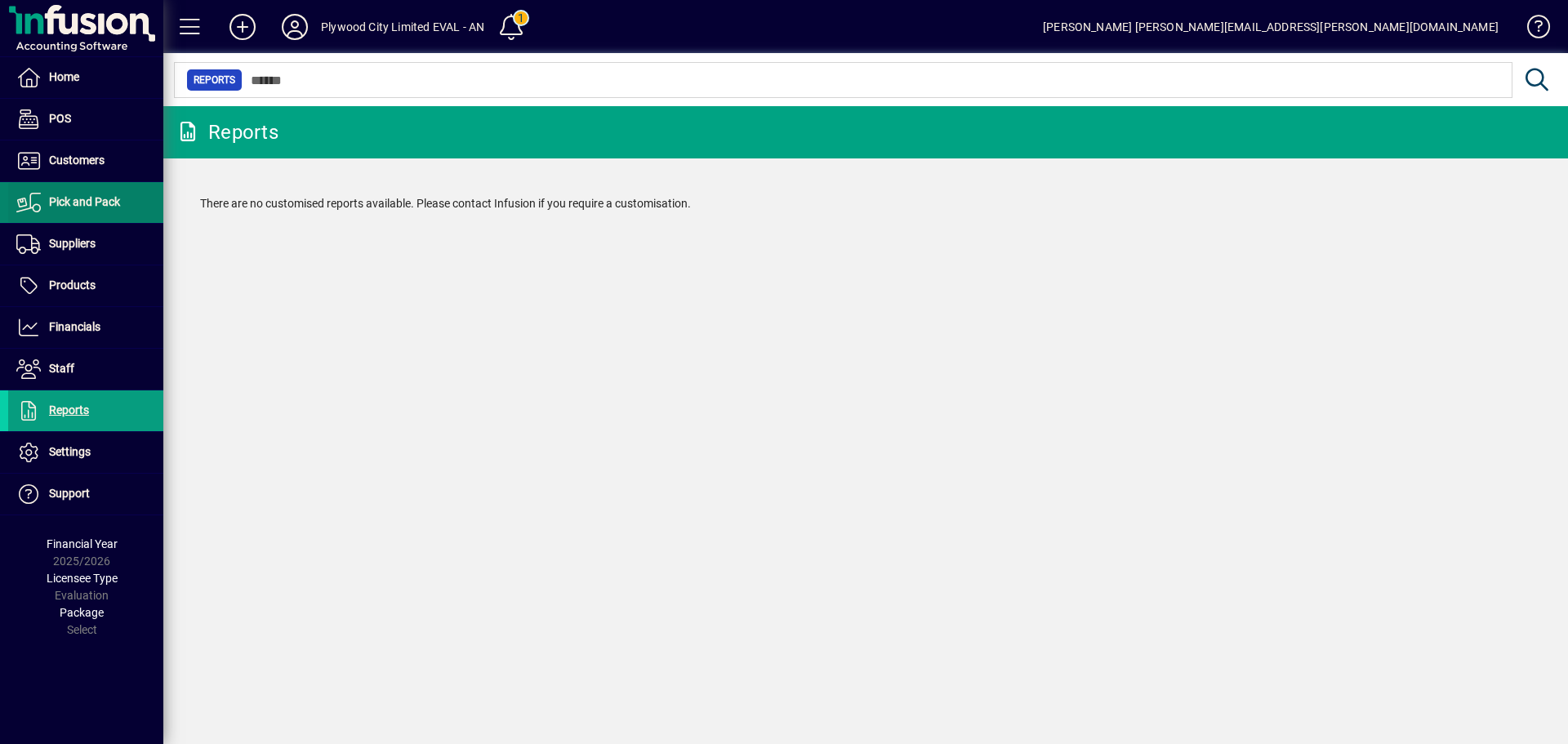
click at [90, 207] on span "Pick and Pack" at bounding box center [84, 202] width 71 height 13
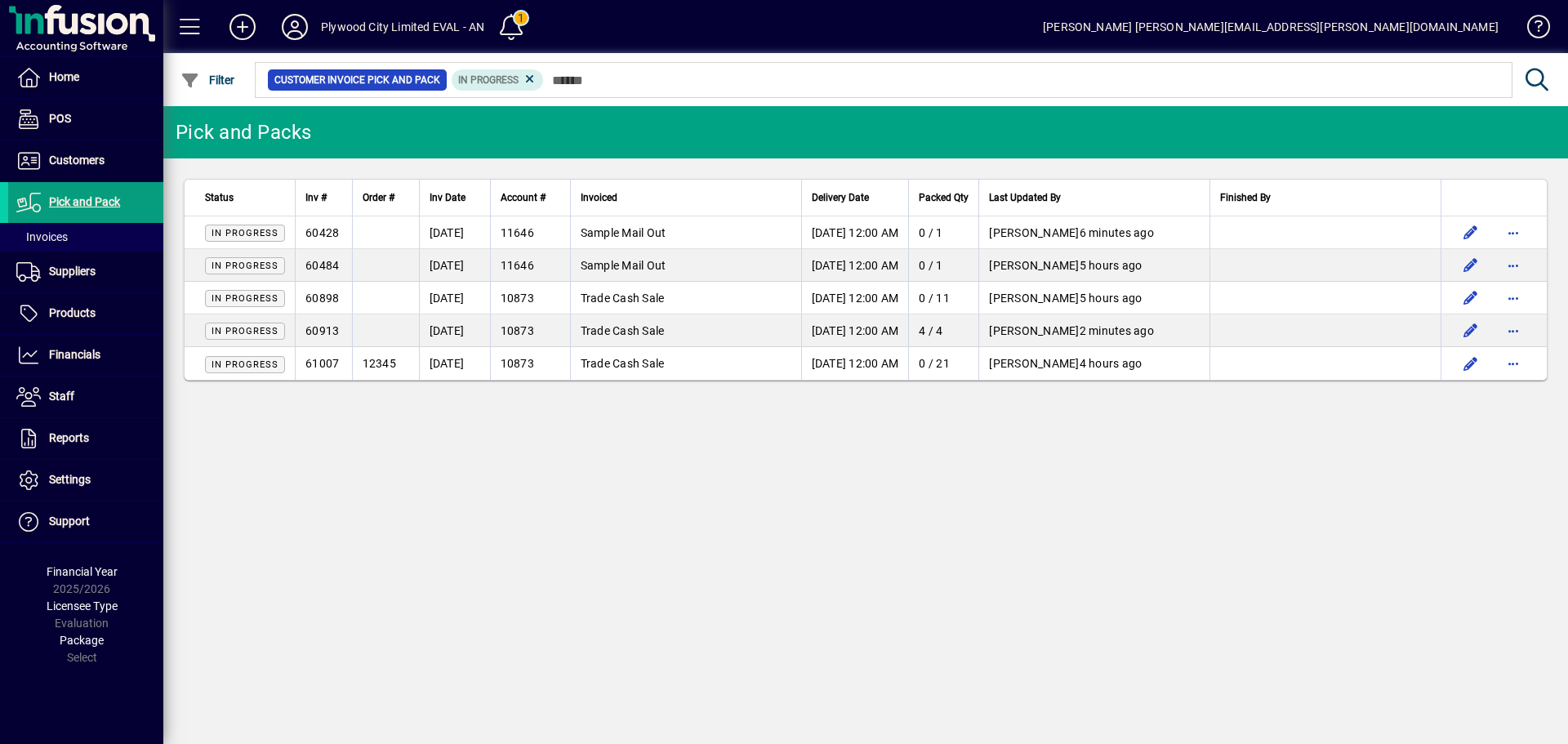
click at [1122, 609] on div "Pick and Packs Status Inv # Order # Inv Date Account # Invoiced Delivery Date P…" at bounding box center [865, 425] width 1404 height 638
click at [71, 319] on span "Products" at bounding box center [71, 312] width 47 height 13
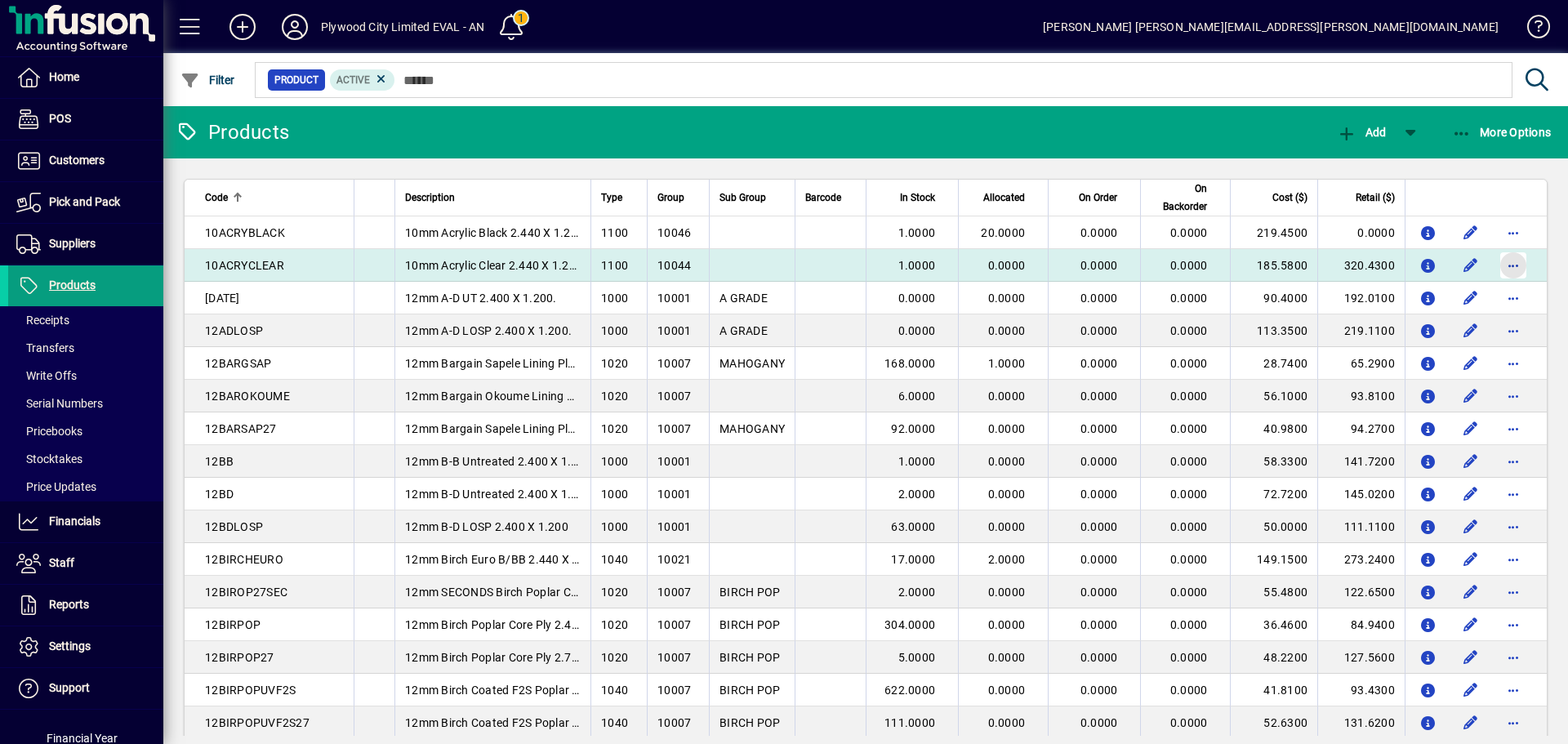
click at [1505, 264] on span "button" at bounding box center [1512, 265] width 39 height 39
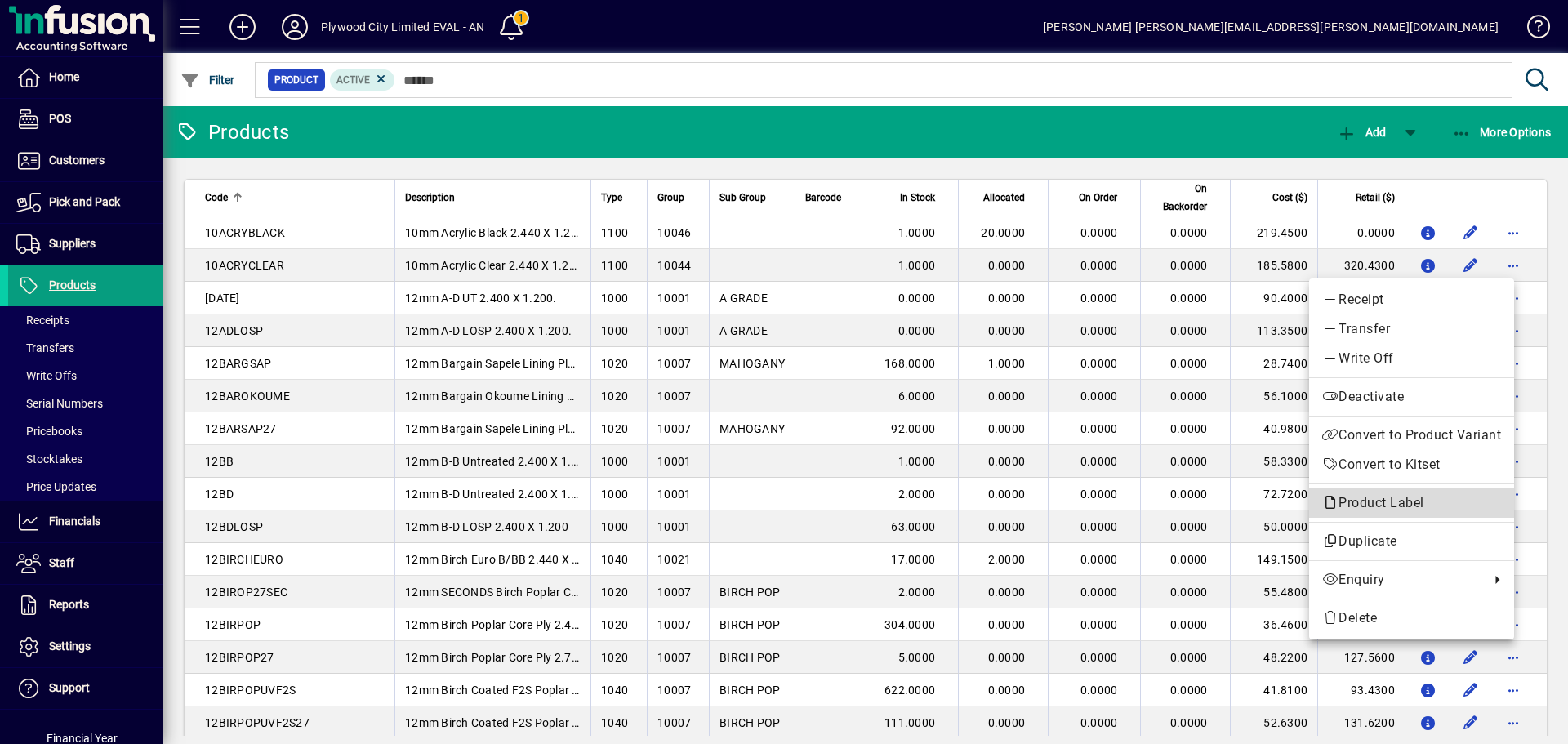
click at [1378, 507] on span "Product Label" at bounding box center [1376, 503] width 110 height 16
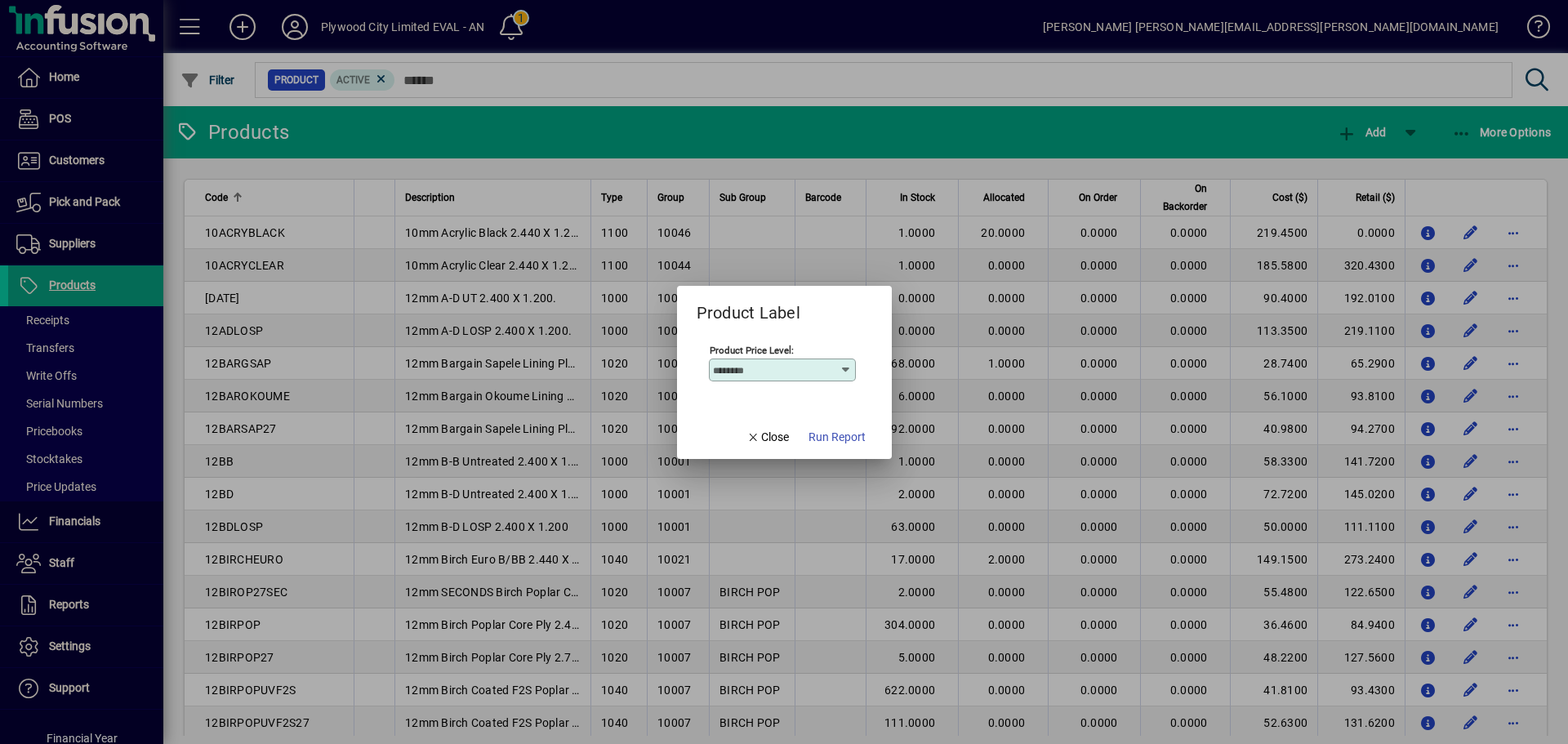
click at [850, 365] on icon at bounding box center [845, 370] width 13 height 13
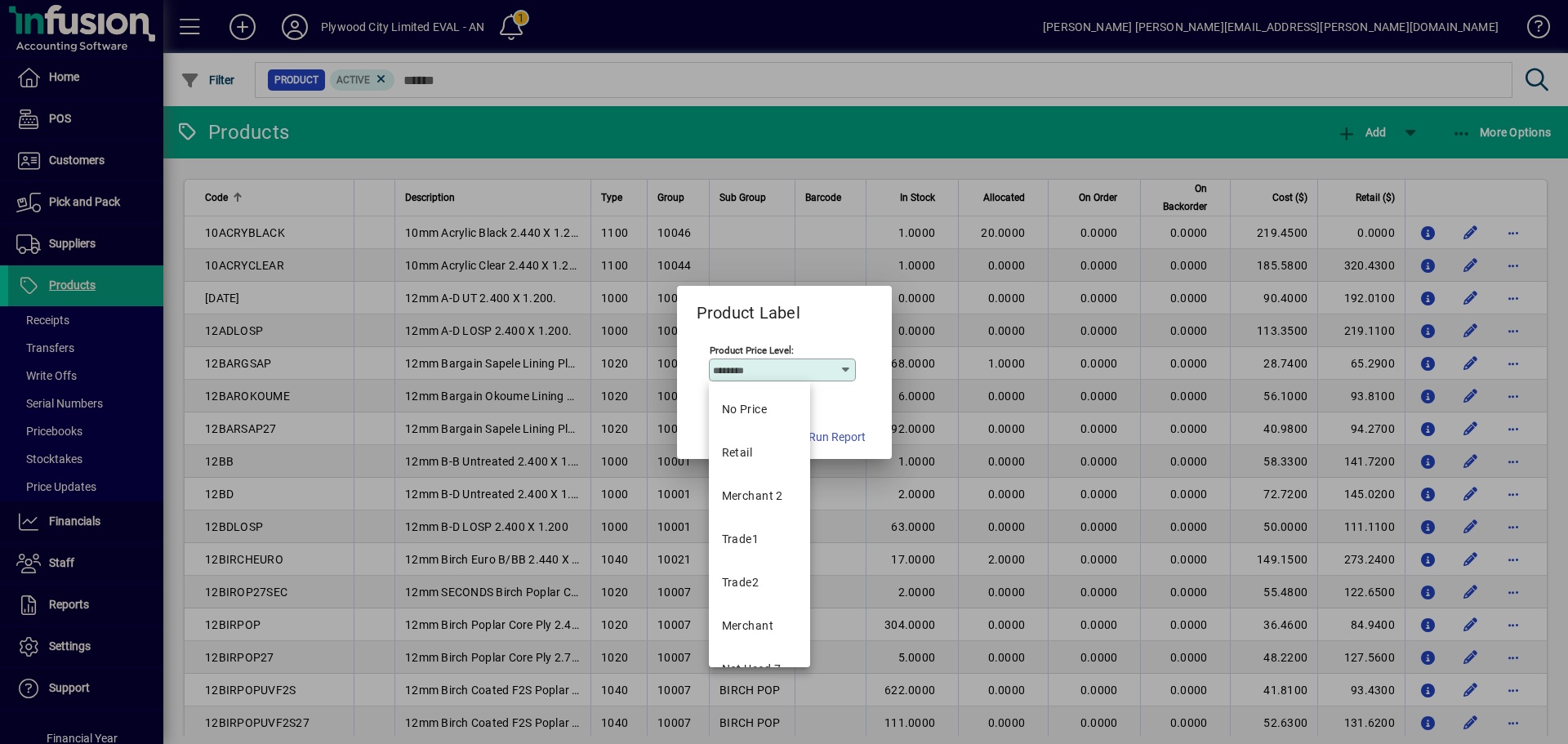
click at [848, 366] on icon at bounding box center [845, 370] width 13 height 13
click at [851, 435] on span "Run Report" at bounding box center [837, 437] width 58 height 17
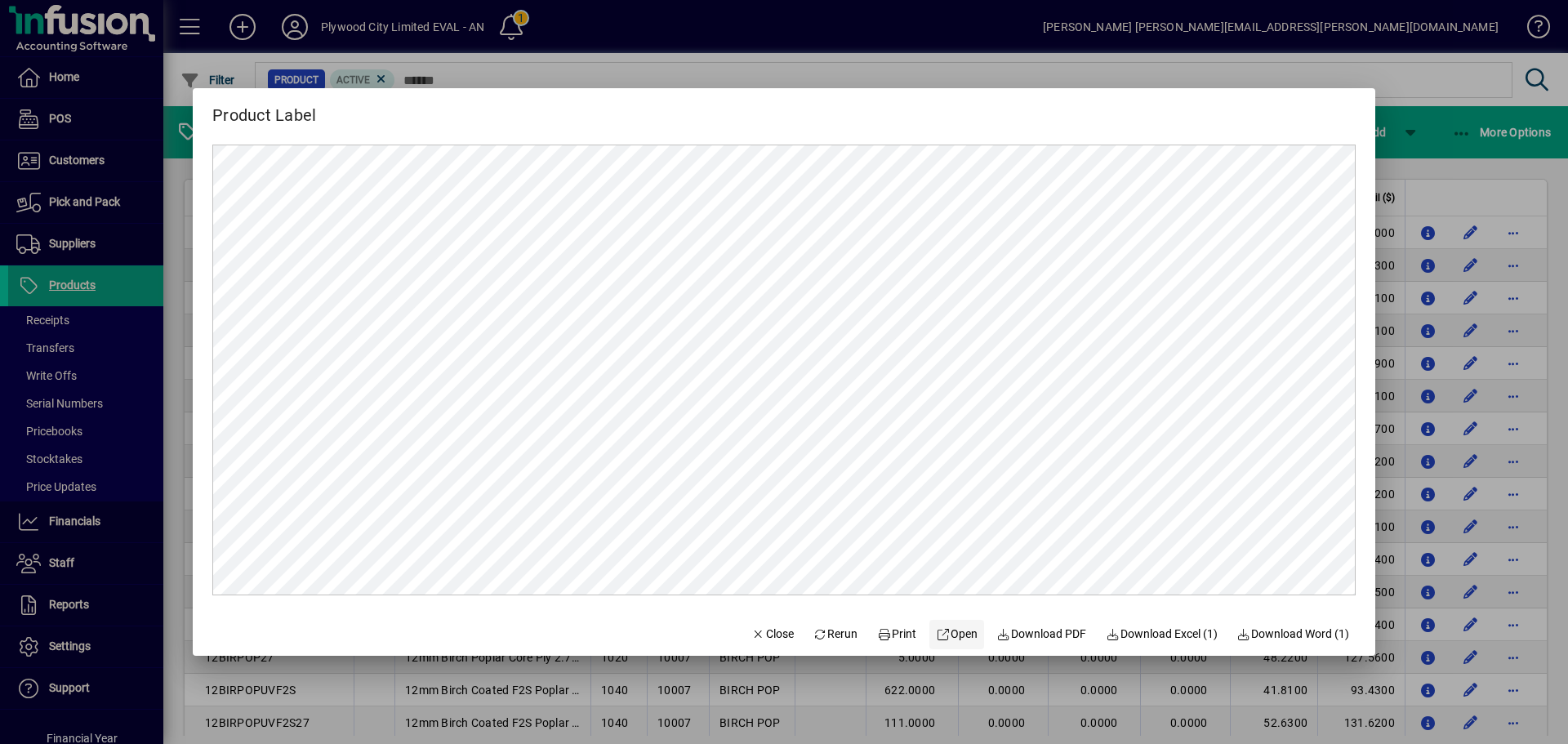
click at [935, 632] on icon at bounding box center [942, 635] width 15 height 12
click at [820, 630] on span "Rerun" at bounding box center [835, 634] width 45 height 17
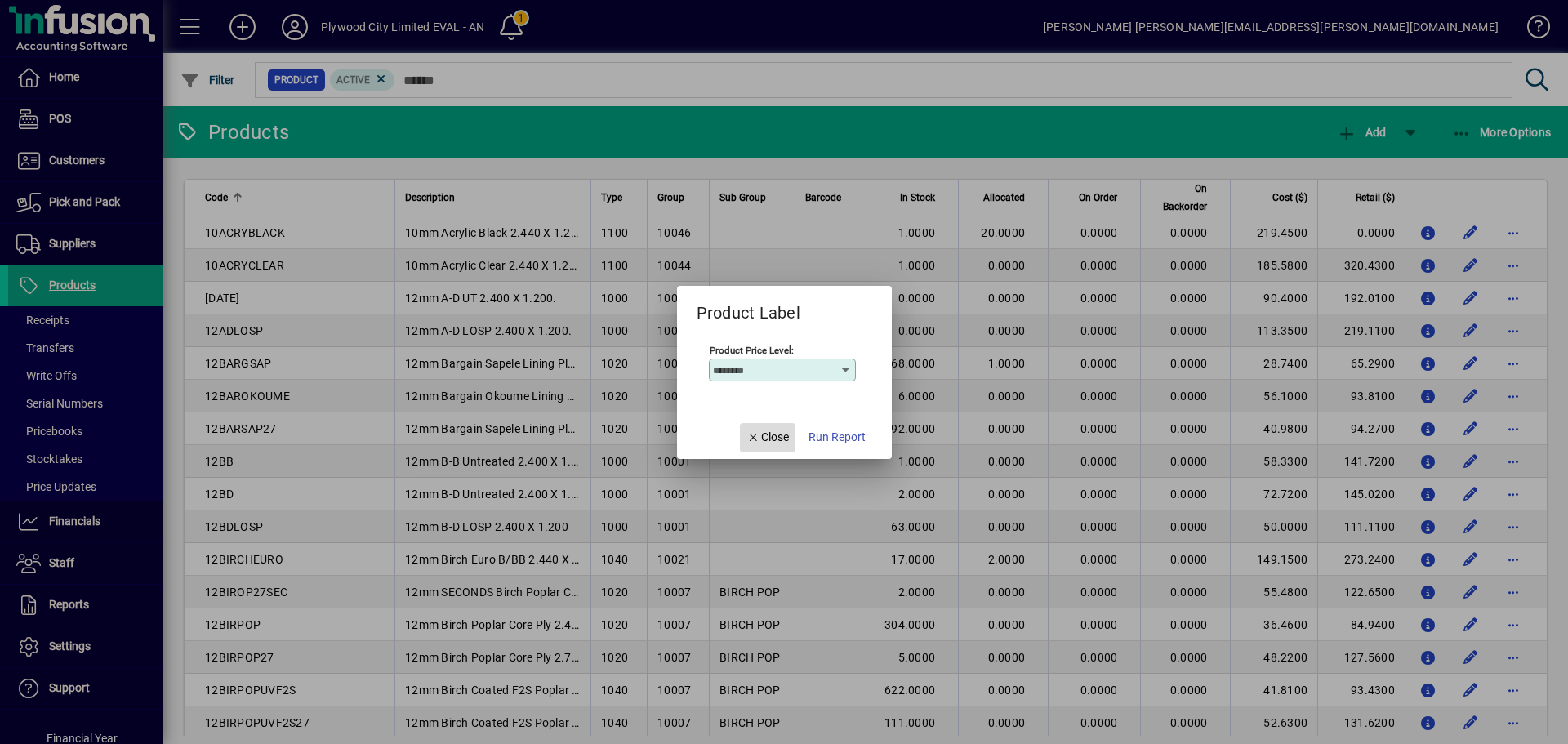
click at [775, 438] on span "Close" at bounding box center [768, 437] width 43 height 17
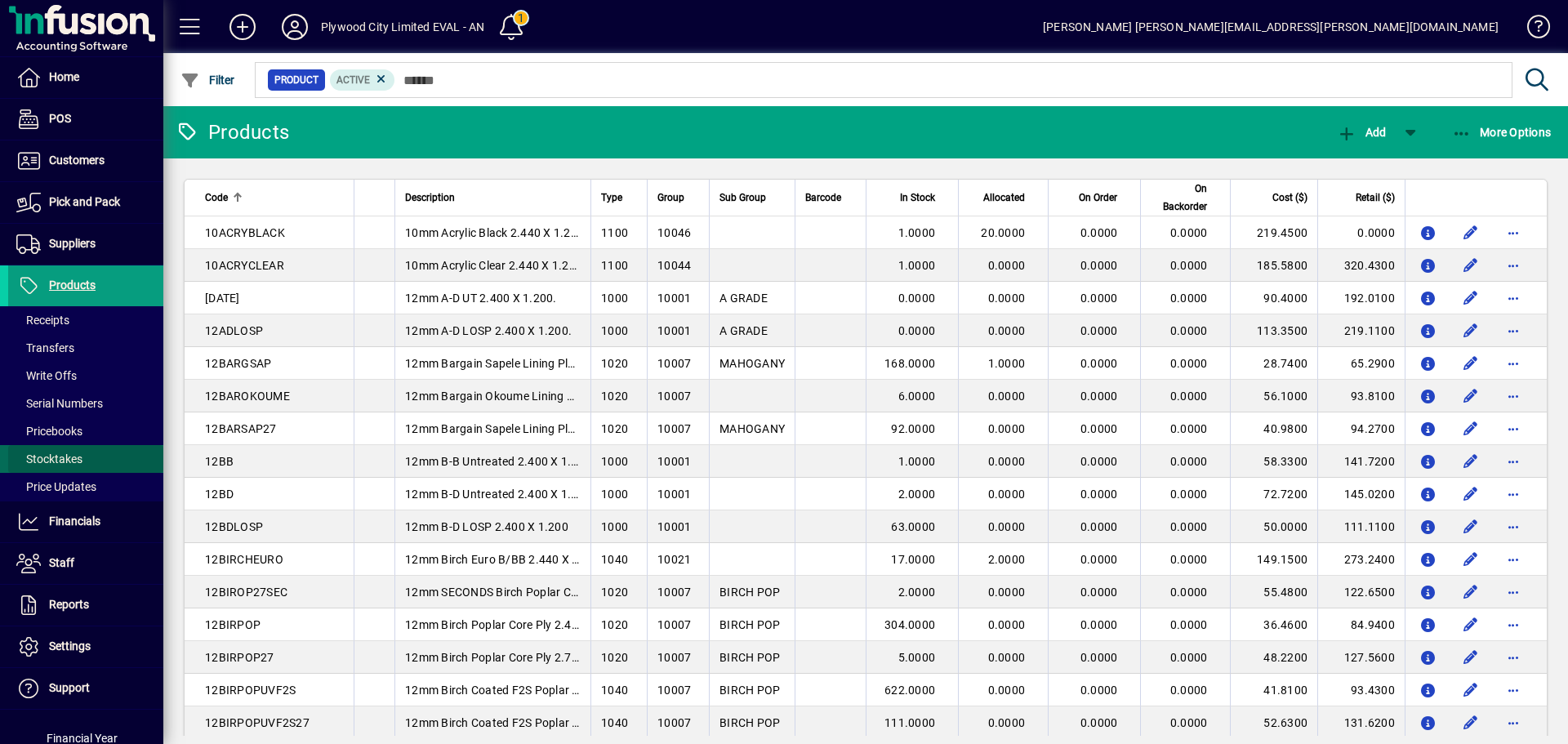
click at [97, 450] on span at bounding box center [85, 458] width 155 height 39
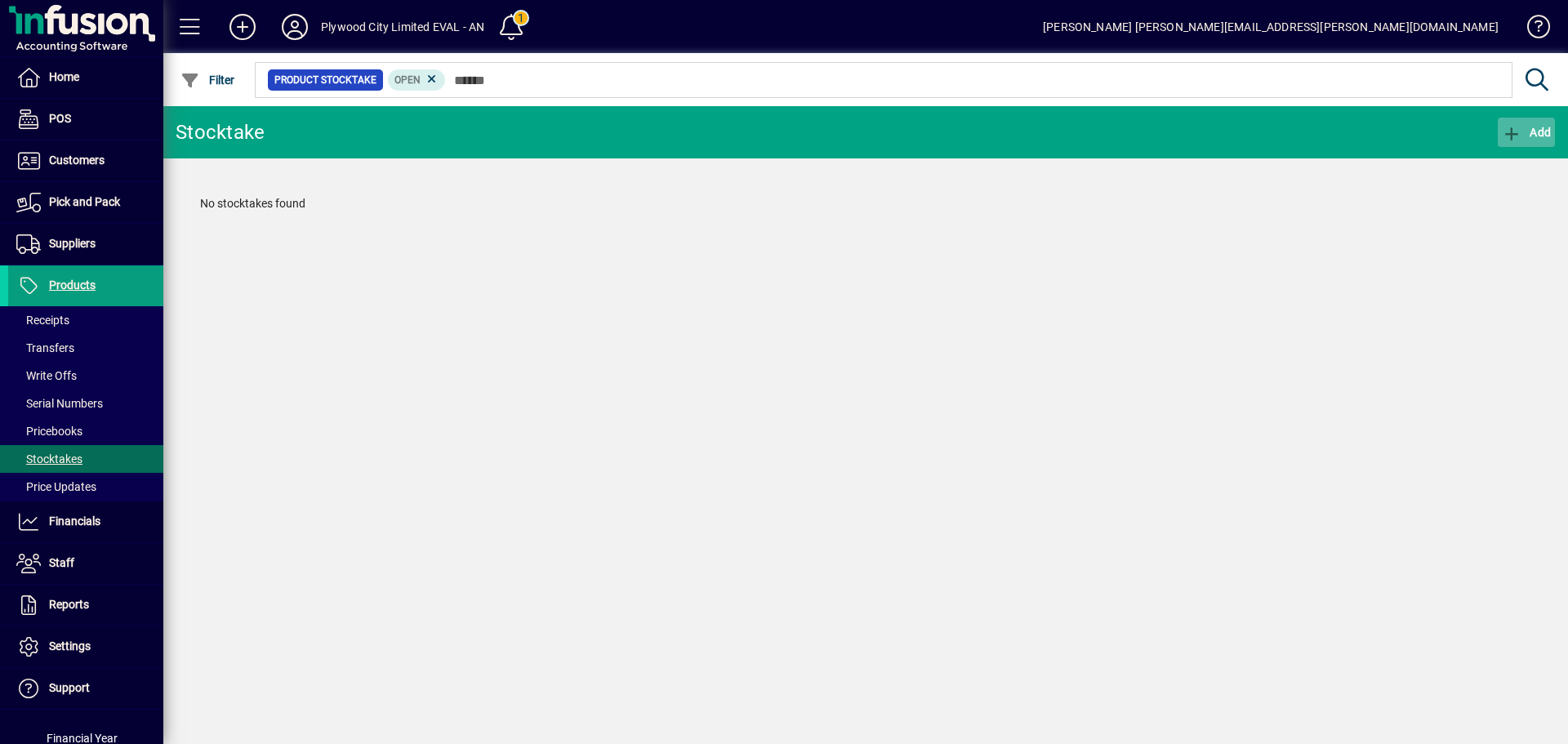
click at [1498, 135] on span "button" at bounding box center [1526, 131] width 58 height 39
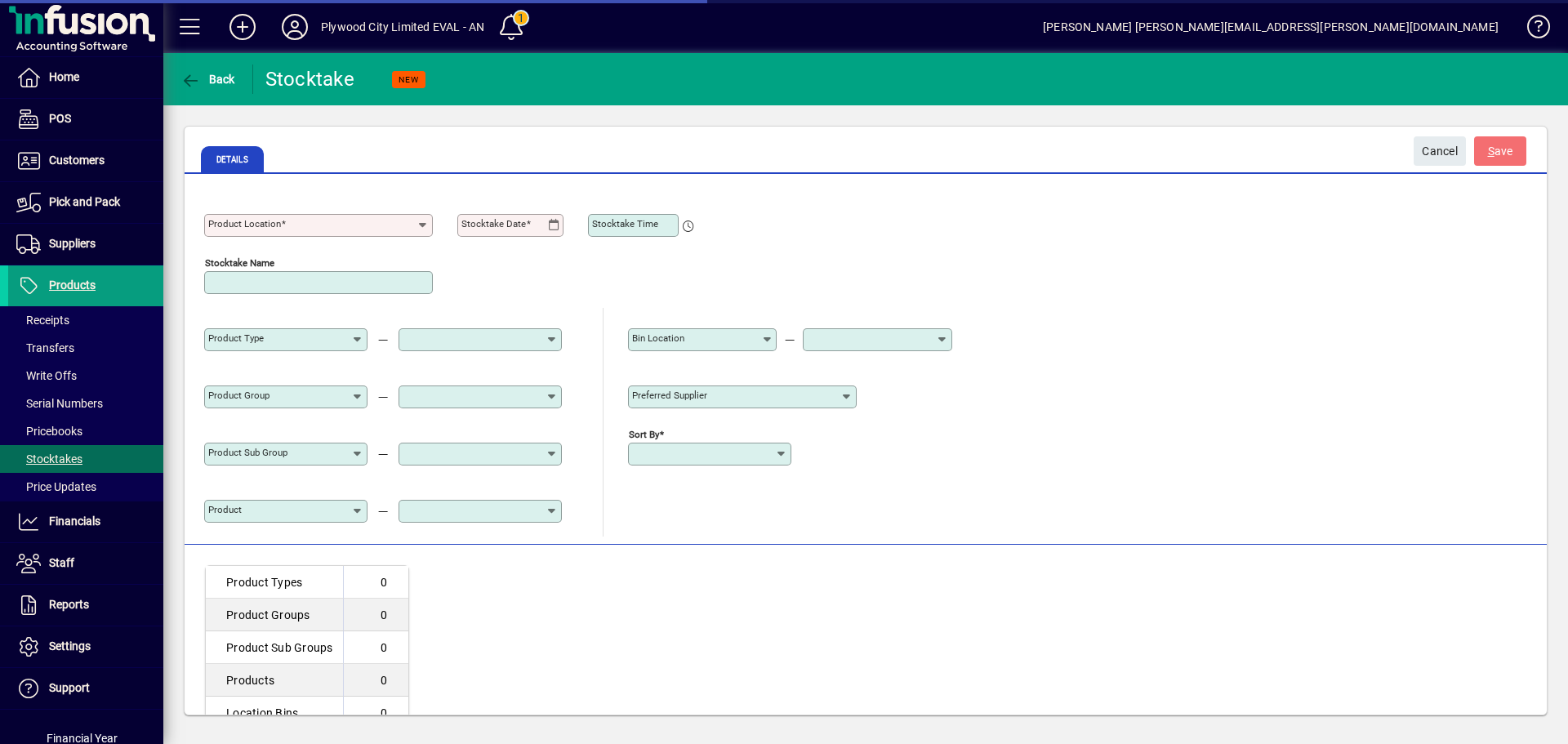
type input "**********"
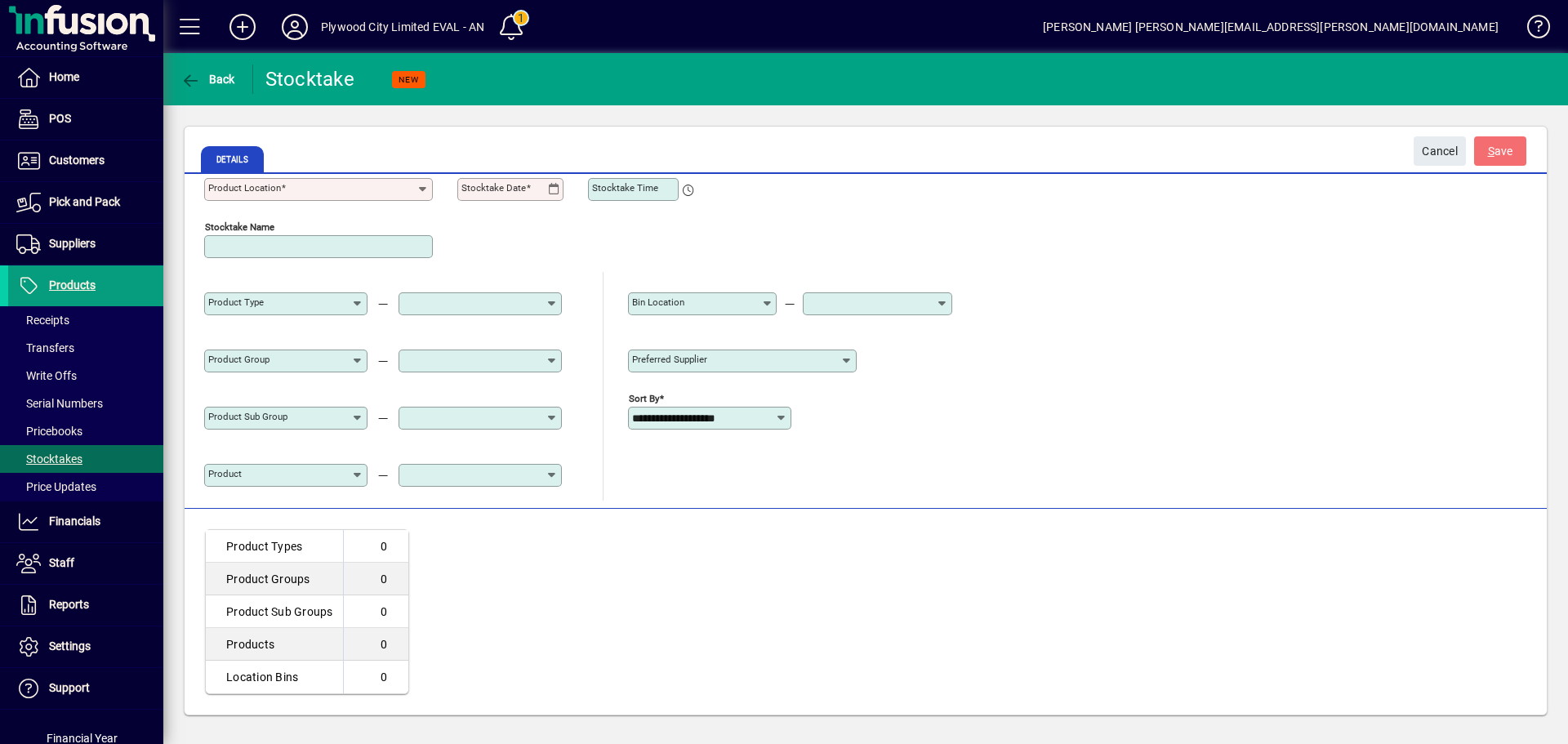
click at [317, 176] on div "Details" at bounding box center [772, 159] width 1142 height 39
click at [317, 183] on div "**********" at bounding box center [866, 325] width 1362 height 368
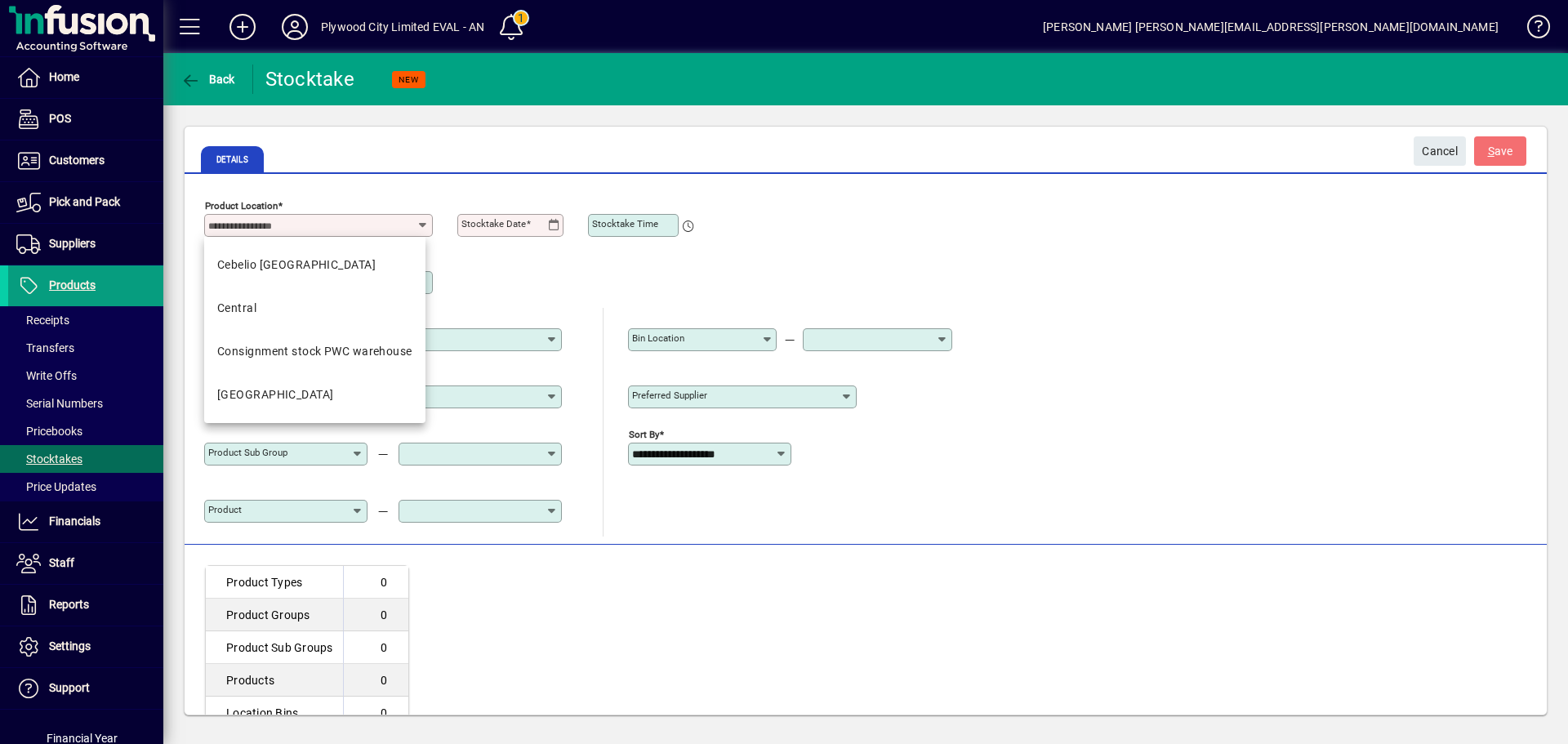
click at [316, 223] on input "Product Location" at bounding box center [313, 224] width 209 height 13
click at [281, 379] on mat-option "[GEOGRAPHIC_DATA]" at bounding box center [315, 395] width 221 height 44
type input "**********"
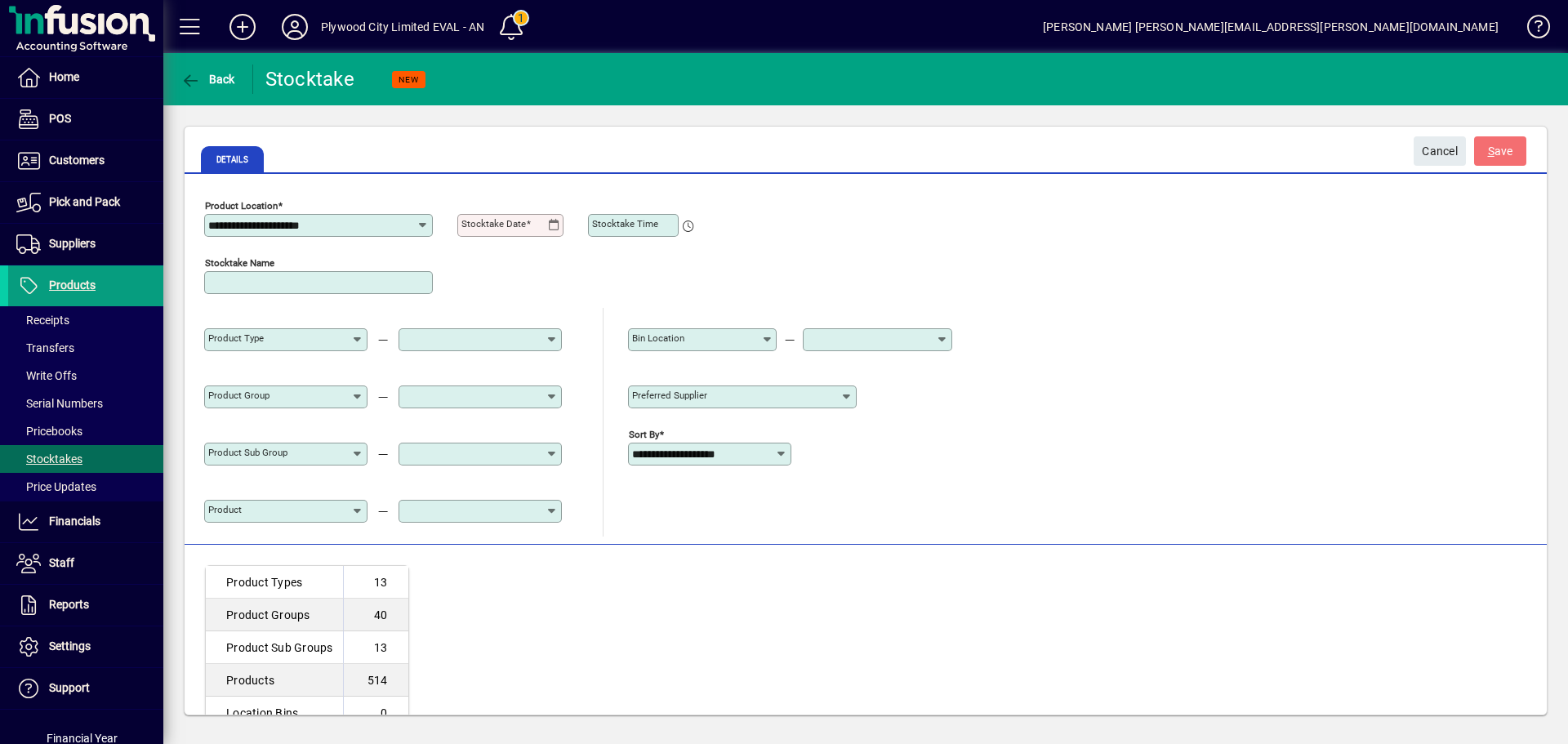
click at [539, 223] on input "Stocktake Date" at bounding box center [504, 224] width 86 height 13
click at [552, 226] on icon at bounding box center [554, 224] width 12 height 13
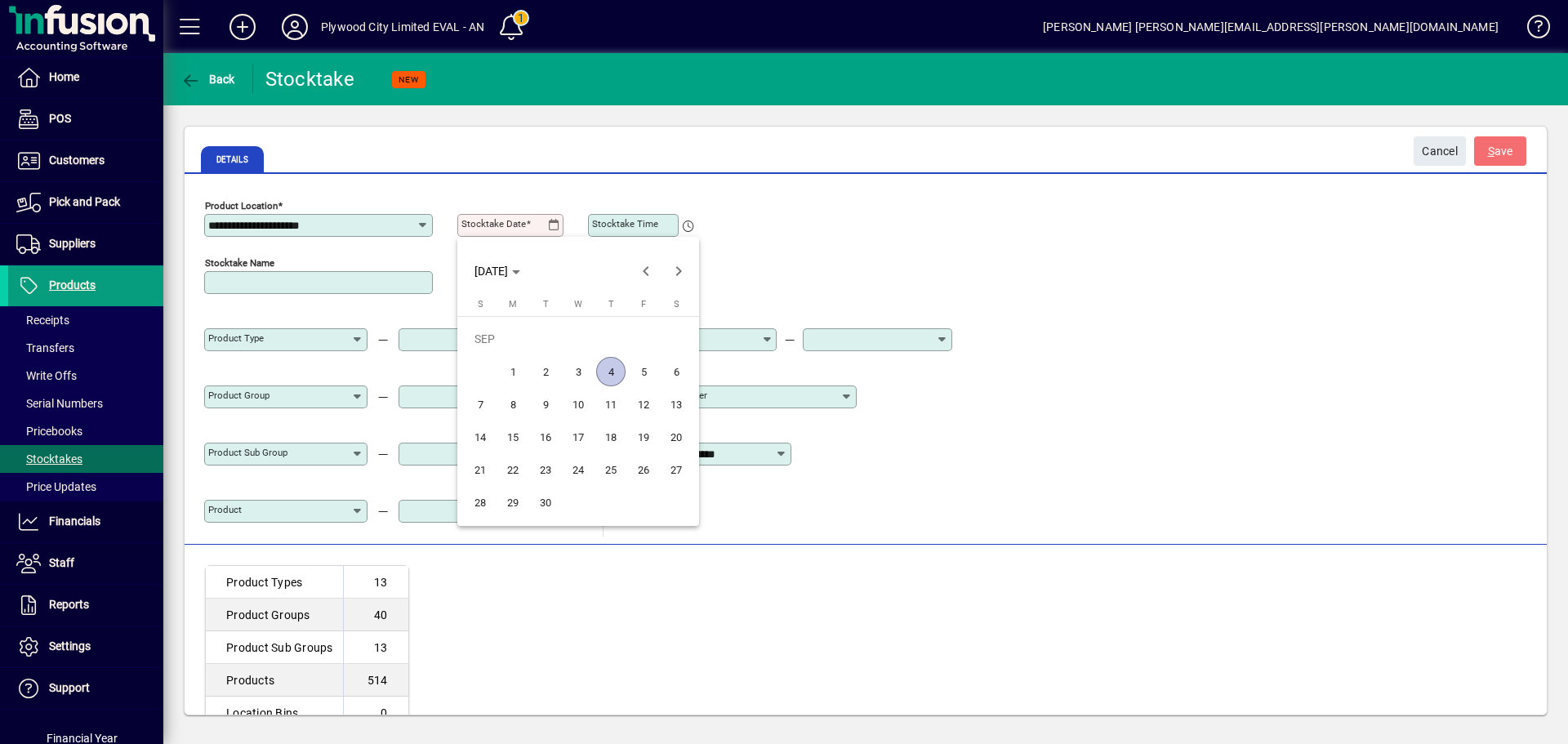
click at [612, 371] on span "4" at bounding box center [611, 372] width 30 height 30
type input "**********"
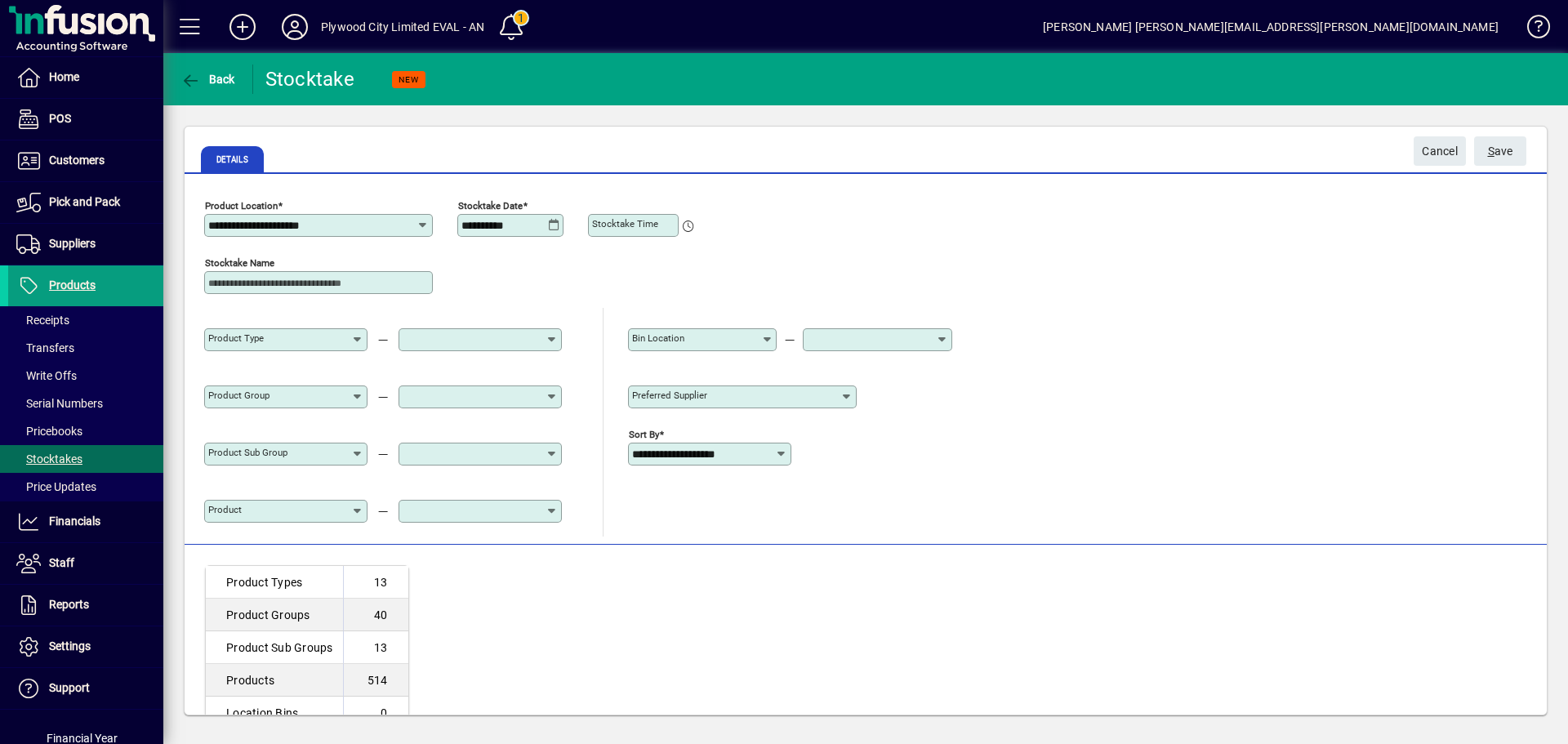
click at [667, 263] on div "Stocktake Name" at bounding box center [591, 279] width 773 height 58
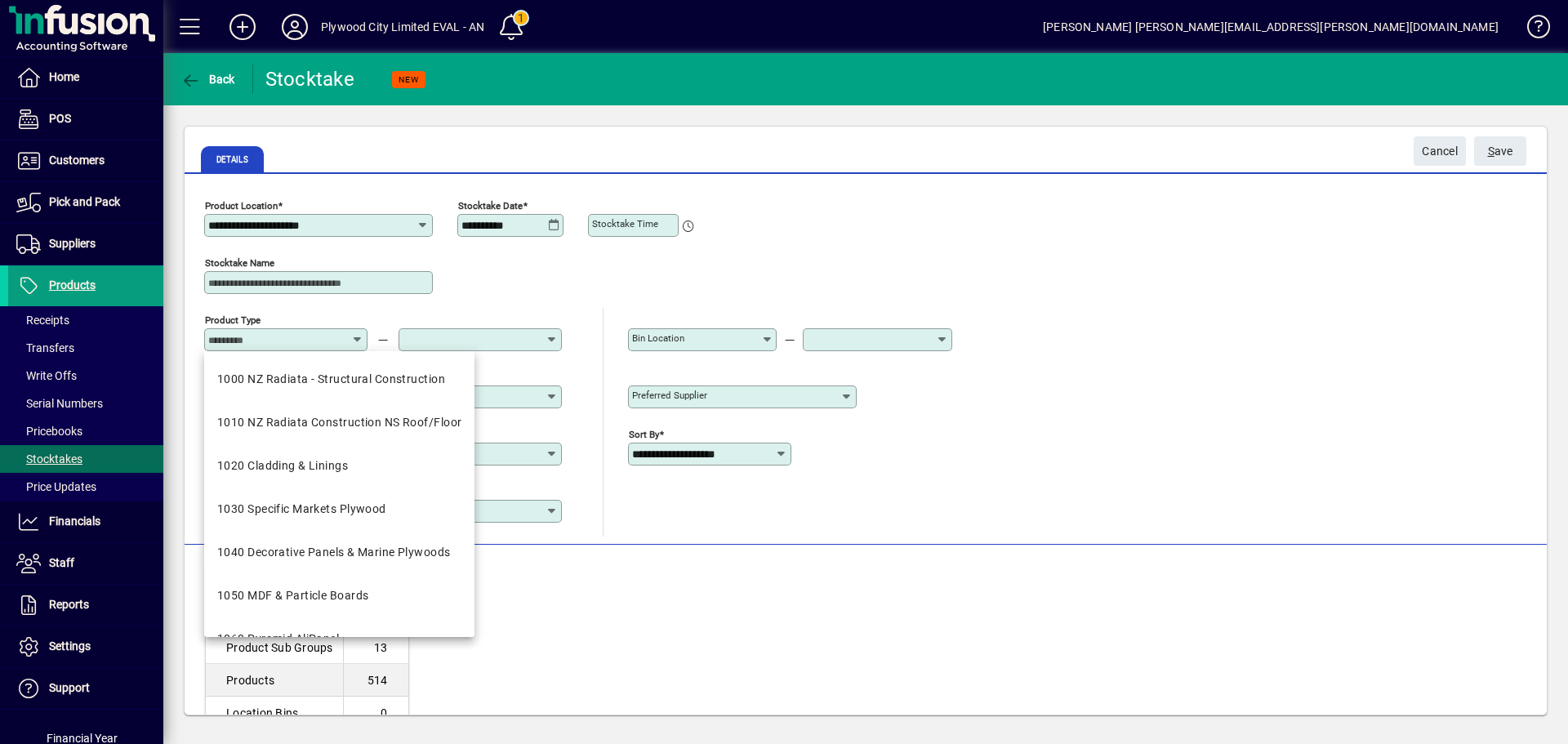
click at [314, 346] on input "Product Type" at bounding box center [280, 340] width 143 height 13
click at [324, 388] on mat-option "1000 NZ Radiata - Structural Construction" at bounding box center [340, 379] width 270 height 44
type input "**********"
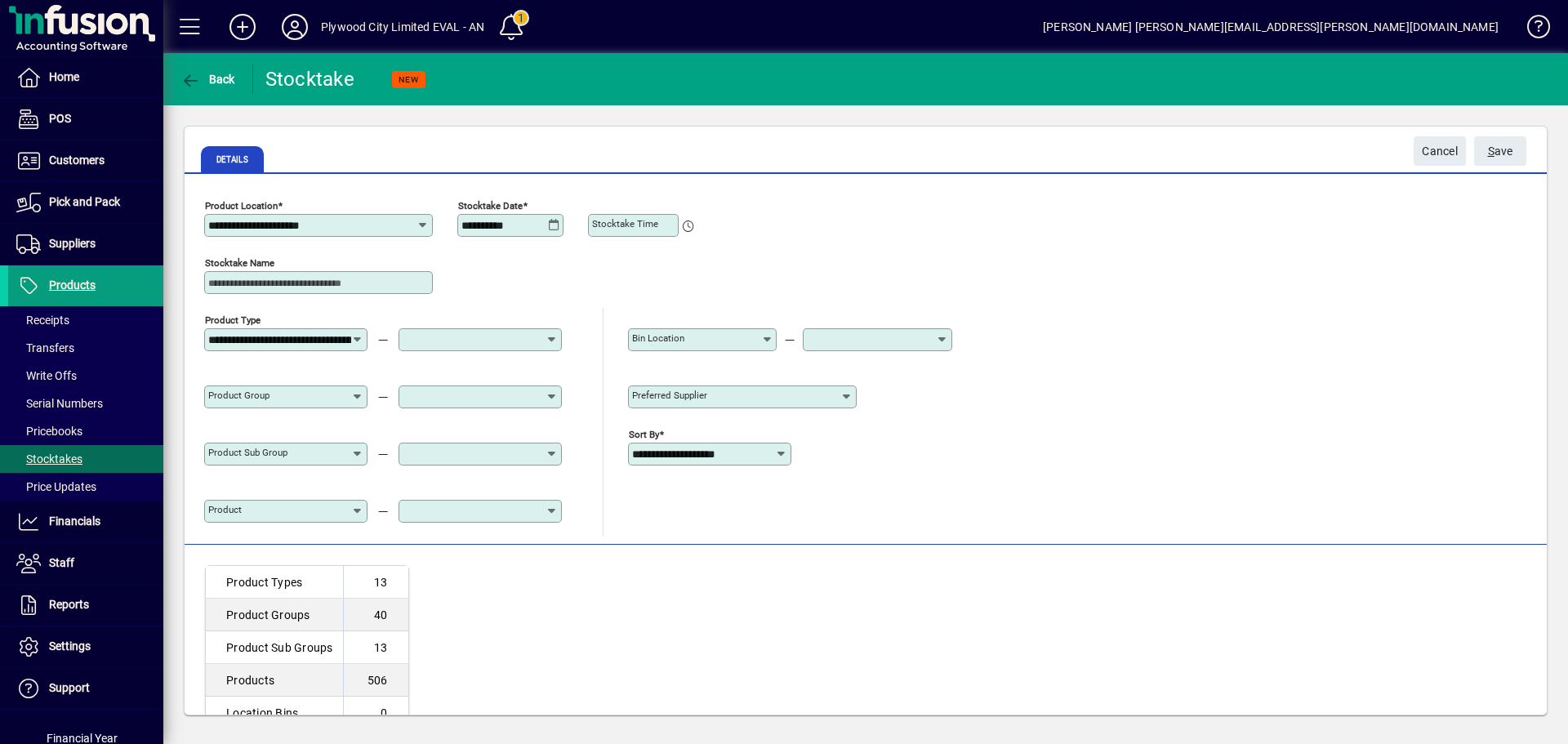
click at [545, 343] on icon at bounding box center [551, 340] width 13 height 13
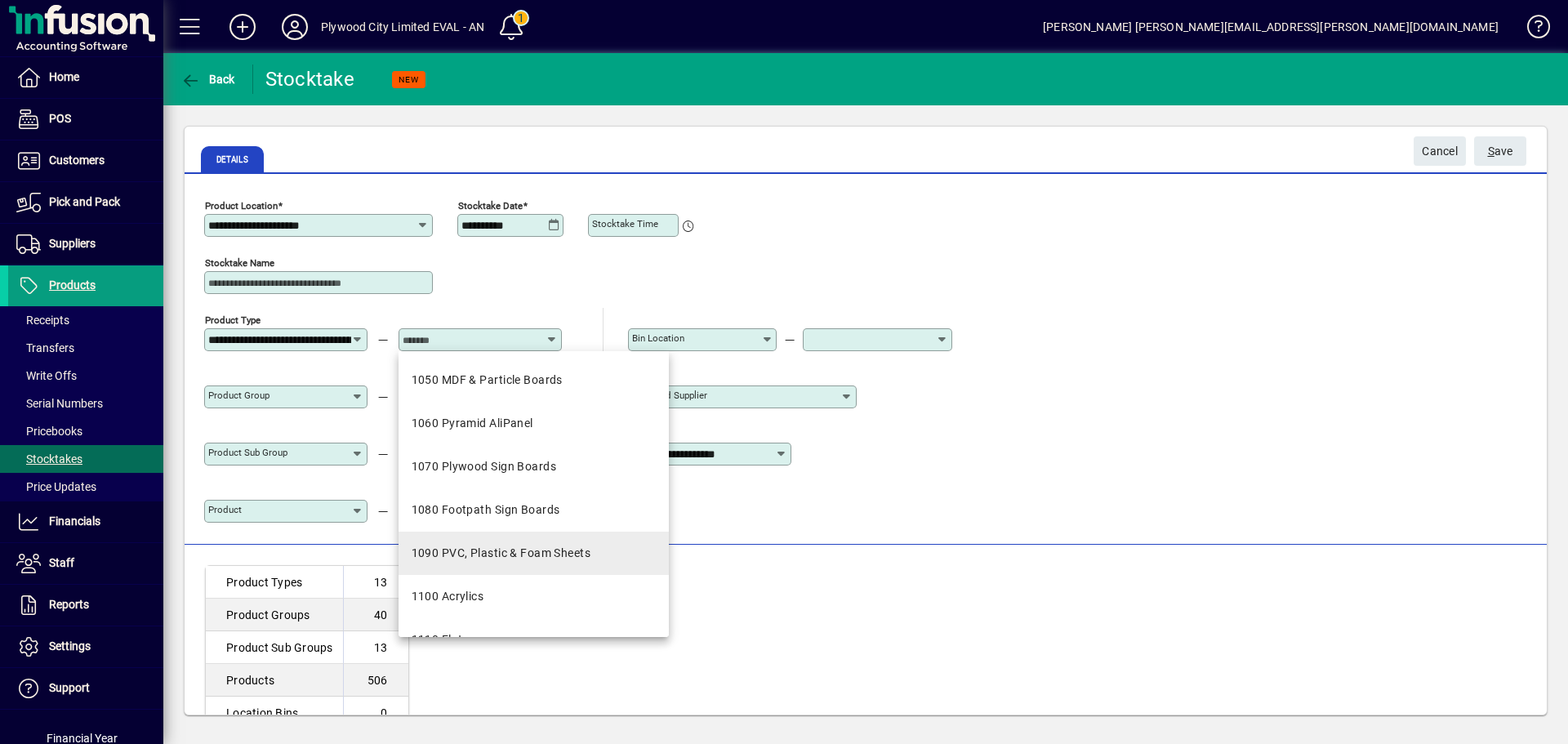
scroll to position [420, 0]
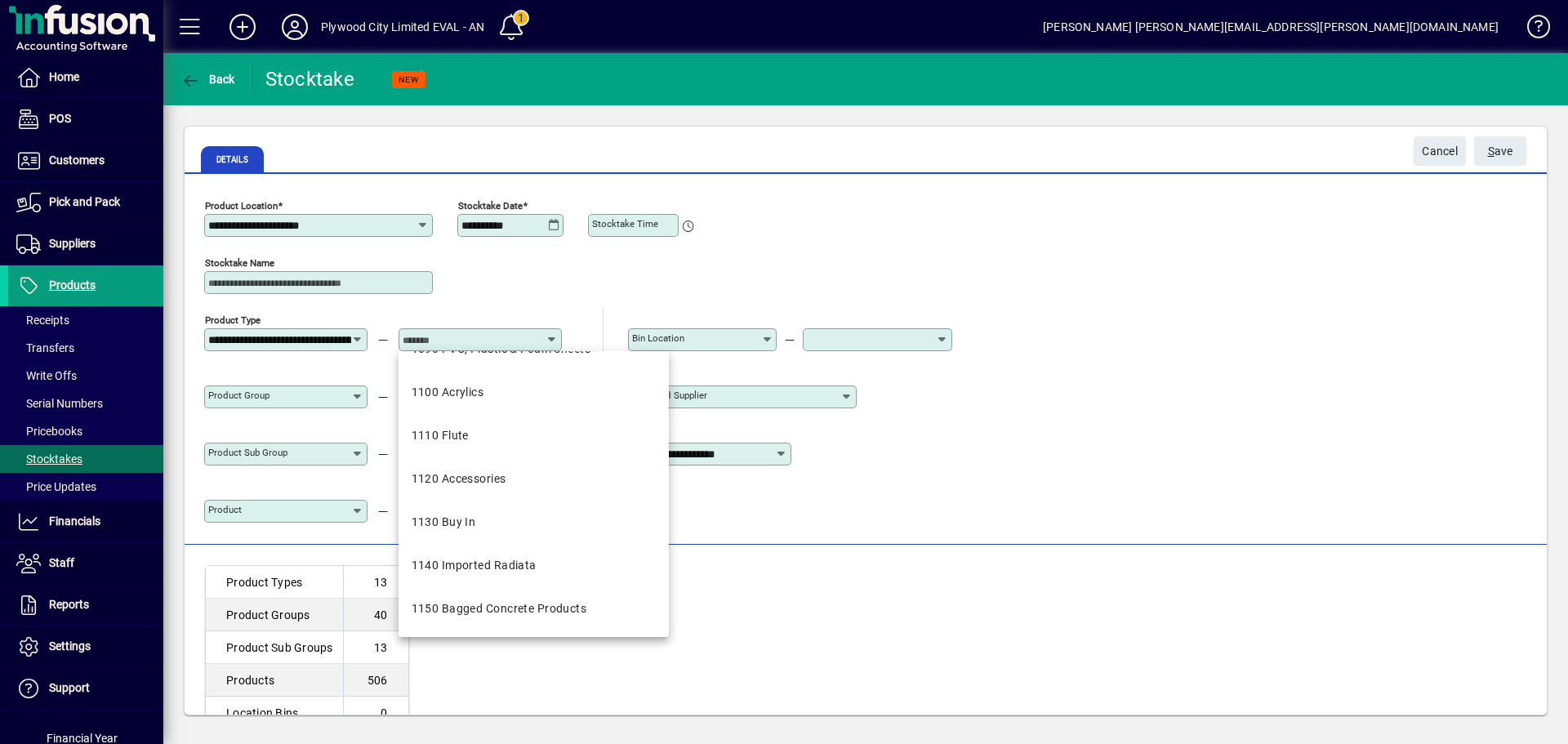
click at [1081, 558] on app-page-flat "Product Classification Count Product Types 13 Product Groups 40 Product Sub Gro…" at bounding box center [866, 648] width 1362 height 206
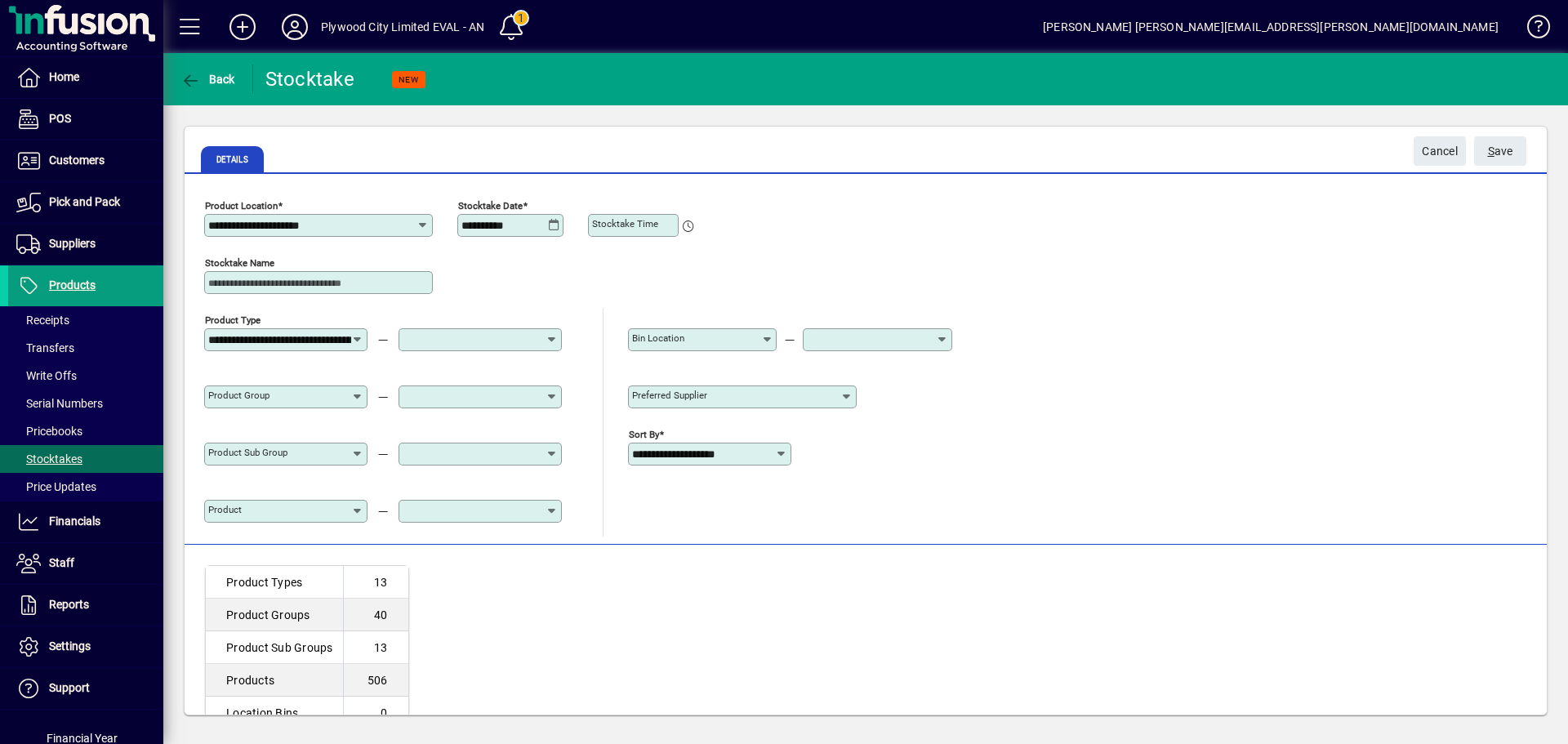
click at [268, 338] on input "**********" at bounding box center [280, 340] width 143 height 13
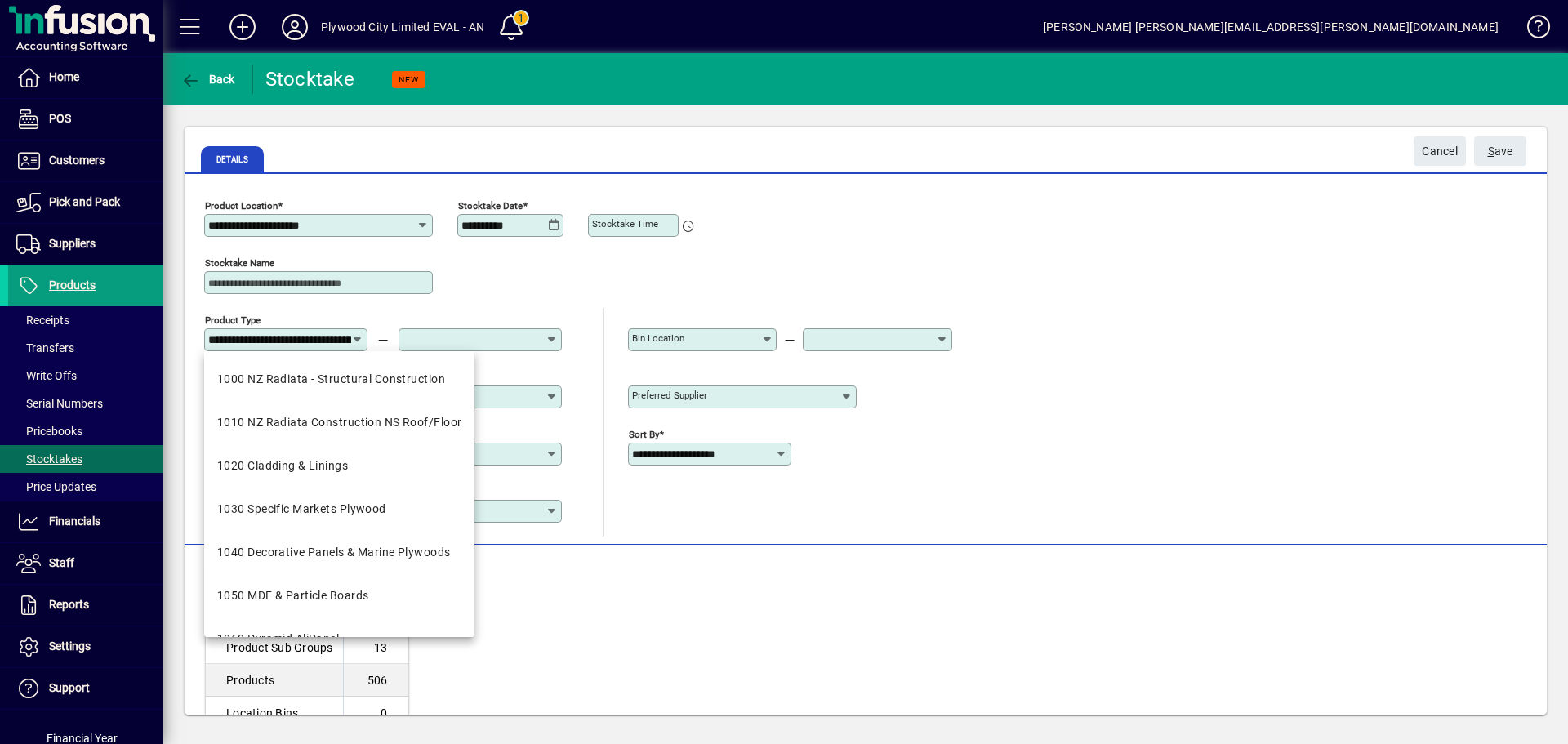
drag, startPoint x: 566, startPoint y: 271, endPoint x: 350, endPoint y: 331, distance: 224.2
click at [558, 276] on div "Stocktake Name" at bounding box center [591, 279] width 773 height 58
click at [304, 336] on input "**********" at bounding box center [280, 340] width 143 height 13
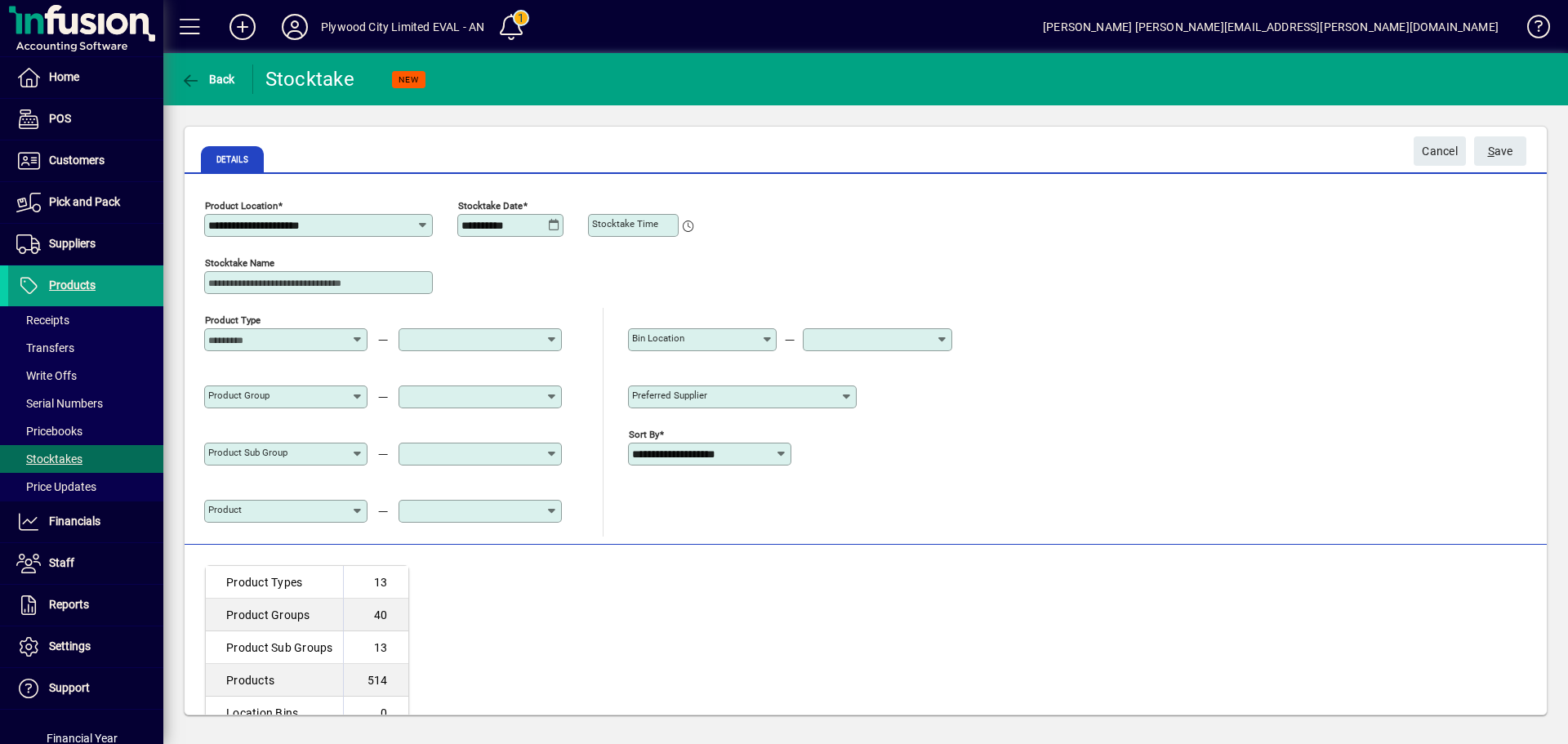
click at [356, 449] on icon at bounding box center [357, 454] width 13 height 13
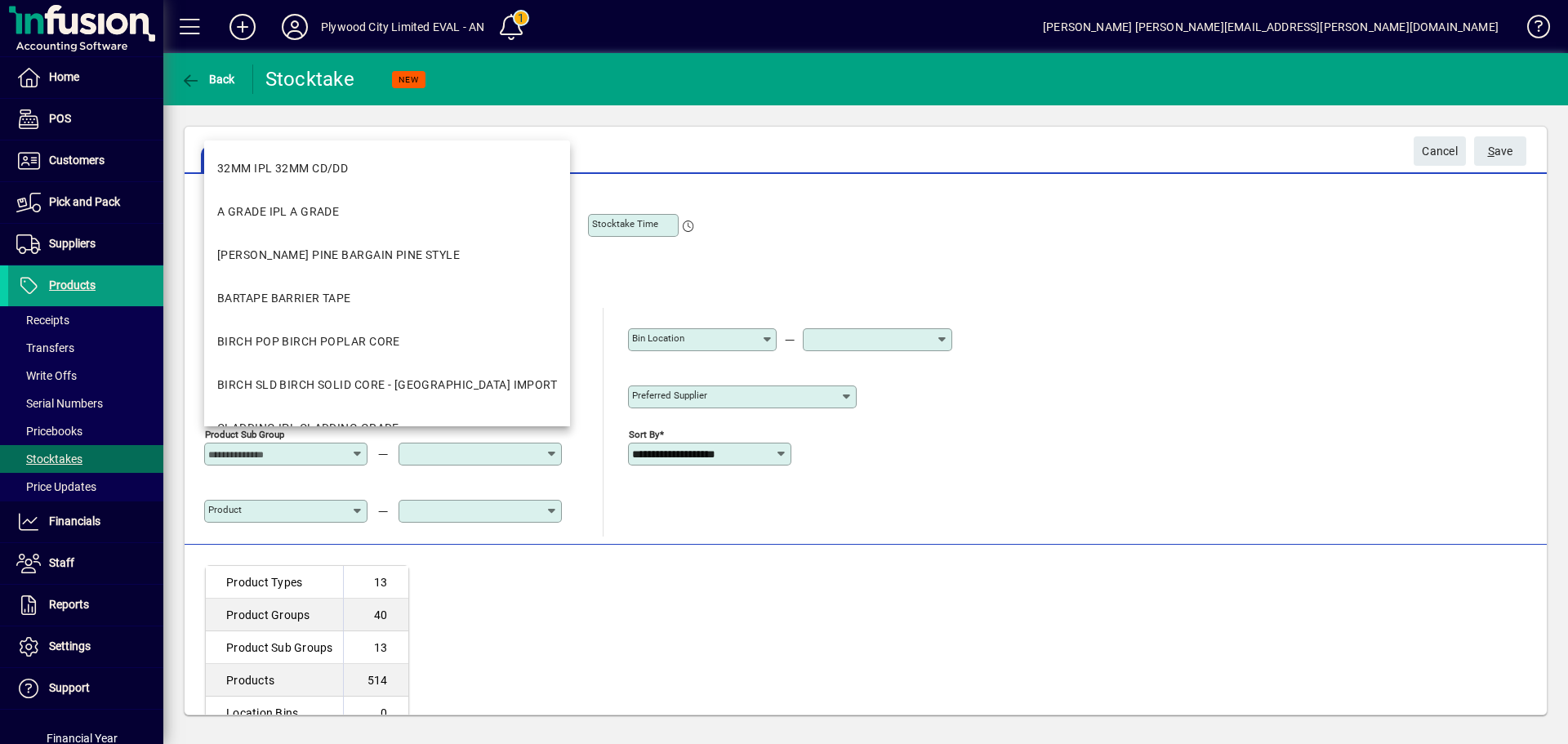
click at [663, 292] on div "Stocktake Name" at bounding box center [591, 279] width 773 height 58
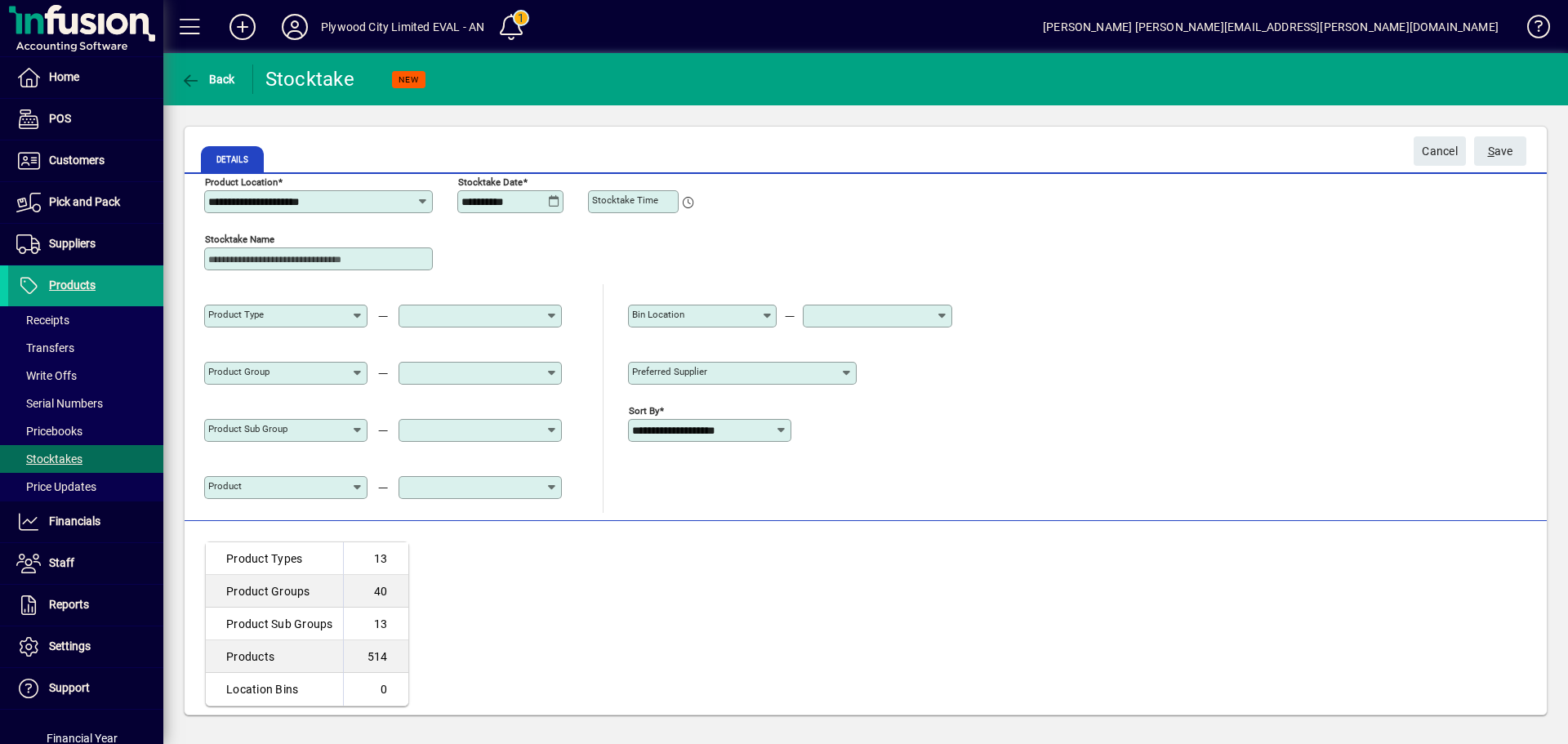
scroll to position [36, 0]
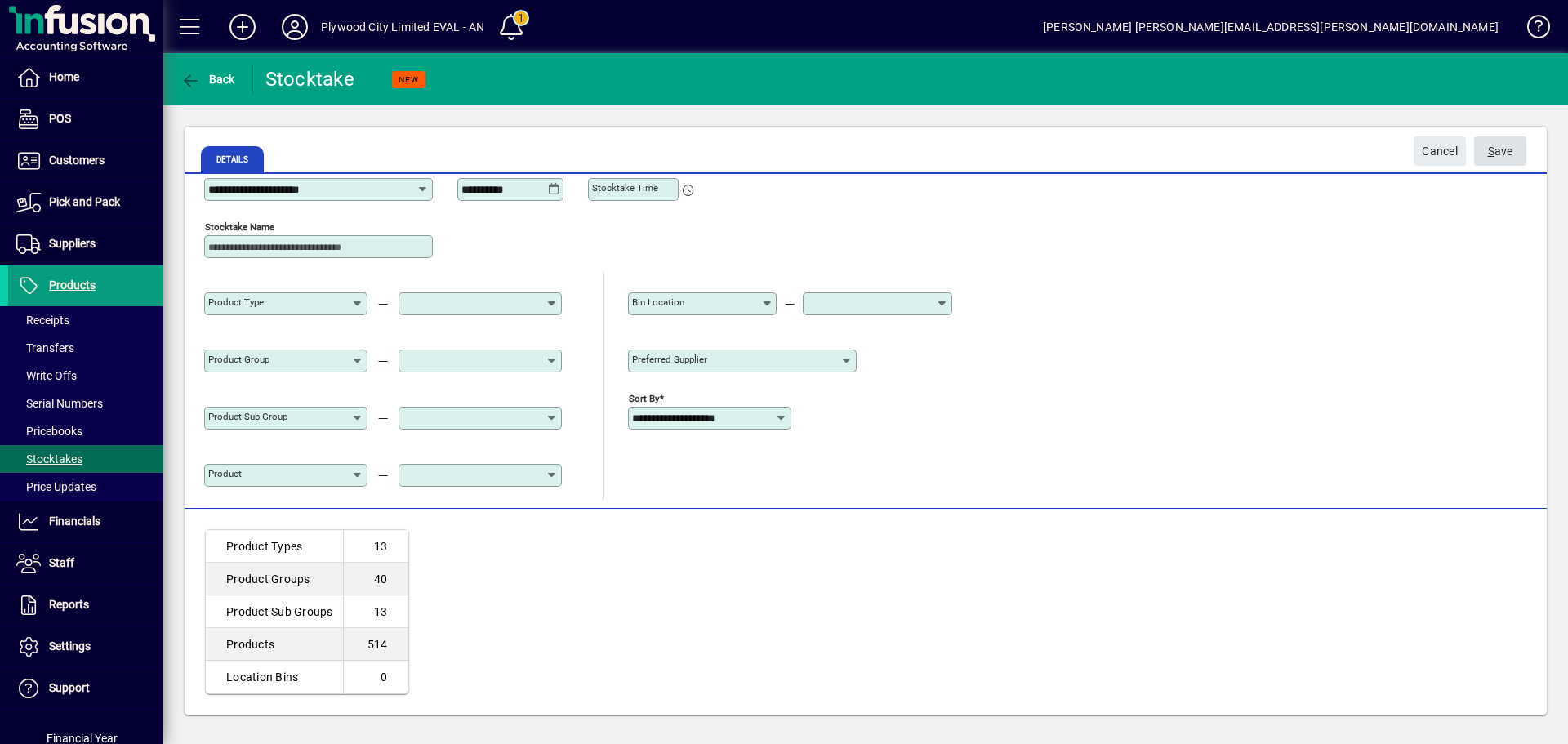
click at [1504, 155] on span "S ave" at bounding box center [1499, 151] width 25 height 27
type input "**********"
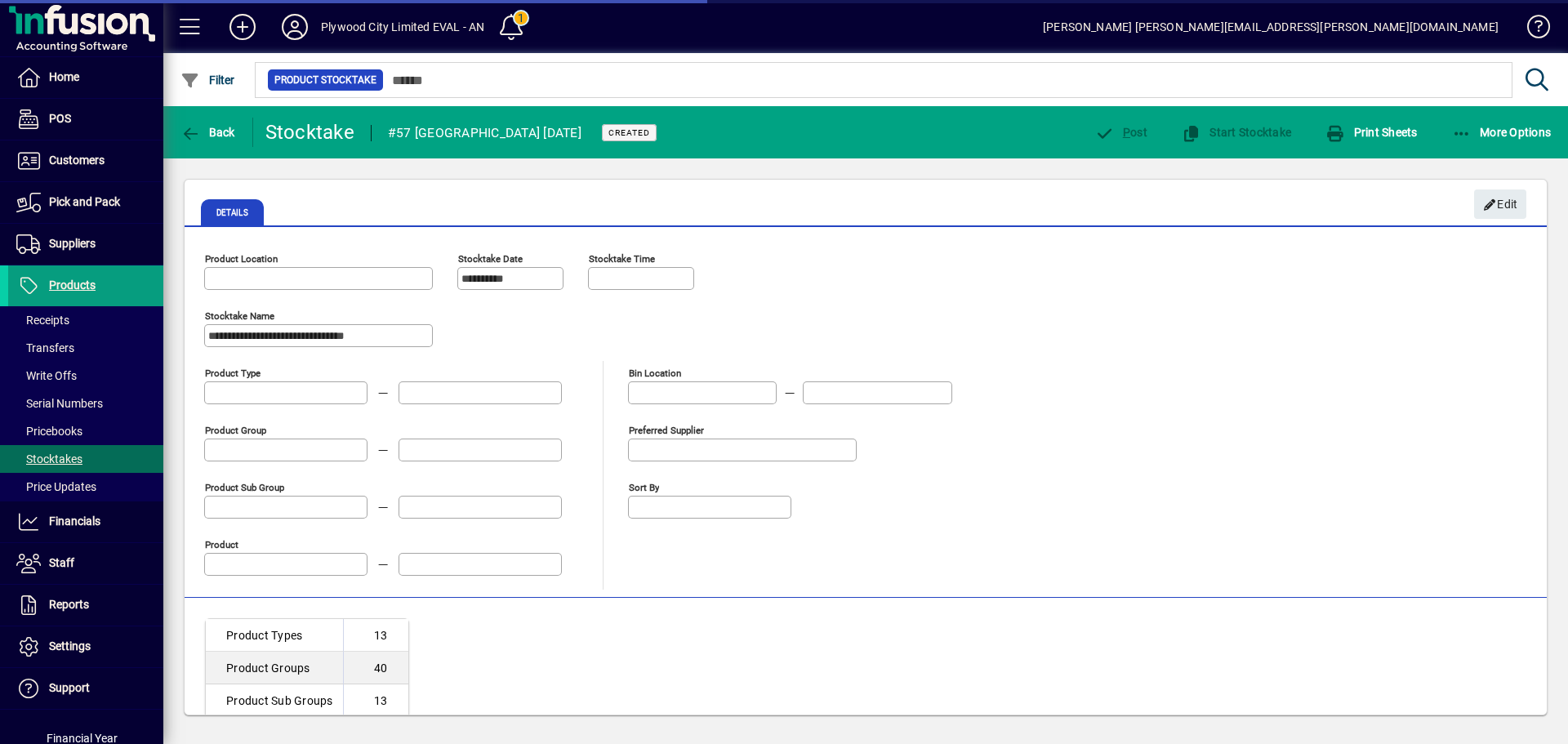
type input "**********"
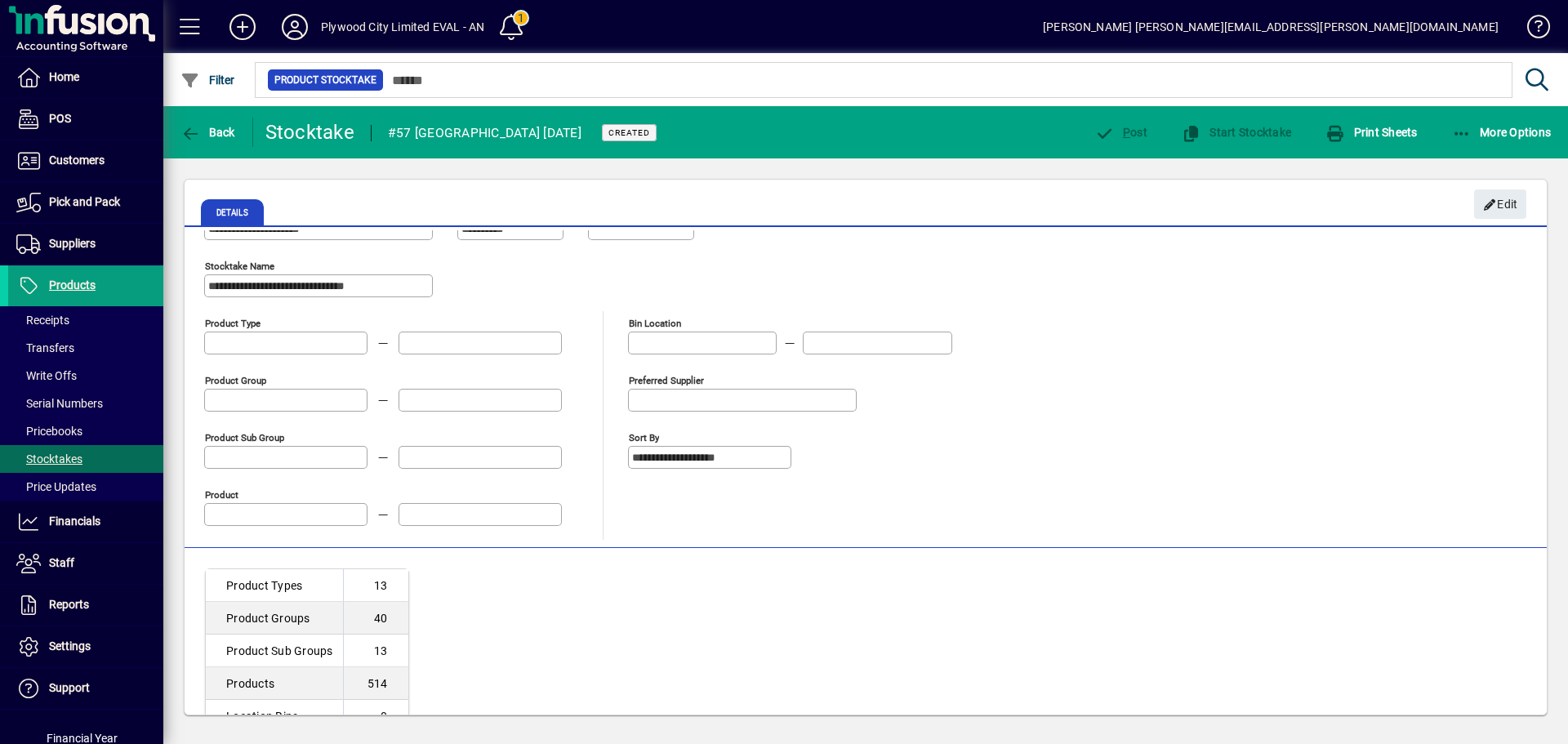
scroll to position [89, 0]
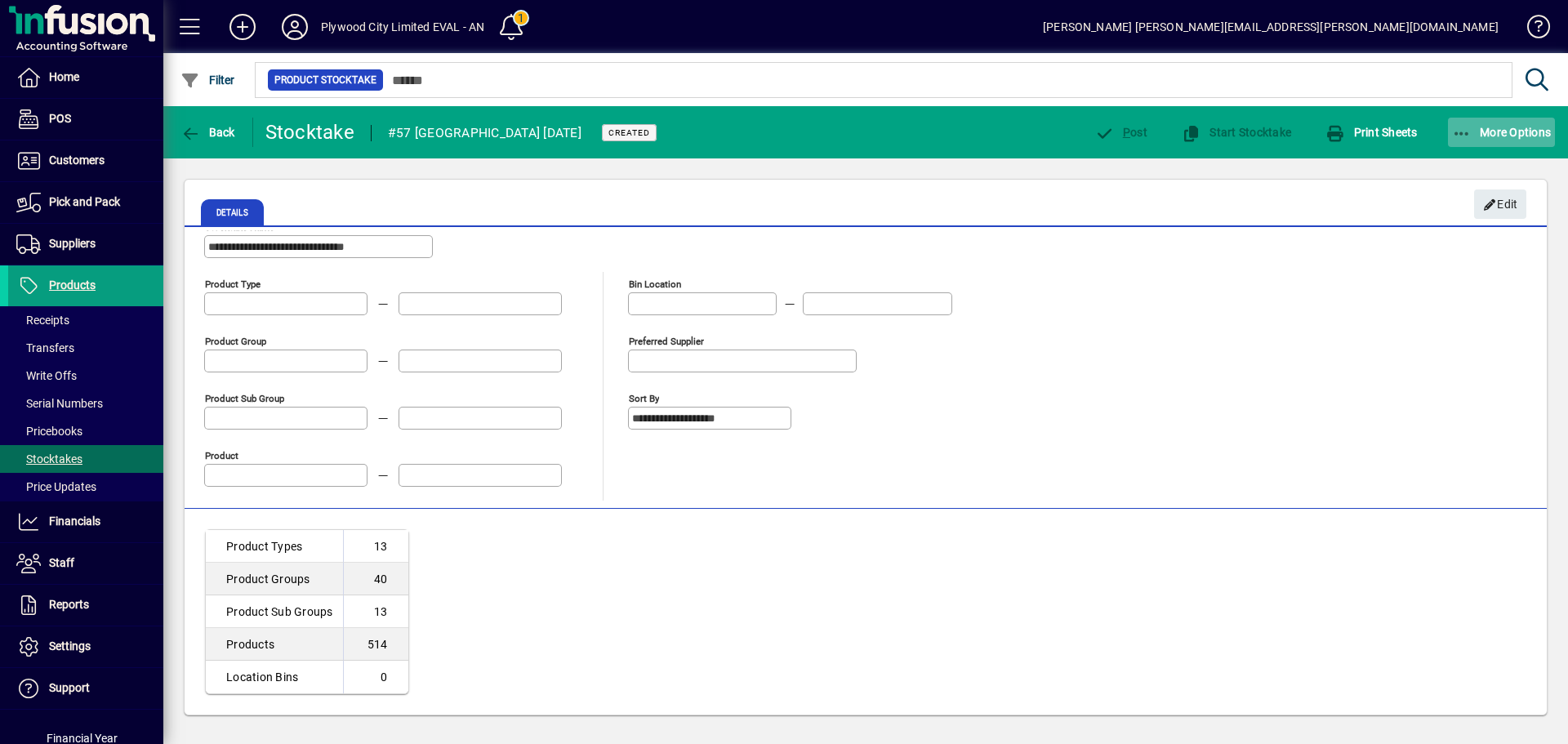
click at [1460, 126] on icon "button" at bounding box center [1462, 134] width 21 height 16
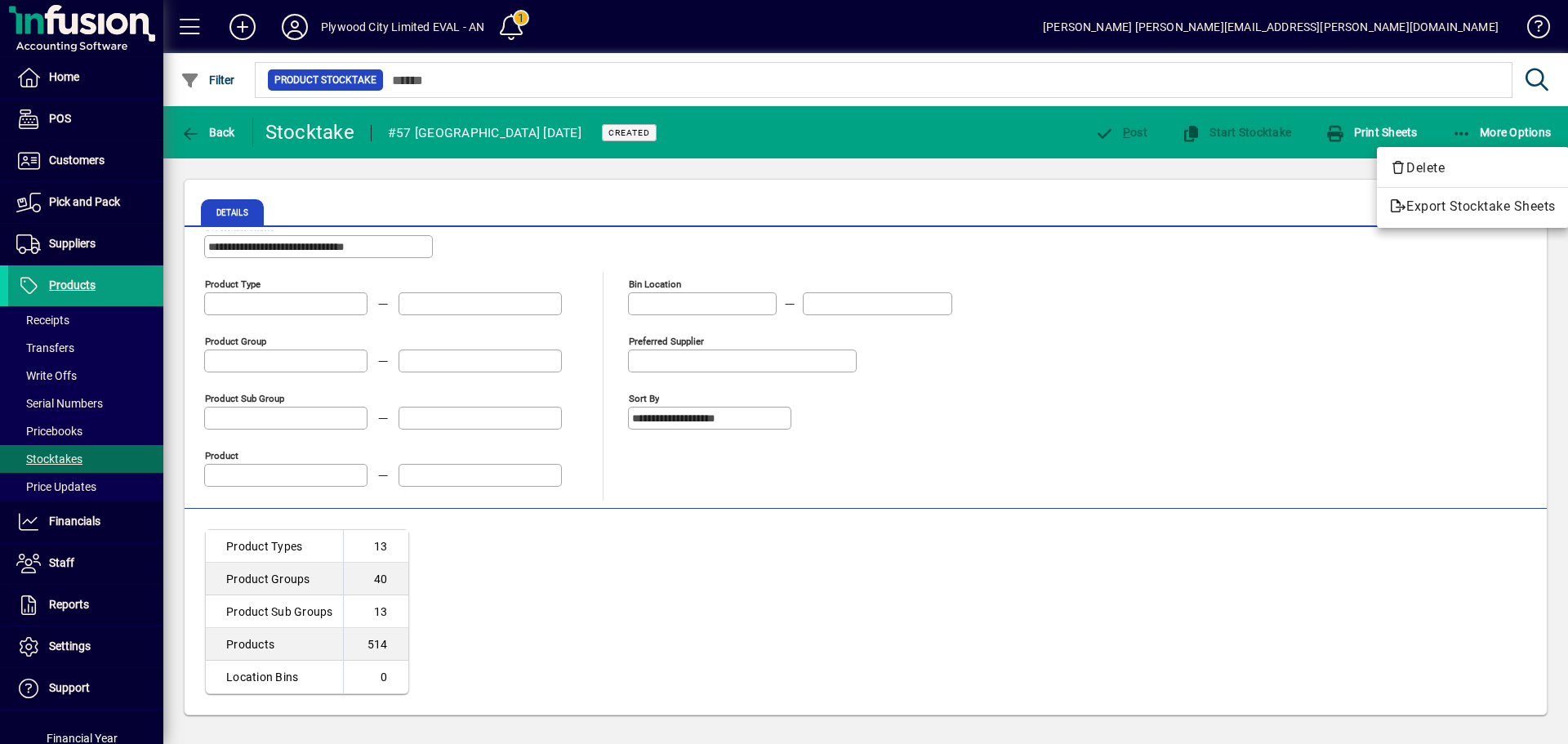
click at [1409, 128] on div at bounding box center [784, 372] width 1568 height 744
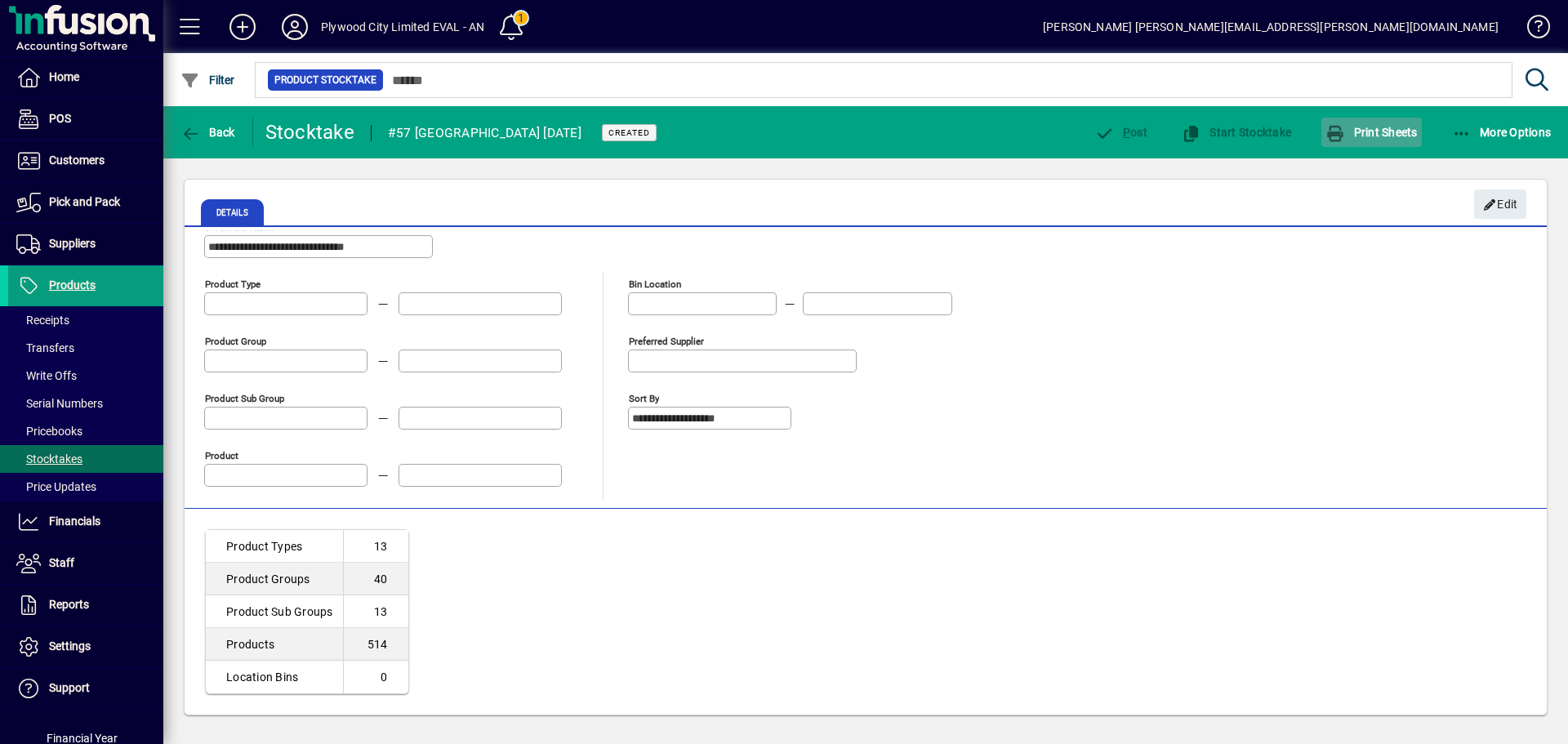
click at [1345, 132] on icon "button" at bounding box center [1336, 134] width 21 height 16
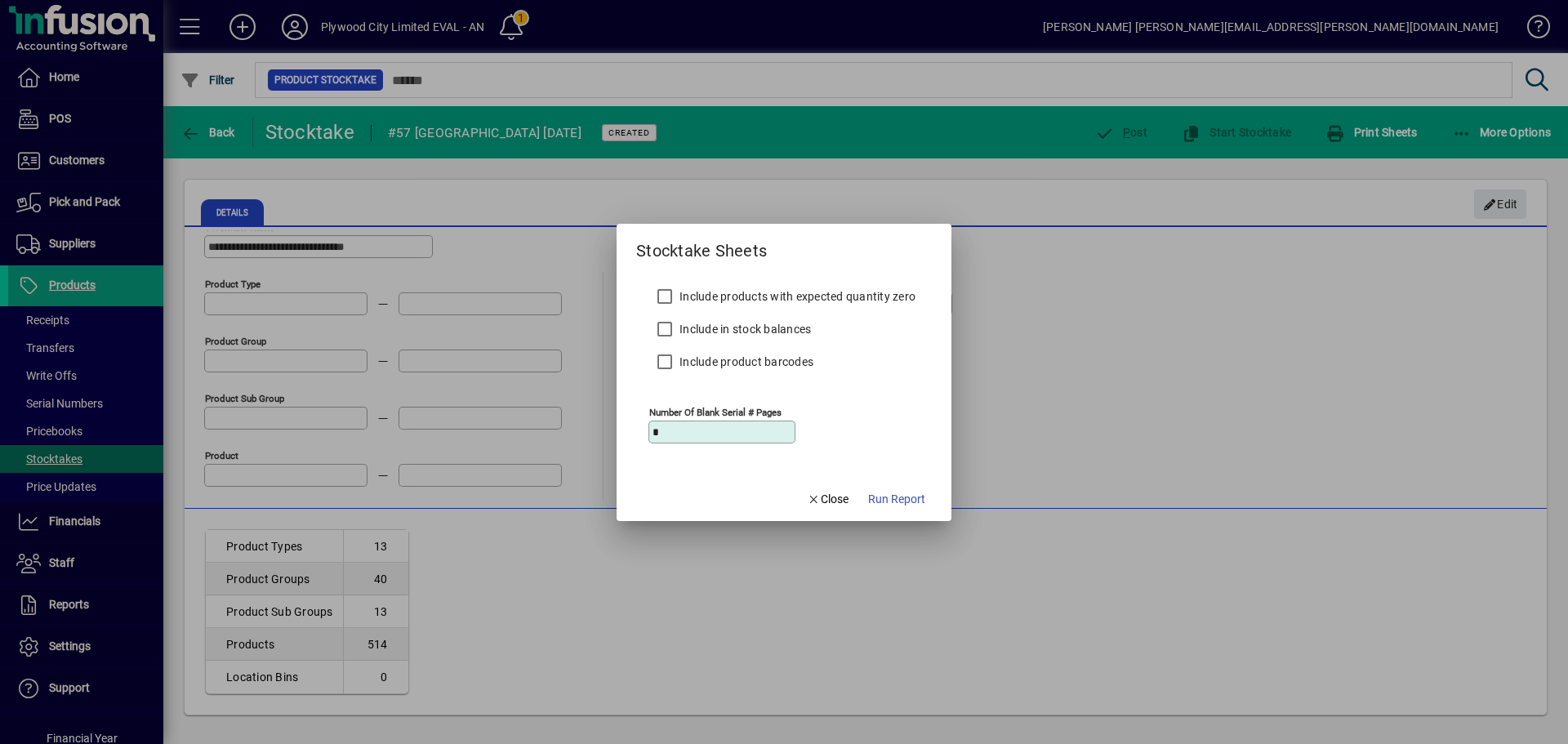
click at [795, 326] on label "Include in stock balances" at bounding box center [744, 329] width 135 height 16
click at [911, 498] on span "Run Report" at bounding box center [897, 499] width 58 height 17
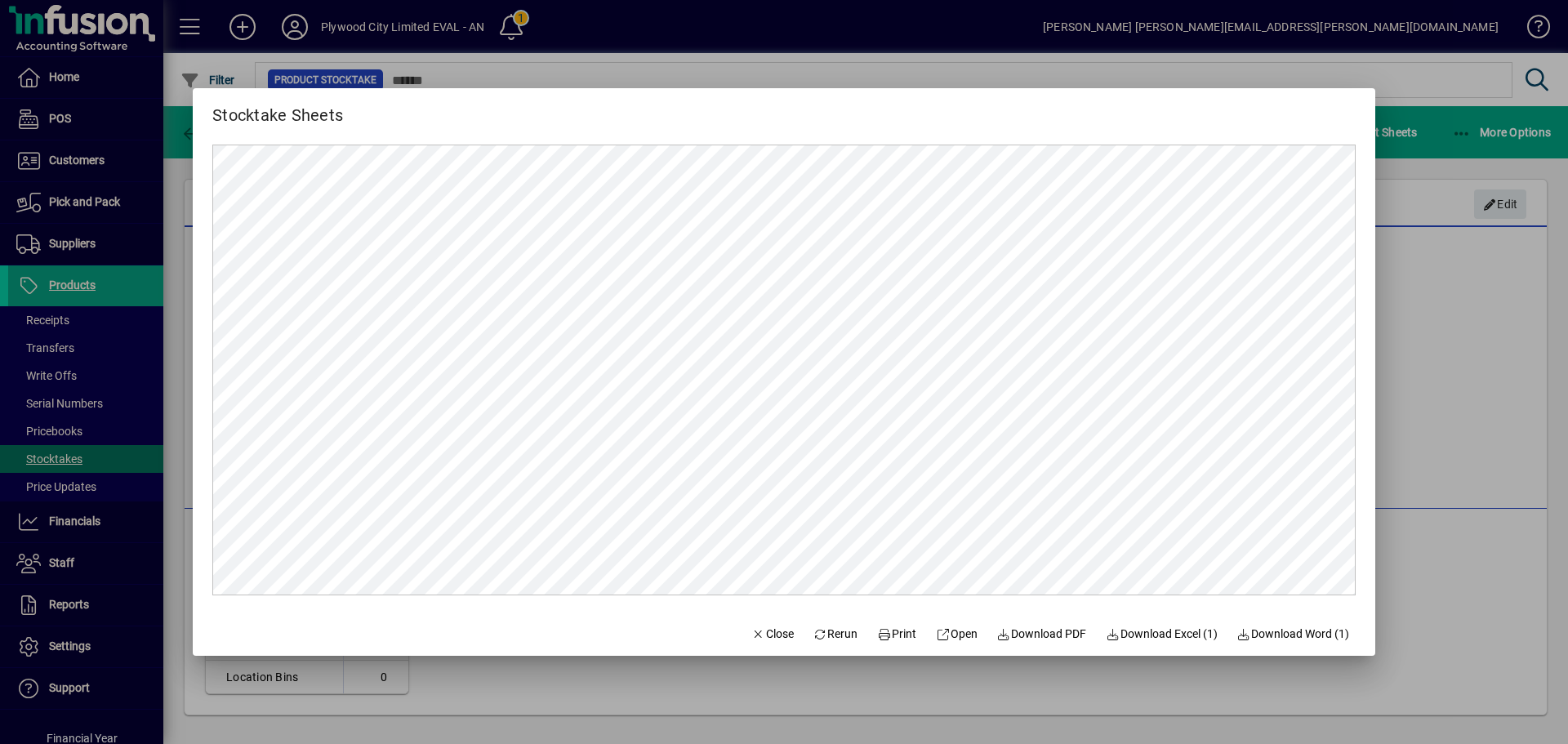
scroll to position [0, 0]
click at [770, 637] on span "Close" at bounding box center [773, 634] width 43 height 17
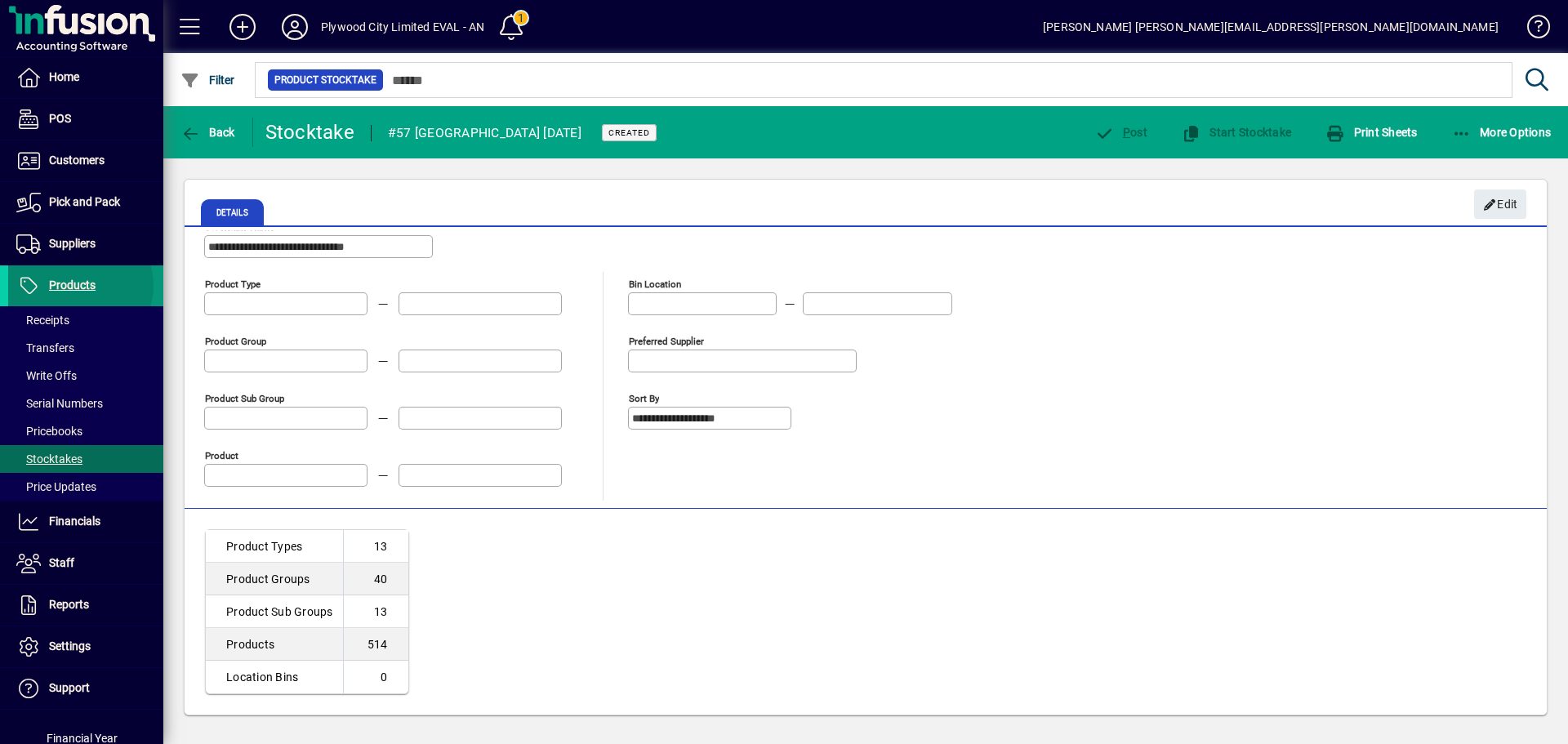
click at [76, 286] on span "Products" at bounding box center [71, 284] width 47 height 13
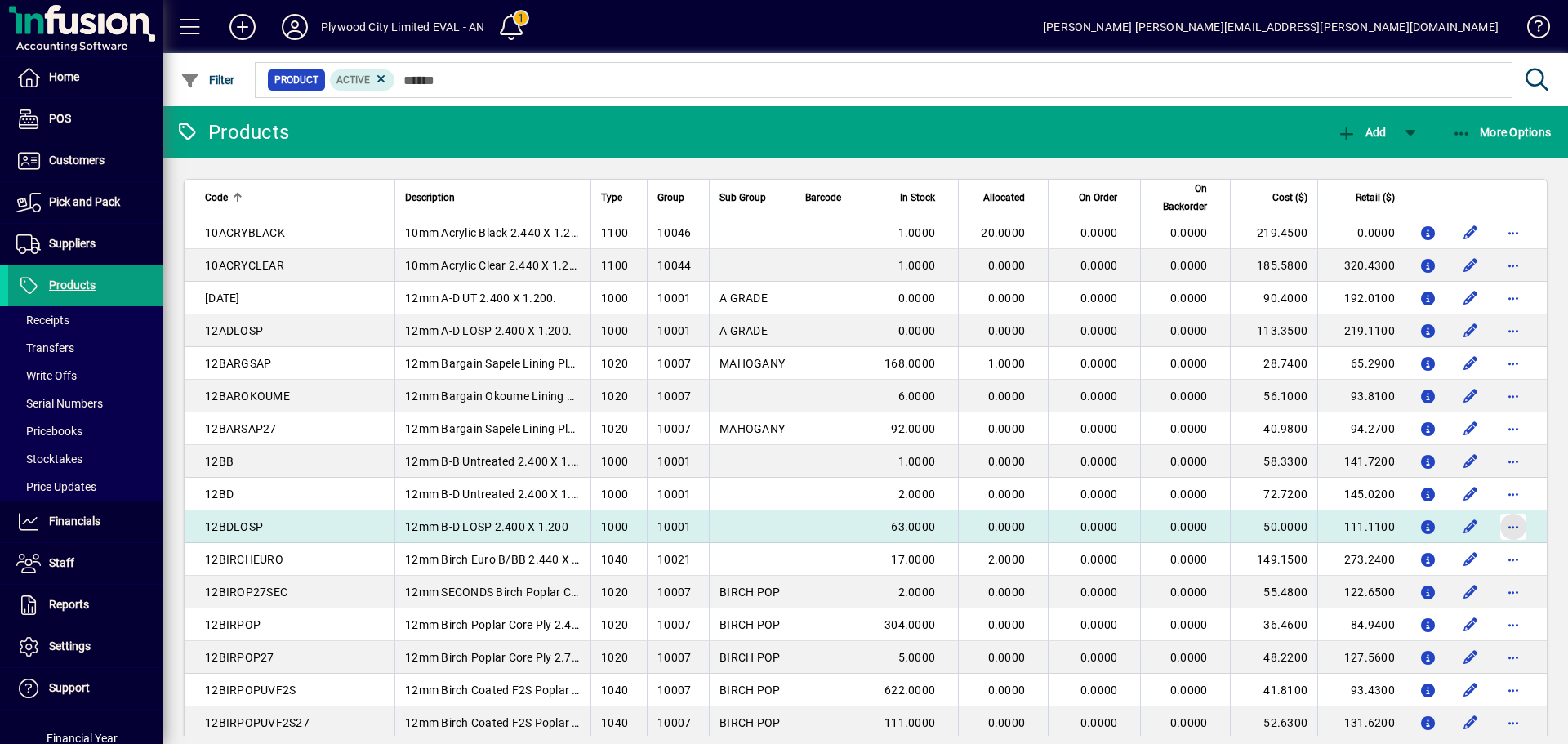
click at [1501, 526] on span "button" at bounding box center [1512, 526] width 39 height 39
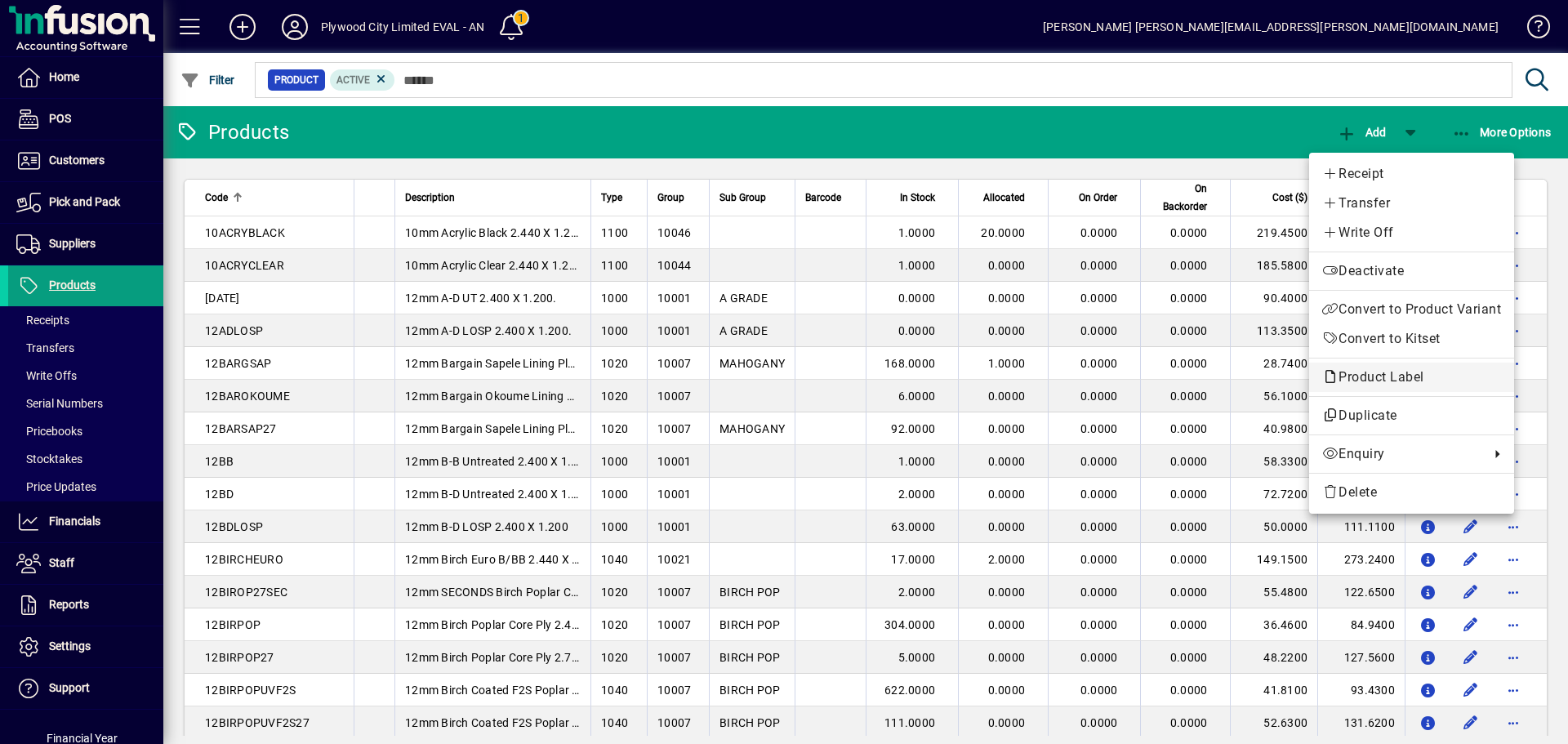
click at [1444, 370] on span "Product Label" at bounding box center [1411, 377] width 179 height 20
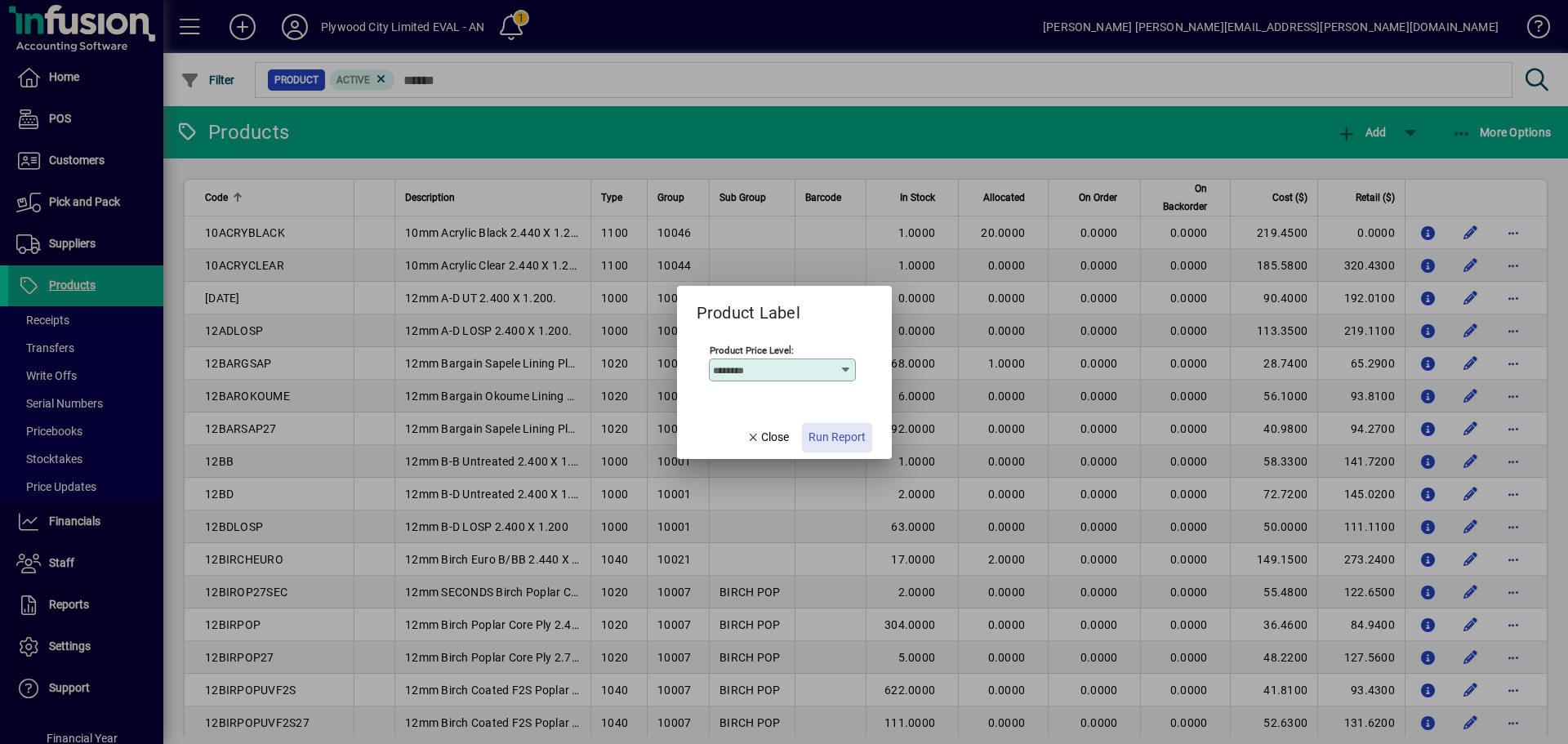
click at [853, 444] on span "Run Report" at bounding box center [837, 437] width 58 height 17
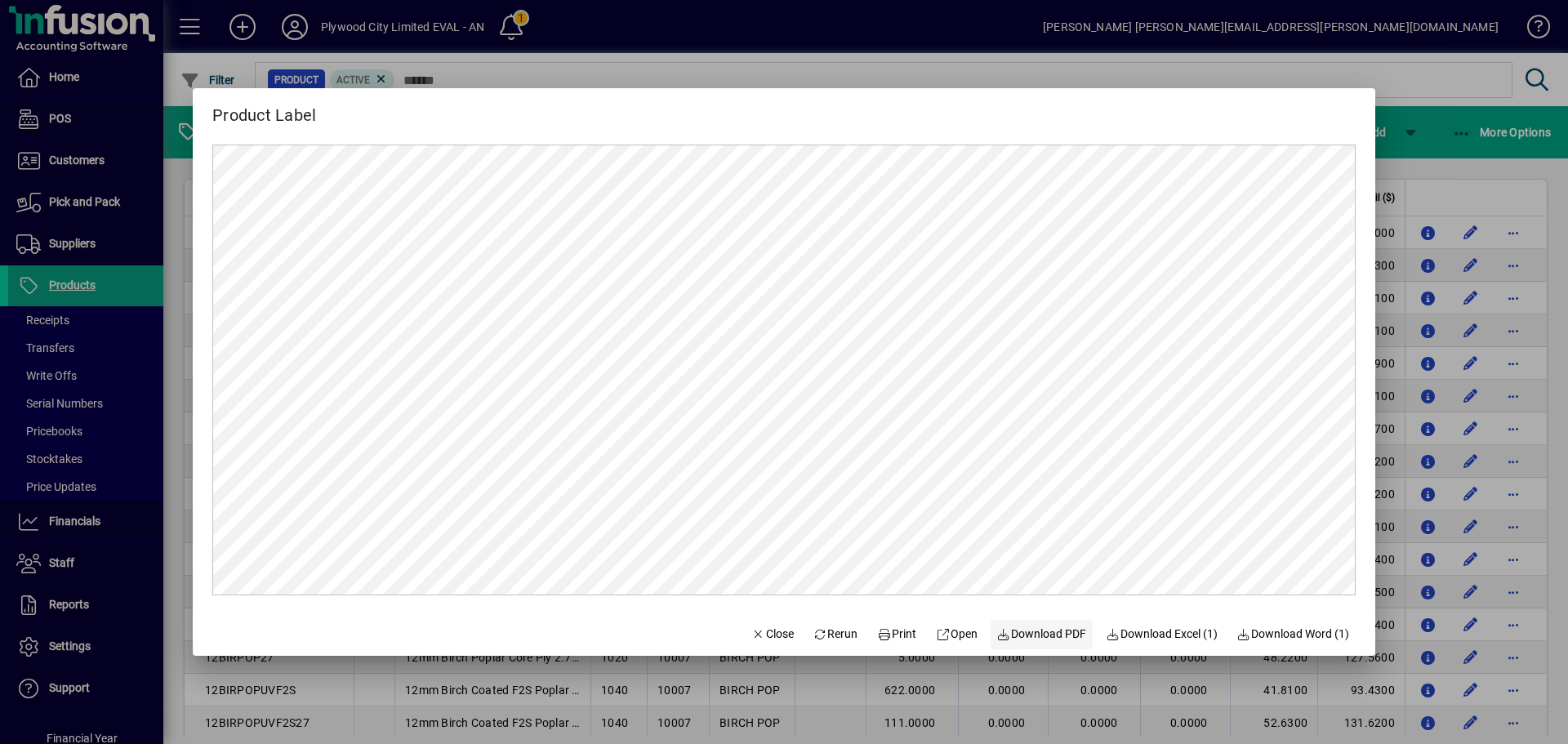
click at [1015, 628] on span "Download PDF" at bounding box center [1042, 634] width 89 height 17
click at [763, 631] on span "Close" at bounding box center [773, 634] width 43 height 17
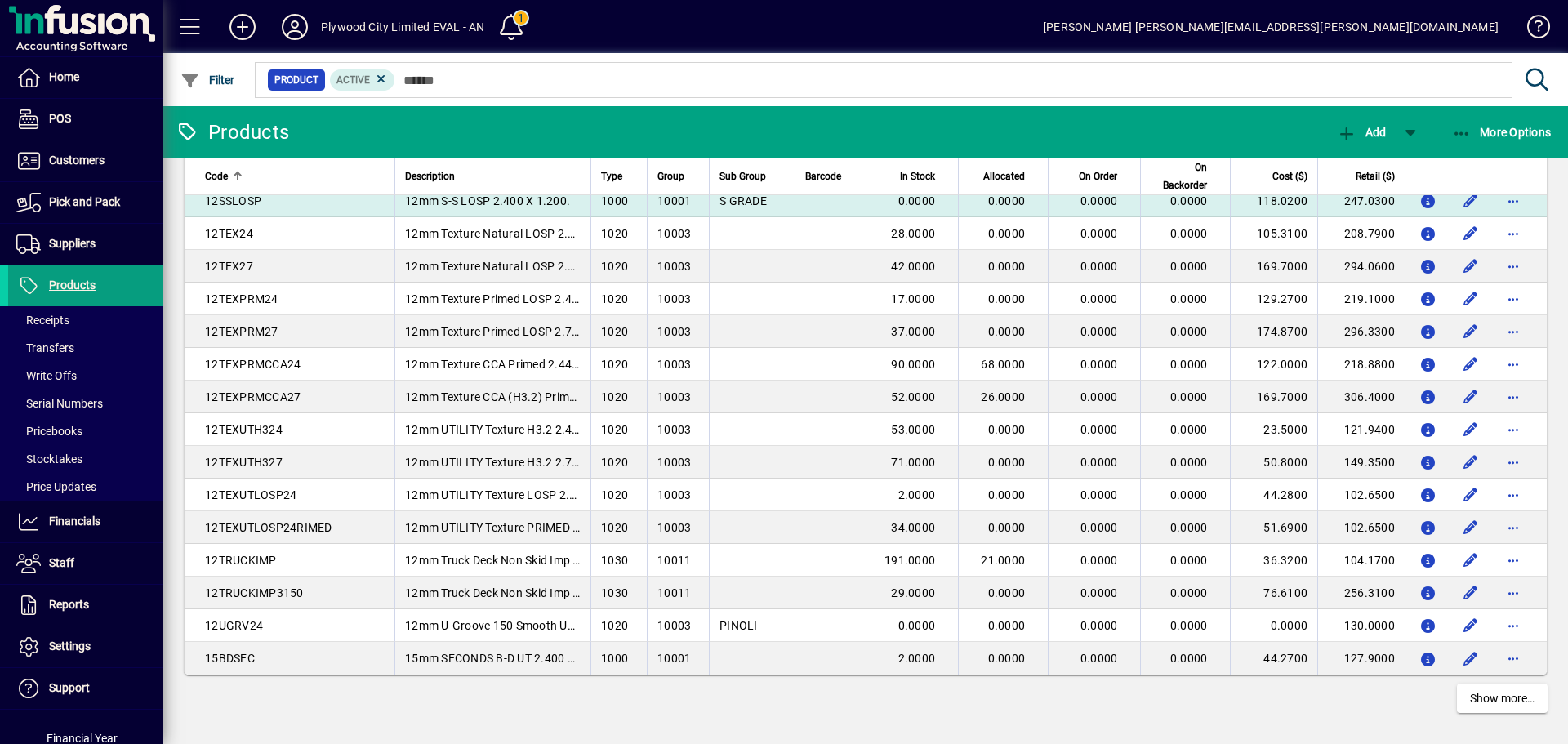
scroll to position [2816, 0]
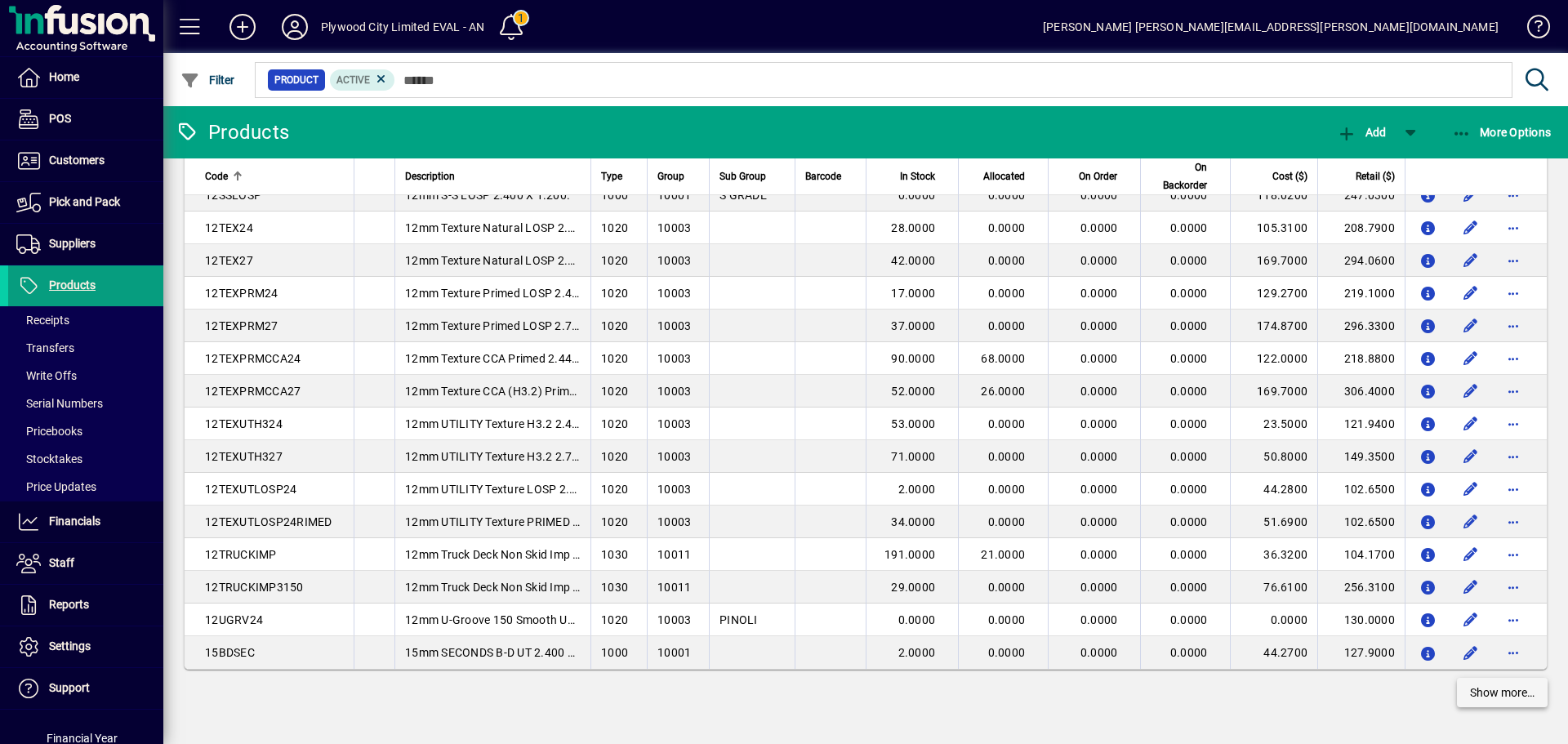
click at [1488, 701] on span "Show more…" at bounding box center [1501, 692] width 65 height 17
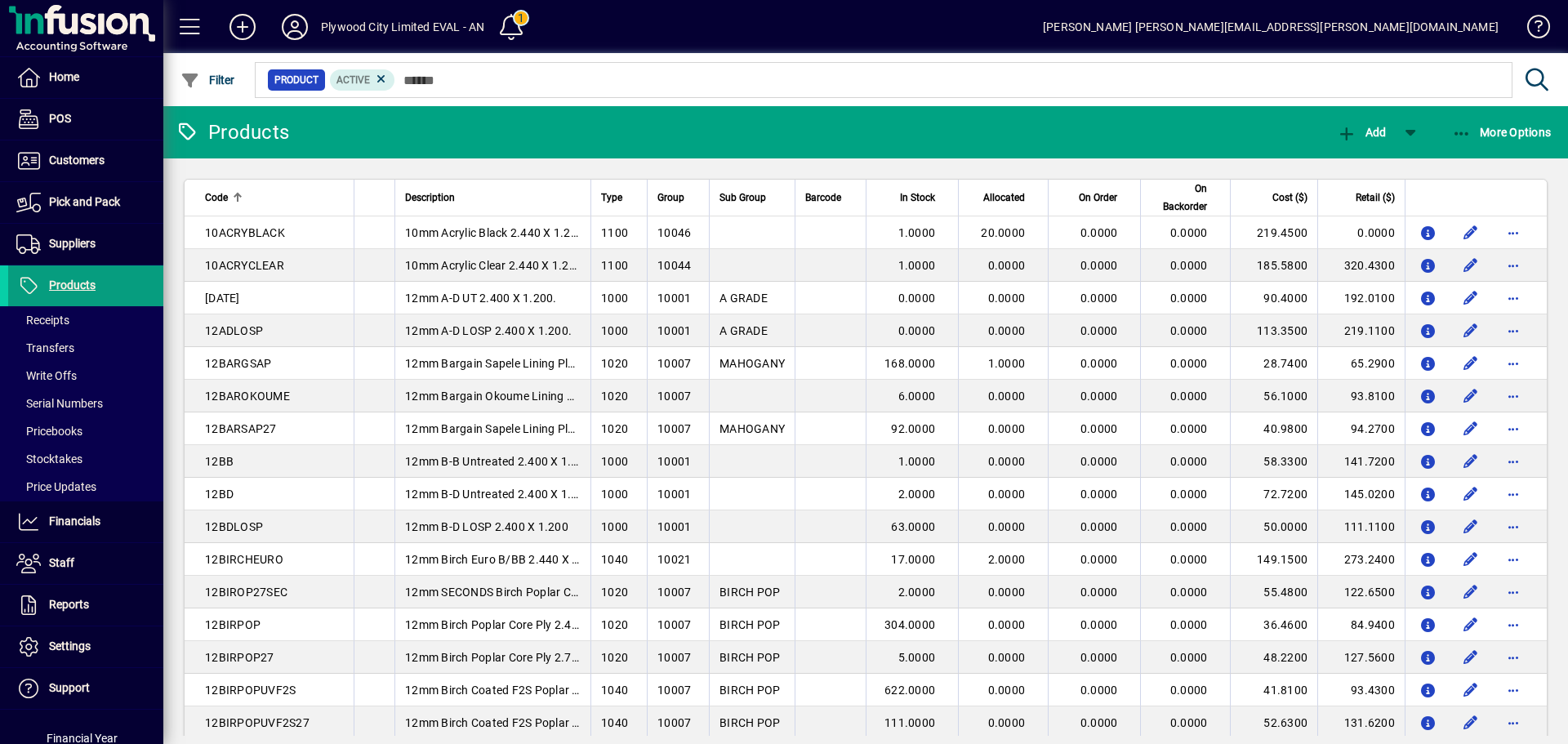
click at [1476, 177] on app-page-flat "Code Description Type Group Sub Group Barcode In Stock Allocated On Order On Ba…" at bounding box center [865, 447] width 1404 height 577
click at [1540, 450] on app-page-flat "Code Description Type Group Sub Group Barcode In Stock Allocated On Order On Ba…" at bounding box center [865, 447] width 1404 height 577
click at [1545, 416] on app-page-flat "Code Description Type Group Sub Group Barcode In Stock Allocated On Order On Ba…" at bounding box center [865, 447] width 1404 height 577
click at [1545, 409] on app-page-flat "Code Description Type Group Sub Group Barcode In Stock Allocated On Order On Ba…" at bounding box center [865, 447] width 1404 height 577
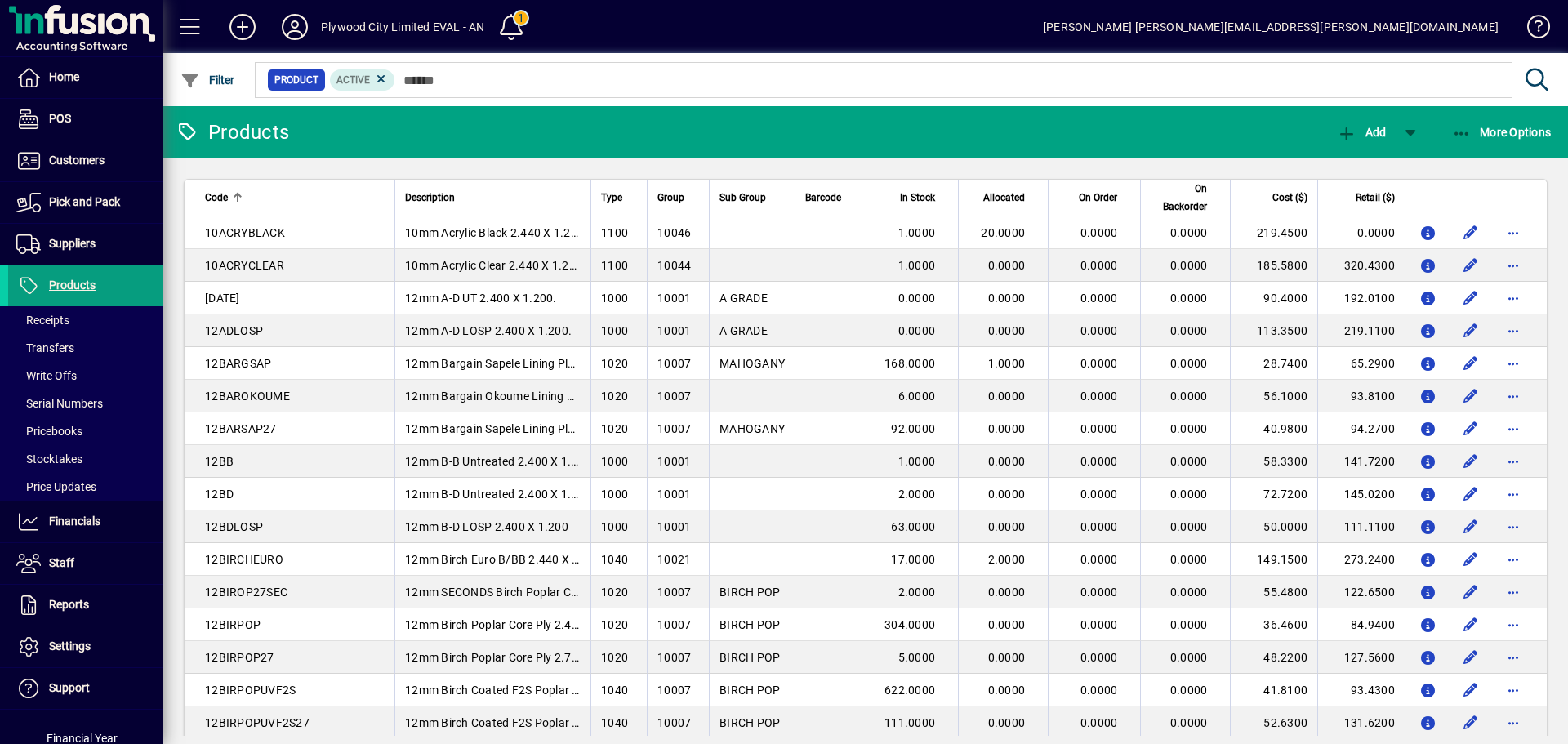
click at [1545, 409] on app-page-flat "Code Description Type Group Sub Group Barcode In Stock Allocated On Order On Ba…" at bounding box center [865, 447] width 1404 height 577
click at [1542, 402] on app-page-flat "Code Description Type Group Sub Group Barcode In Stock Allocated On Order On Ba…" at bounding box center [865, 447] width 1404 height 577
click at [1544, 402] on app-page-flat "Code Description Type Group Sub Group Barcode In Stock Allocated On Order On Ba…" at bounding box center [865, 447] width 1404 height 577
click at [946, 99] on div "Product Active" at bounding box center [882, 79] width 1259 height 43
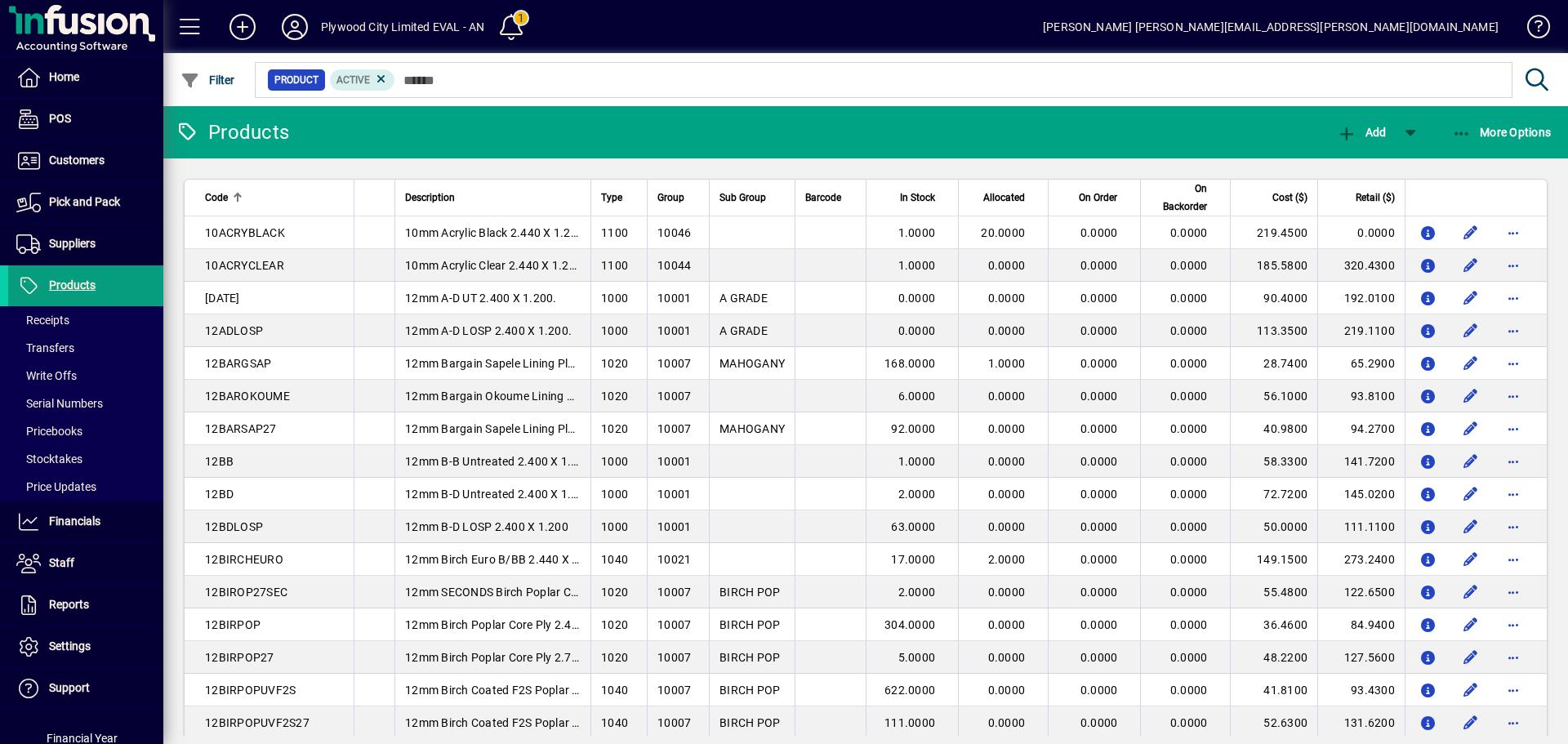
click at [949, 108] on mat-toolbar-row "Products Add More Options" at bounding box center [865, 132] width 1404 height 53
click at [606, 123] on mat-toolbar-row "Products Add More Options" at bounding box center [865, 132] width 1404 height 53
